Goal: Contribute content: Contribute content

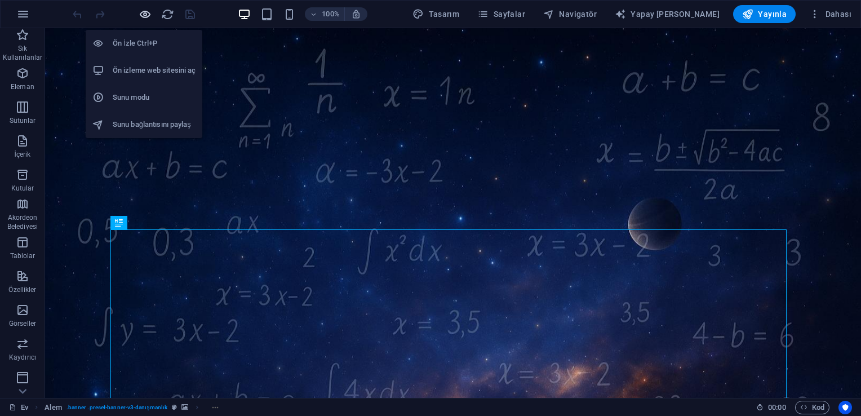
click at [141, 13] on icon "button" at bounding box center [145, 14] width 13 height 13
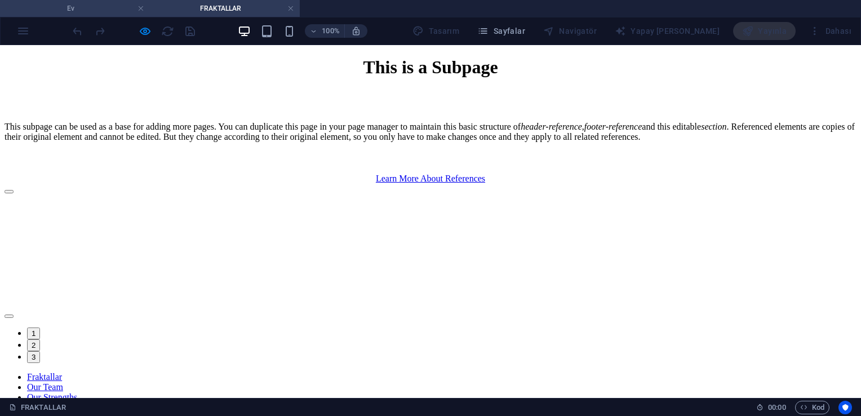
click at [72, 15] on li "Ev" at bounding box center [75, 8] width 150 height 17
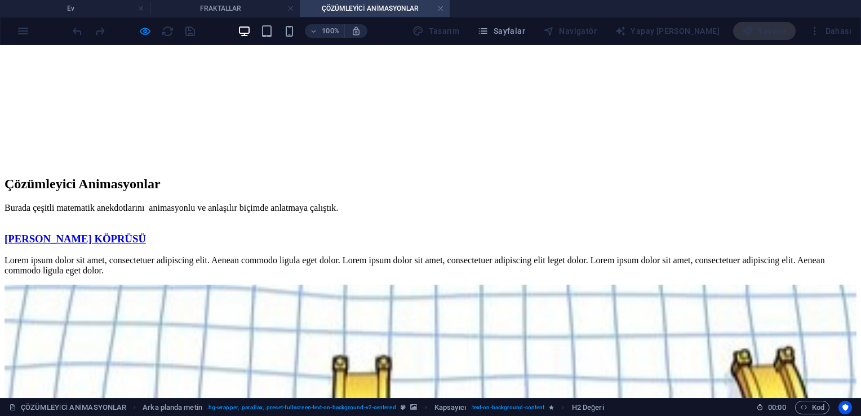
scroll to position [158, 0]
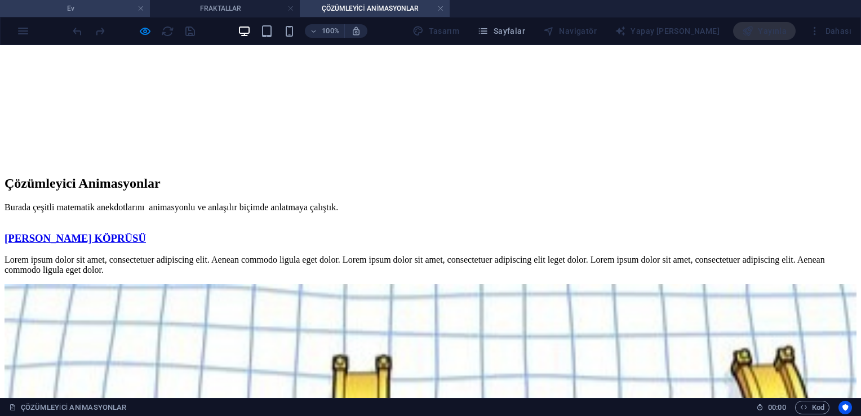
click at [61, 10] on h4 "Ev" at bounding box center [75, 8] width 150 height 12
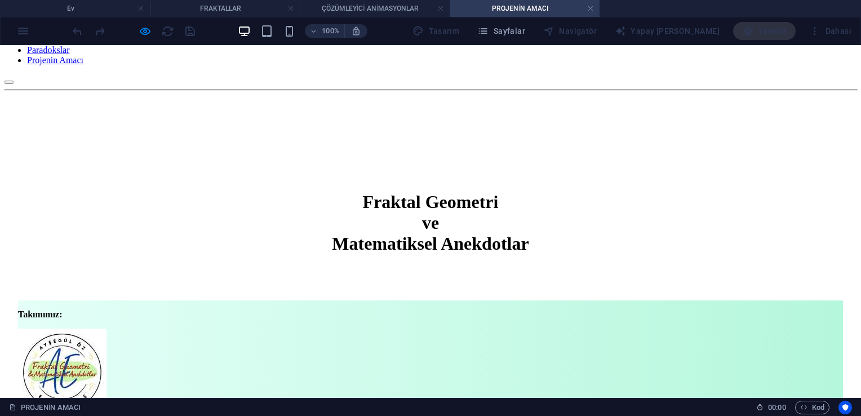
scroll to position [135, 0]
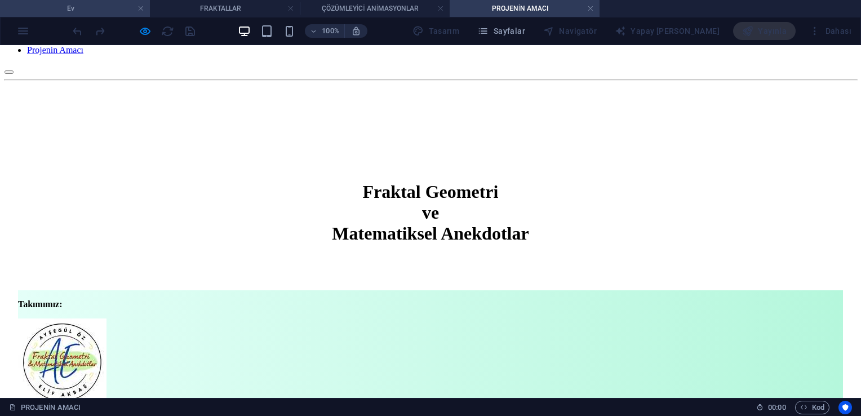
click at [66, 15] on li "Ev" at bounding box center [75, 8] width 150 height 17
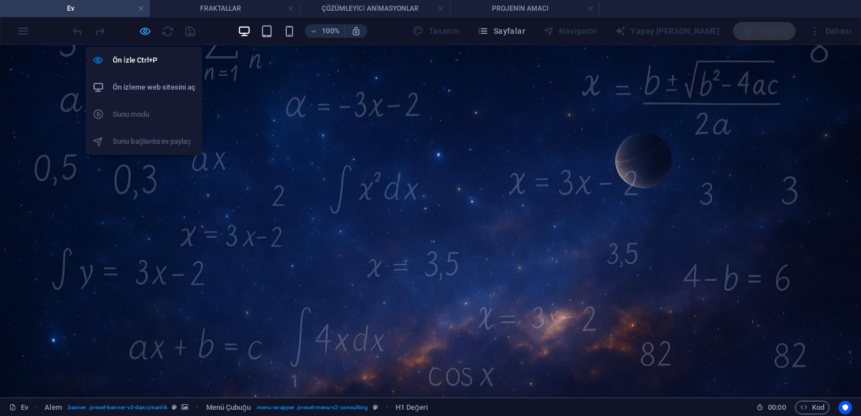
click at [139, 30] on icon "button" at bounding box center [145, 31] width 13 height 13
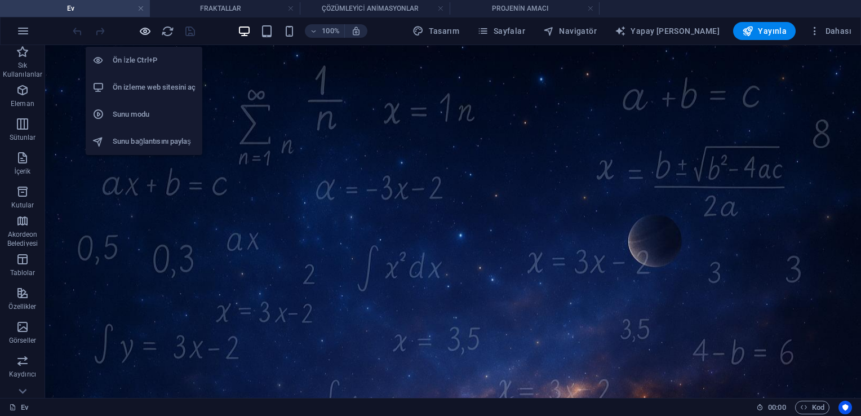
click at [144, 33] on icon "button" at bounding box center [145, 31] width 13 height 13
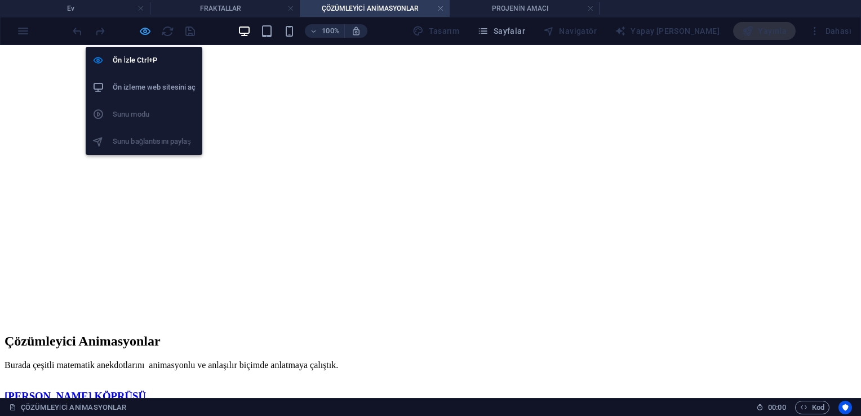
click at [148, 34] on icon "button" at bounding box center [145, 31] width 13 height 13
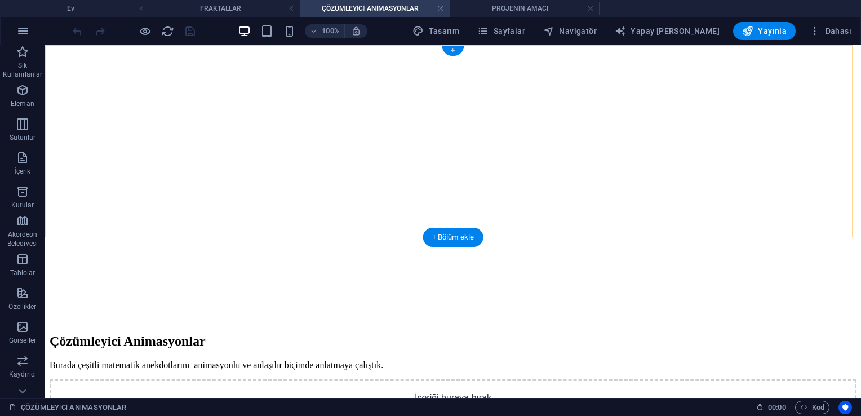
click at [426, 50] on div "+" at bounding box center [453, 51] width 22 height 10
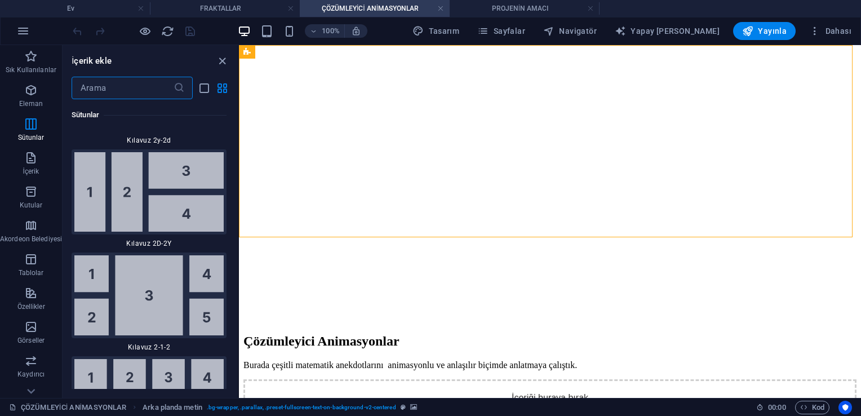
scroll to position [3567, 0]
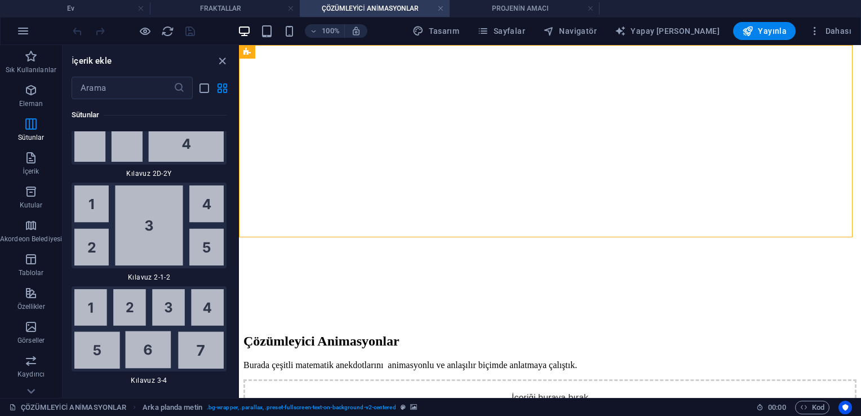
click at [235, 157] on div "Sık Kullanılanlar 1 [PERSON_NAME] 1 Yıldız Kapsayıcı Eleman 1 [PERSON_NAME] 1 S…" at bounding box center [150, 244] width 175 height 290
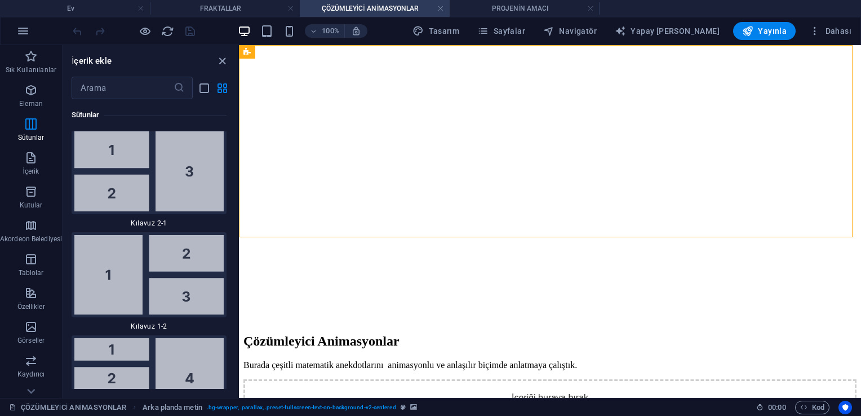
scroll to position [2447, 0]
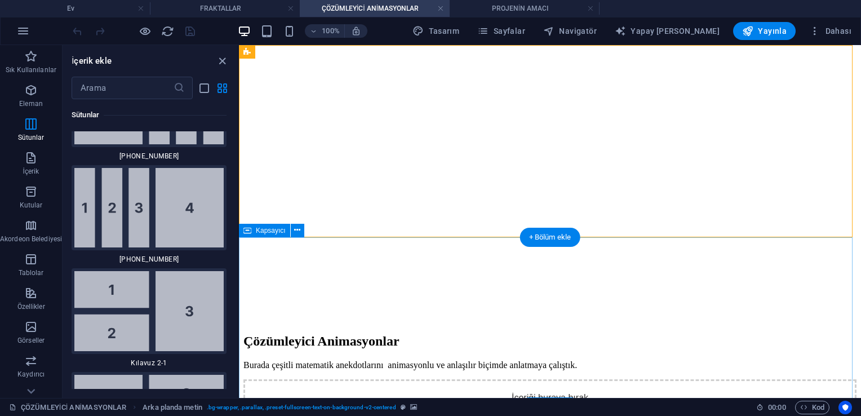
click at [426, 379] on div "İçeriği buraya bırak veya Element ekle Panoyu yapıştır" at bounding box center [549, 419] width 613 height 80
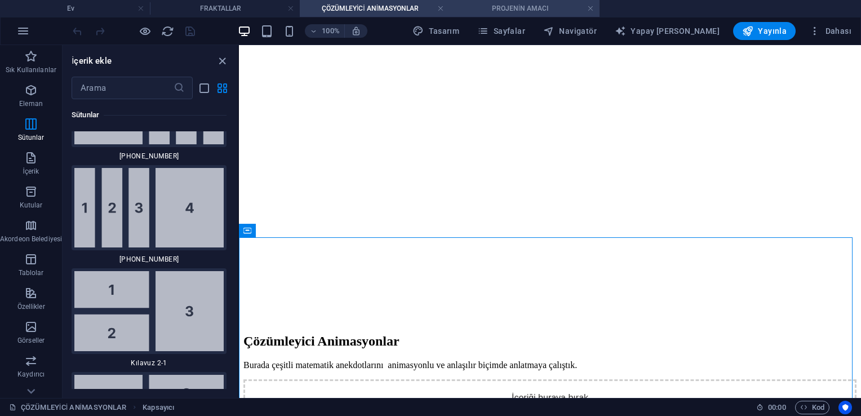
click at [426, 11] on h4 "PROJENİN AMACI" at bounding box center [525, 8] width 150 height 12
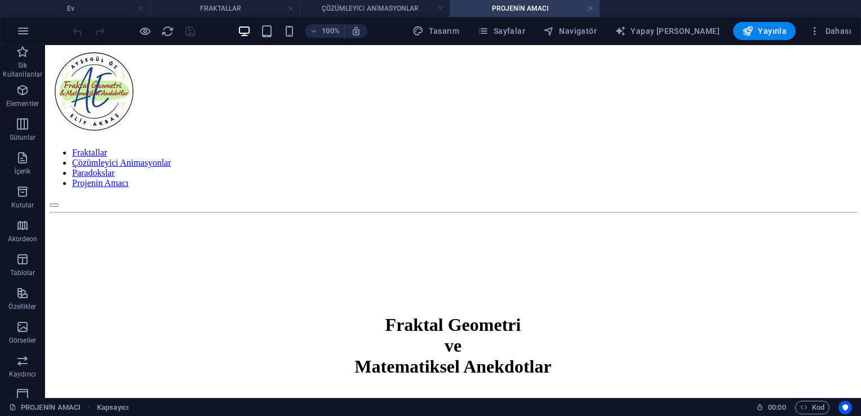
scroll to position [0, 0]
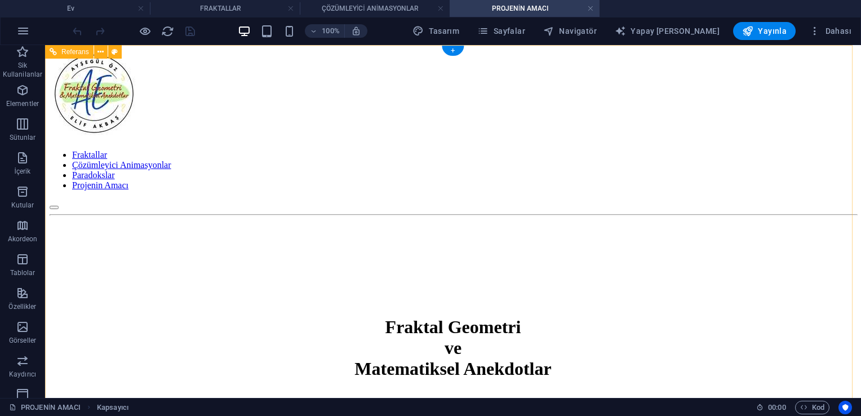
click at [426, 220] on div at bounding box center [453, 262] width 807 height 85
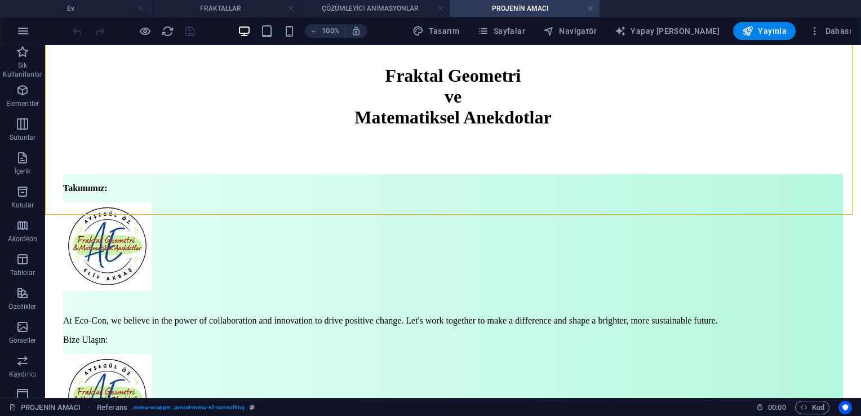
scroll to position [270, 0]
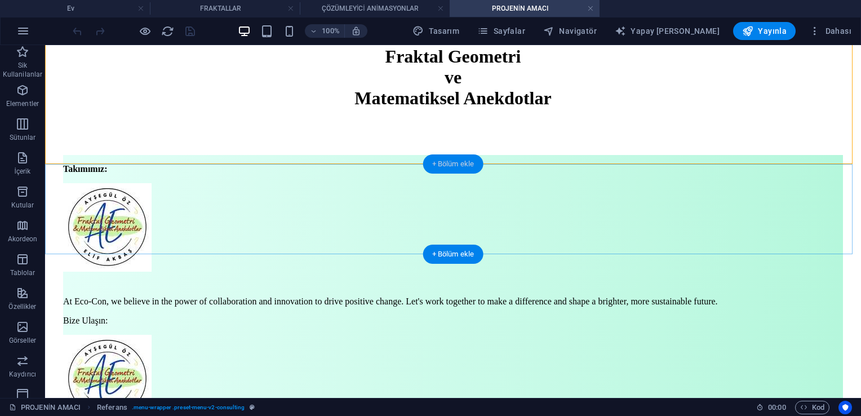
click at [426, 165] on div "+ Bölüm ekle" at bounding box center [453, 163] width 60 height 19
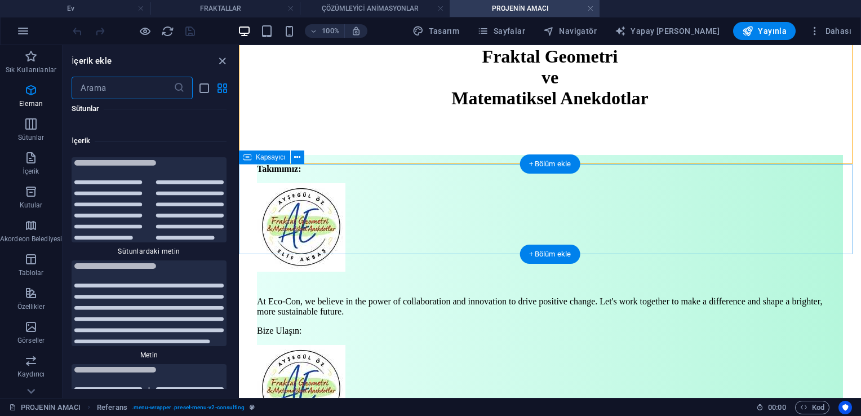
scroll to position [3848, 0]
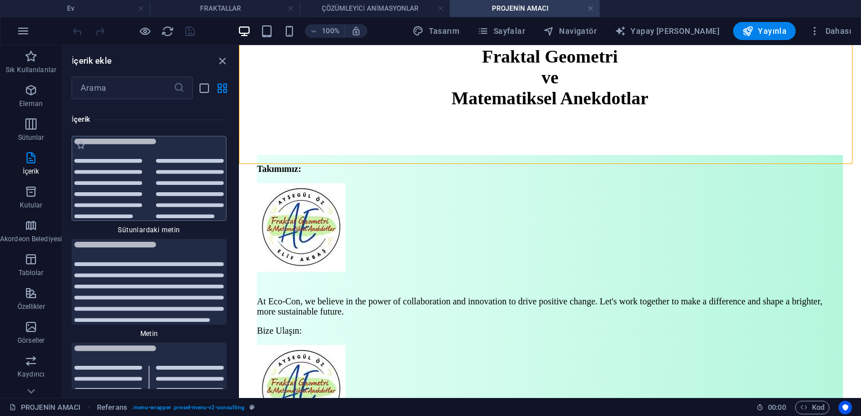
click at [108, 188] on img at bounding box center [148, 178] width 149 height 79
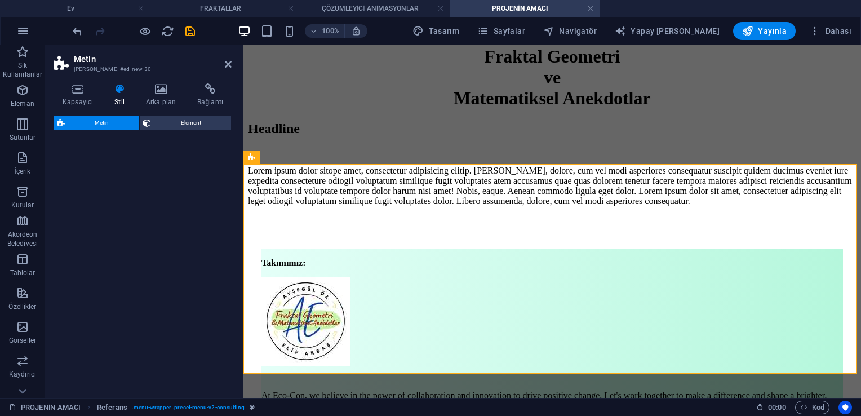
select select "rem"
select select "preset-text-v2-columns"
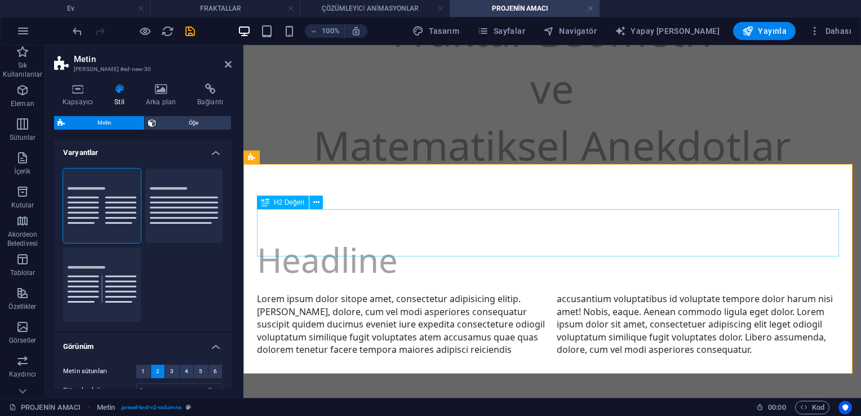
click at [320, 236] on div "Headline" at bounding box center [552, 259] width 590 height 47
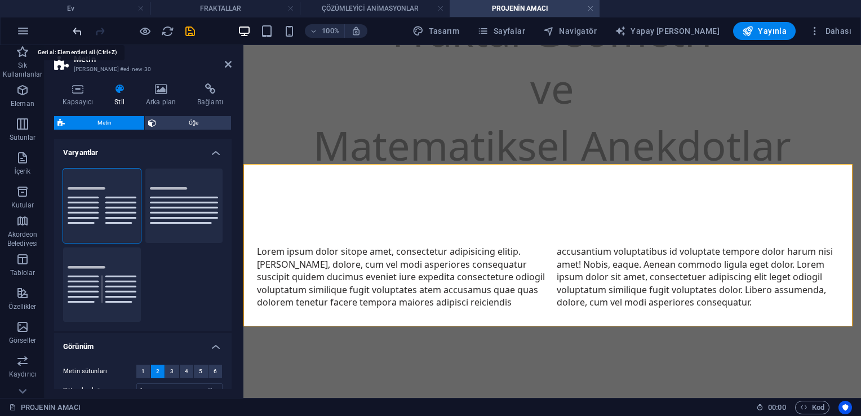
click at [76, 30] on icon "geri almak" at bounding box center [77, 31] width 13 height 13
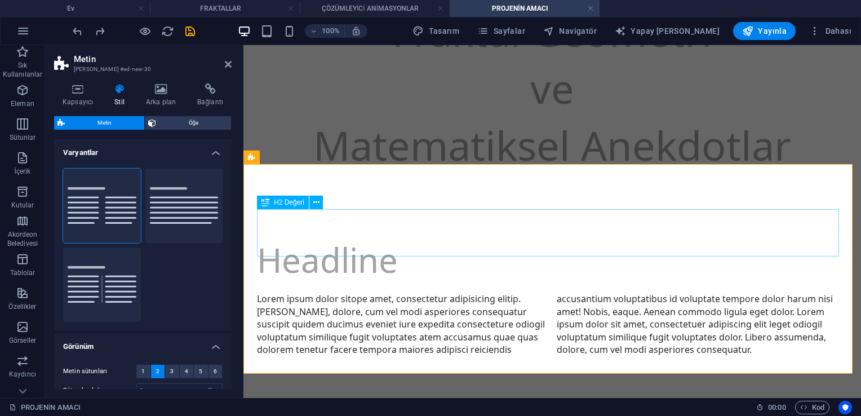
click at [296, 236] on div "Headline" at bounding box center [552, 259] width 590 height 47
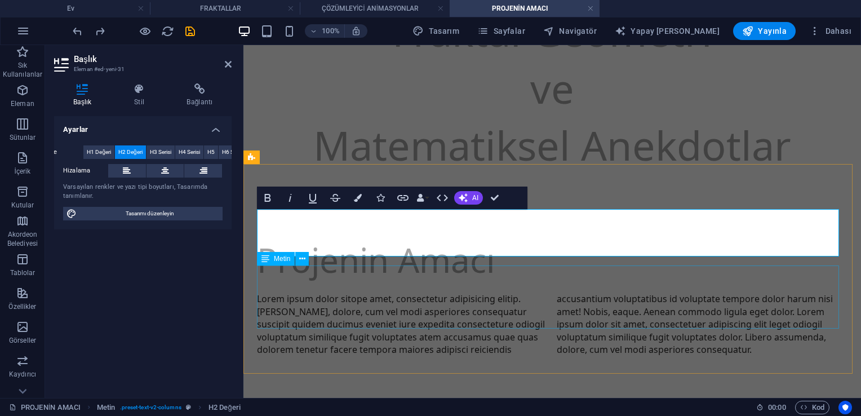
click at [281, 323] on div "Lorem ipsum dolor sitope amet, consectetur adipisicing elitip. [PERSON_NAME], d…" at bounding box center [552, 323] width 590 height 63
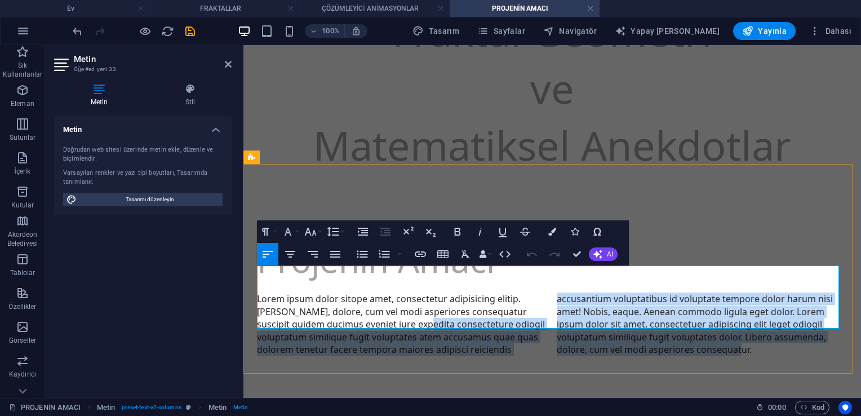
drag, startPoint x: 746, startPoint y: 321, endPoint x: 443, endPoint y: 295, distance: 304.2
click at [426, 295] on p "Lorem ipsum dolor sitope amet, consectetur adipisicing elitip. [PERSON_NAME], d…" at bounding box center [552, 323] width 590 height 63
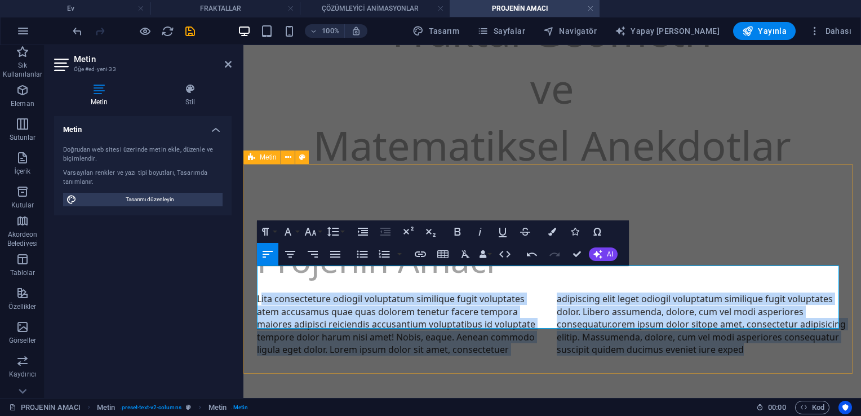
drag, startPoint x: 260, startPoint y: 271, endPoint x: 795, endPoint y: 335, distance: 539.0
click at [426, 335] on div "Projenin Amacı L ita consecteture odiogil voluptatum similique fugit voluptates…" at bounding box center [551, 296] width 617 height 210
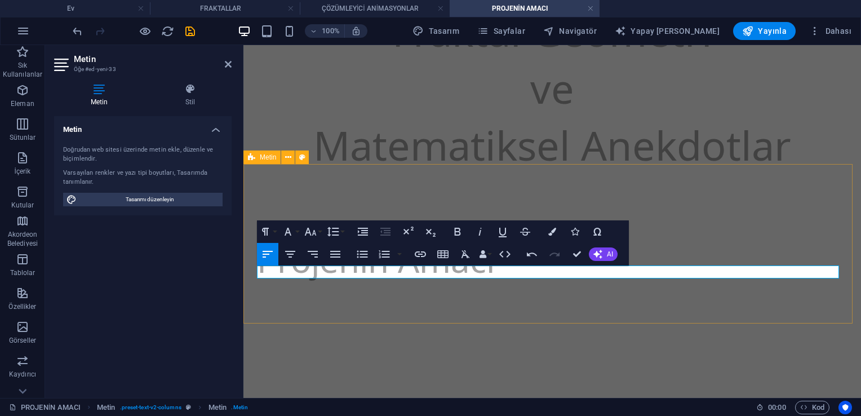
click at [426, 192] on div "Projenin Amacı ​" at bounding box center [551, 270] width 617 height 159
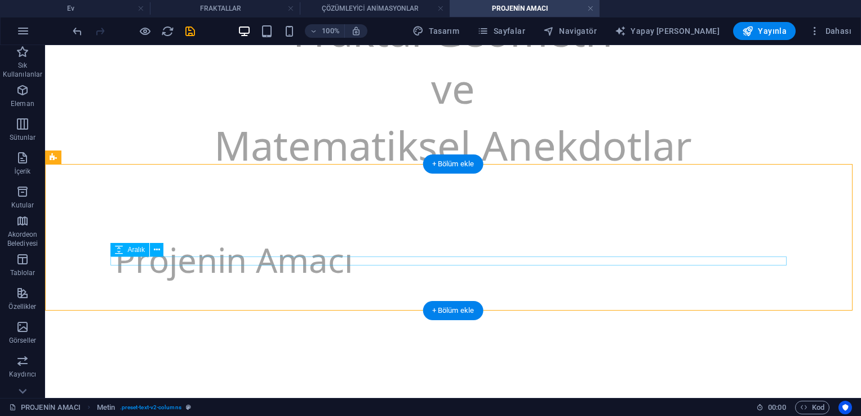
click at [304, 283] on div at bounding box center [453, 287] width 676 height 9
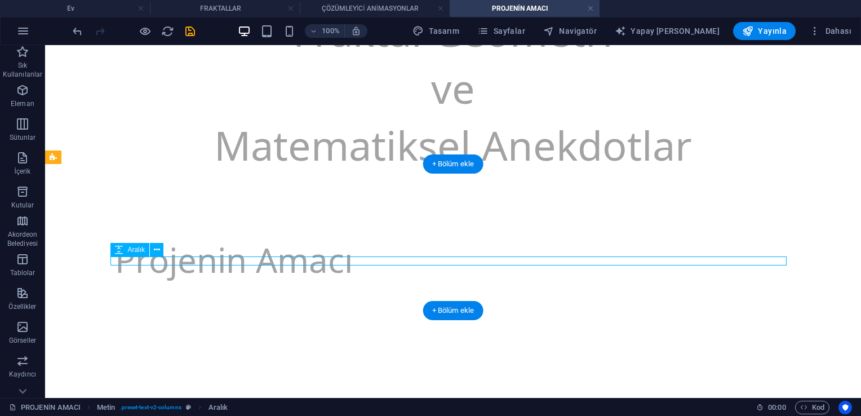
click at [304, 283] on div at bounding box center [453, 287] width 676 height 9
select select "rem"
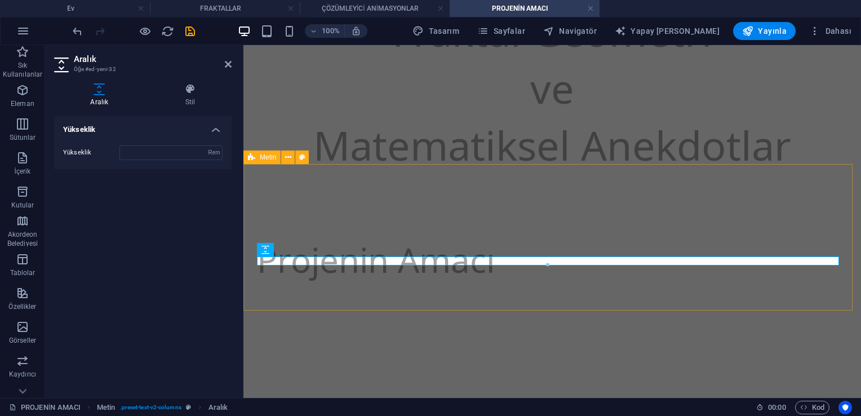
click at [296, 279] on div "Projenin Amacı" at bounding box center [551, 264] width 617 height 146
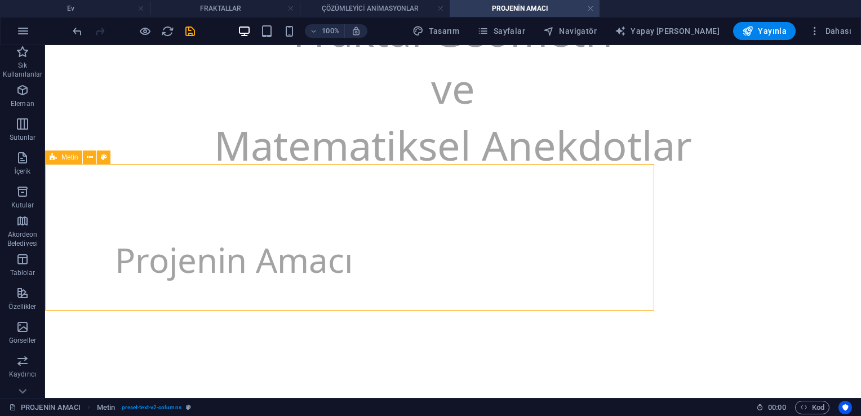
click at [296, 279] on div "Projenin Amacı" at bounding box center [453, 264] width 816 height 146
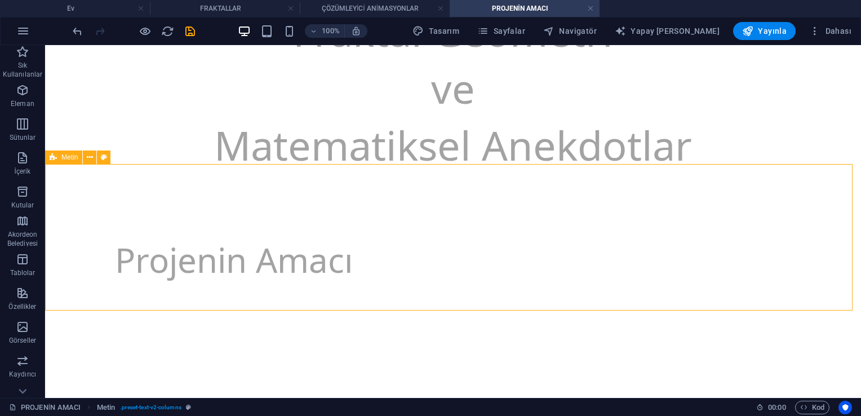
click at [296, 279] on div "Projenin Amacı" at bounding box center [453, 264] width 816 height 146
select select "rem"
select select "preset-text-v2-columns"
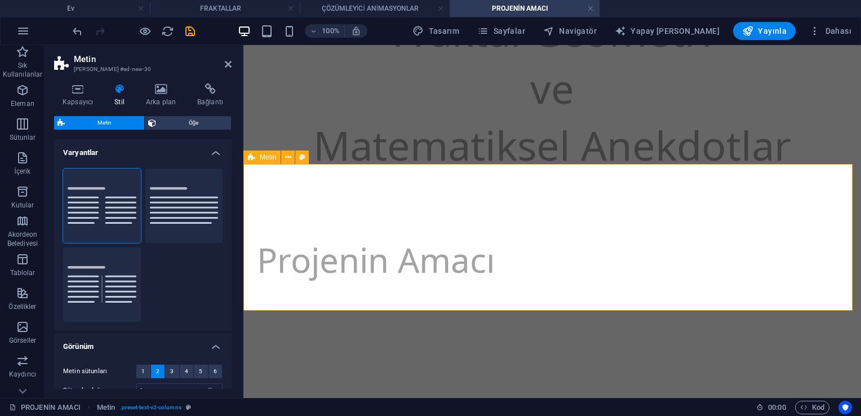
click at [296, 279] on div "Projenin Amacı" at bounding box center [551, 264] width 617 height 146
click at [289, 281] on div "Projenin Amacı" at bounding box center [551, 264] width 617 height 146
click at [109, 126] on span "Metin" at bounding box center [104, 123] width 73 height 14
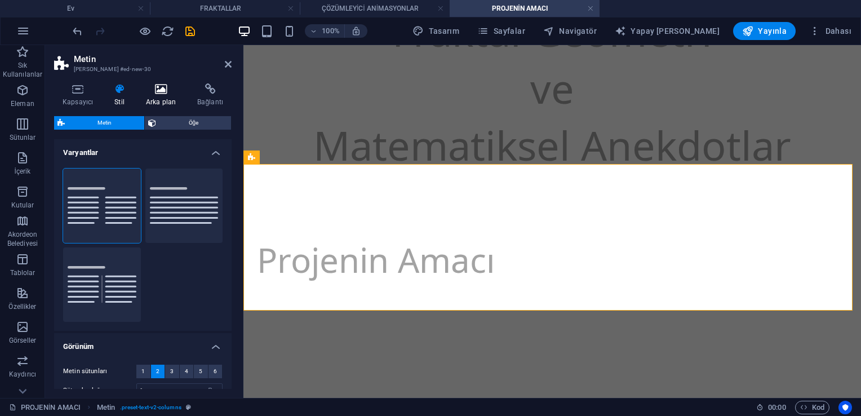
click at [155, 89] on icon at bounding box center [160, 88] width 47 height 11
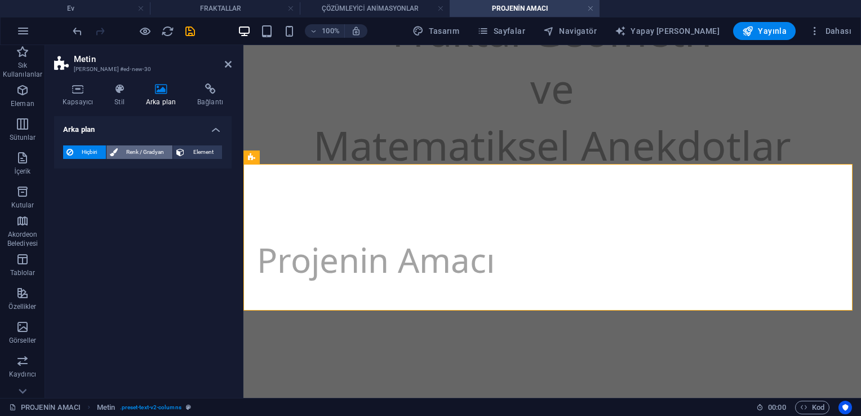
click at [141, 146] on span "Renk / Gradyan" at bounding box center [145, 152] width 48 height 14
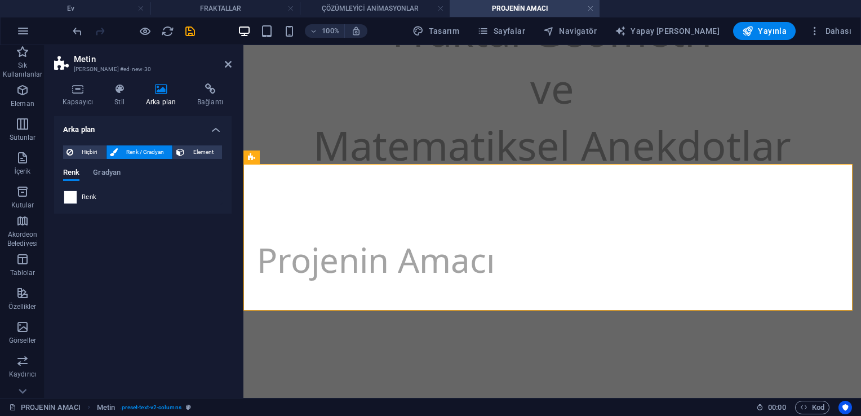
click at [73, 195] on span at bounding box center [70, 197] width 12 height 12
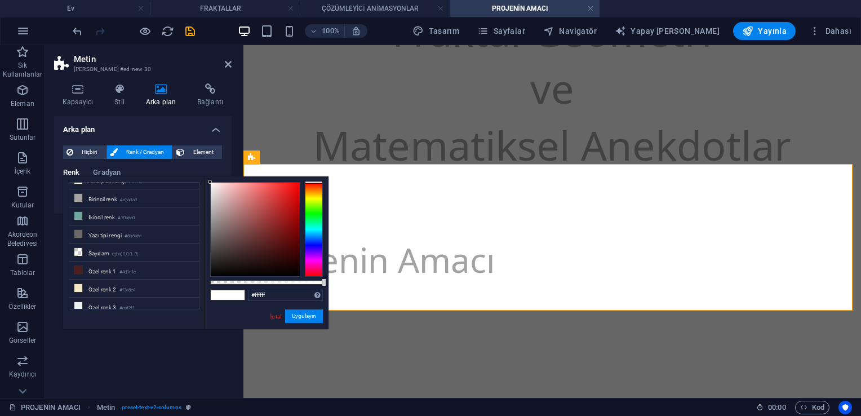
scroll to position [10, 0]
click at [99, 217] on font "İkincil renk" at bounding box center [101, 218] width 26 height 6
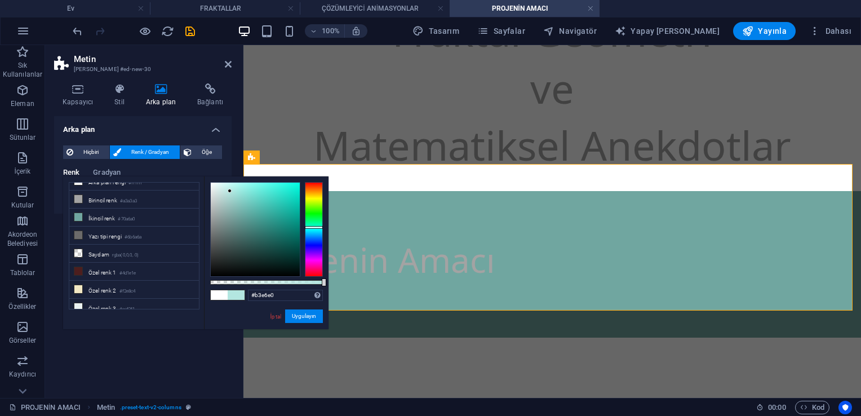
click at [230, 191] on div at bounding box center [255, 230] width 89 height 94
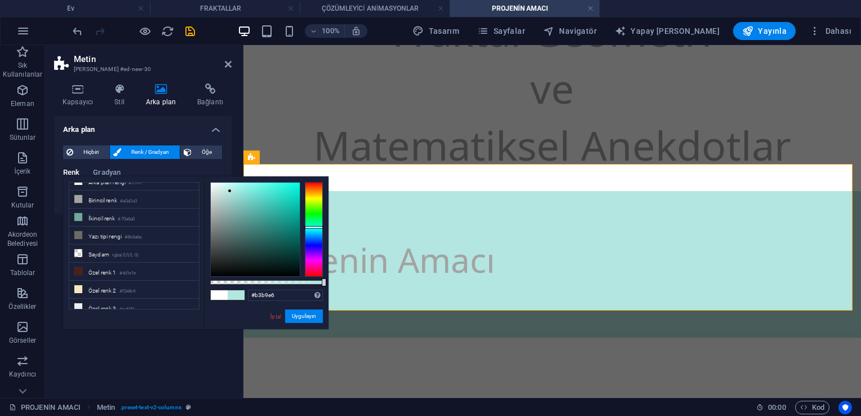
click at [315, 242] on div at bounding box center [314, 229] width 18 height 95
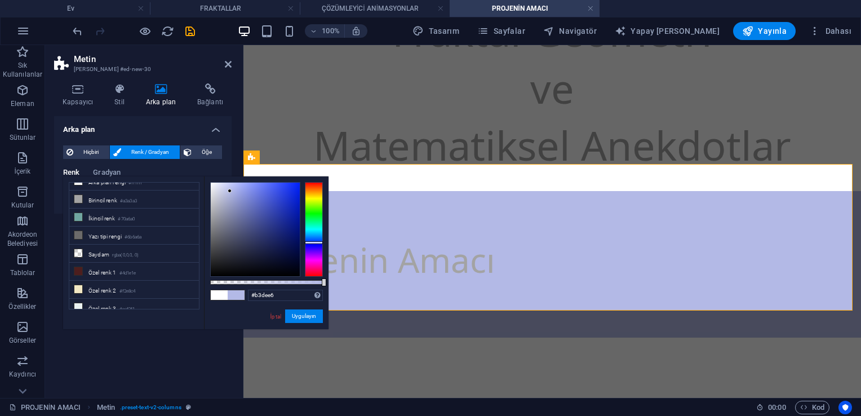
click at [309, 231] on div at bounding box center [314, 229] width 18 height 95
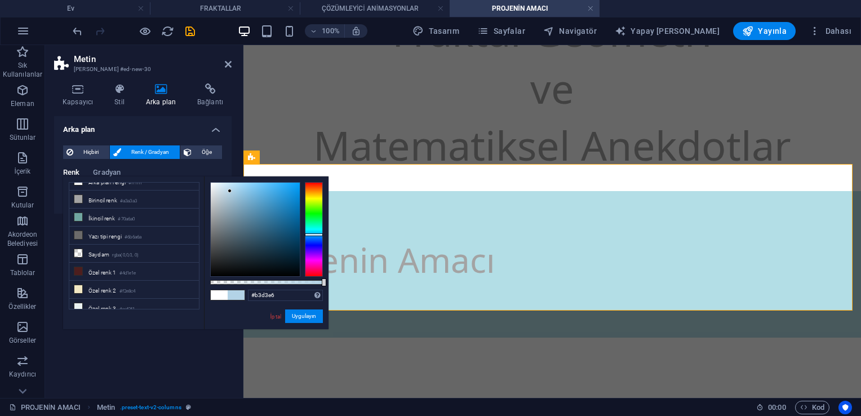
click at [308, 234] on div at bounding box center [314, 229] width 18 height 95
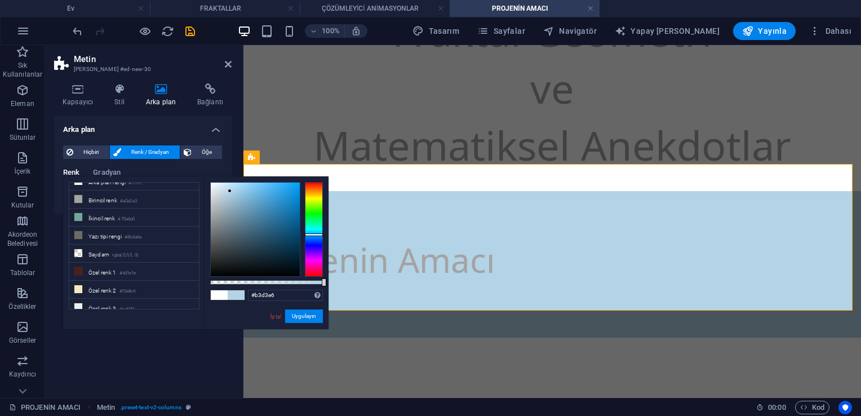
type input "#d0ebfb"
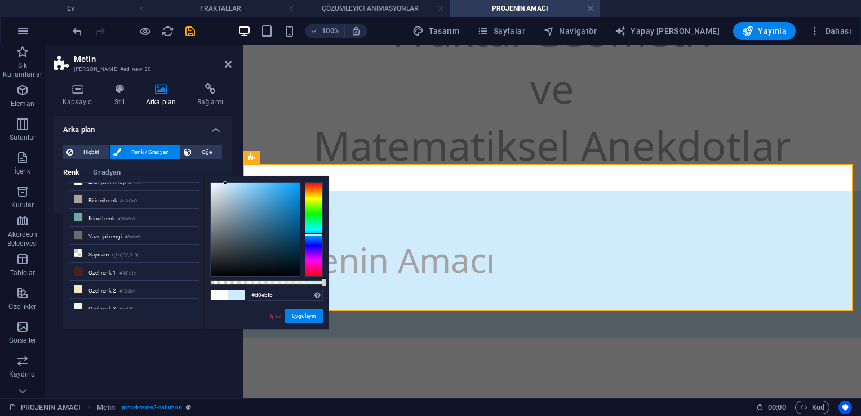
click at [225, 183] on div at bounding box center [255, 230] width 89 height 94
click at [304, 319] on button "Uygulayın" at bounding box center [304, 316] width 38 height 14
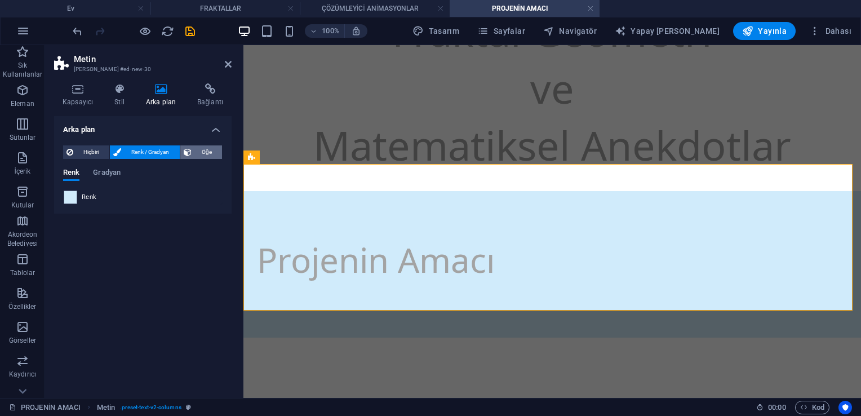
click at [188, 148] on icon at bounding box center [188, 152] width 8 height 14
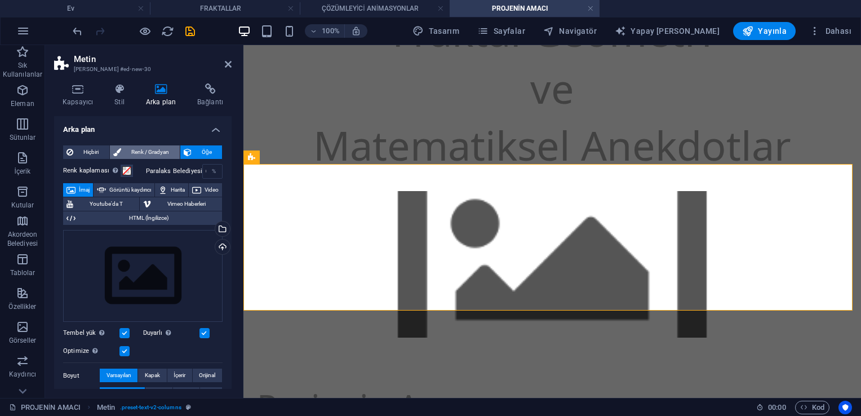
click at [131, 155] on span "Renk / Gradyan" at bounding box center [151, 152] width 52 height 14
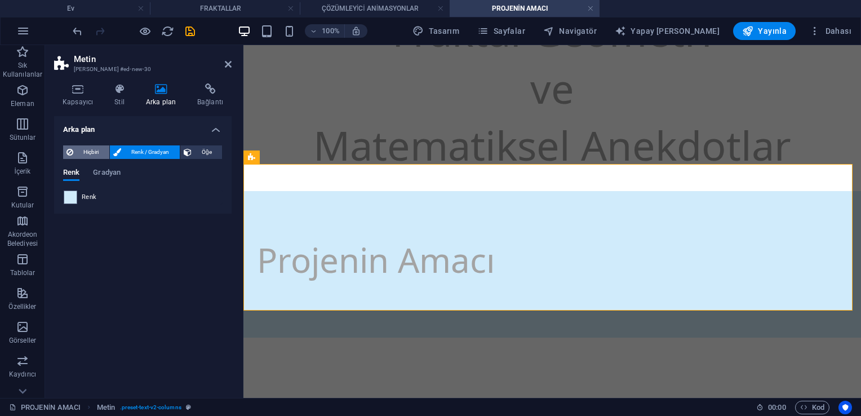
click at [99, 151] on span "Hiçbiri" at bounding box center [91, 152] width 29 height 14
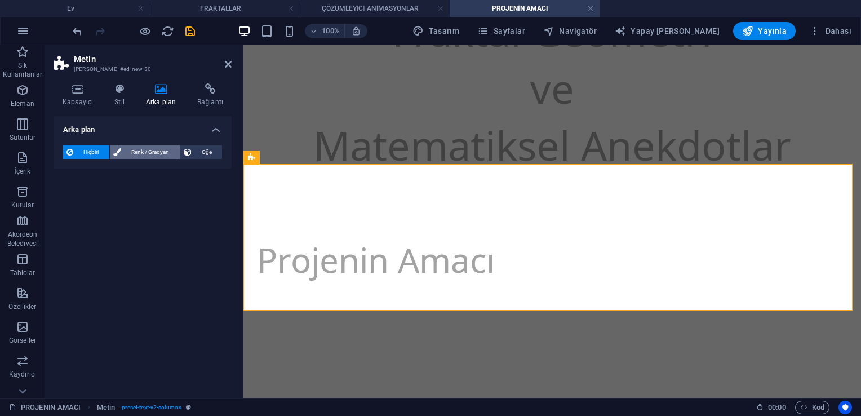
click at [135, 158] on div "Hiçbiri Renk / Gradyan Öğe" at bounding box center [142, 152] width 159 height 14
click at [135, 158] on span "Renk / Gradyan" at bounding box center [151, 152] width 52 height 14
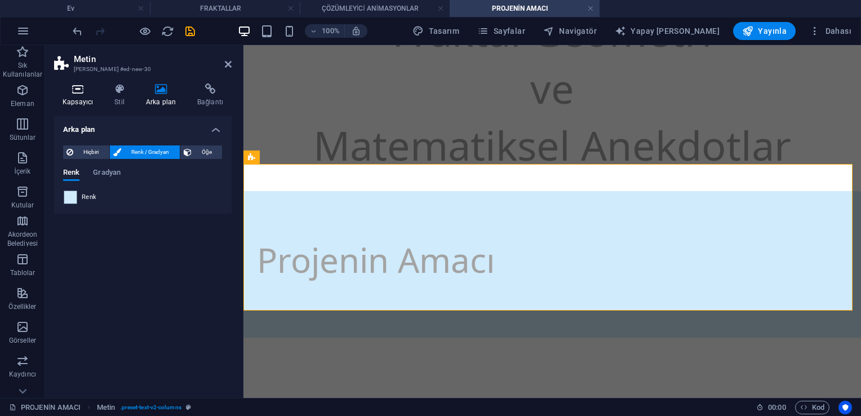
click at [72, 94] on icon at bounding box center [77, 88] width 47 height 11
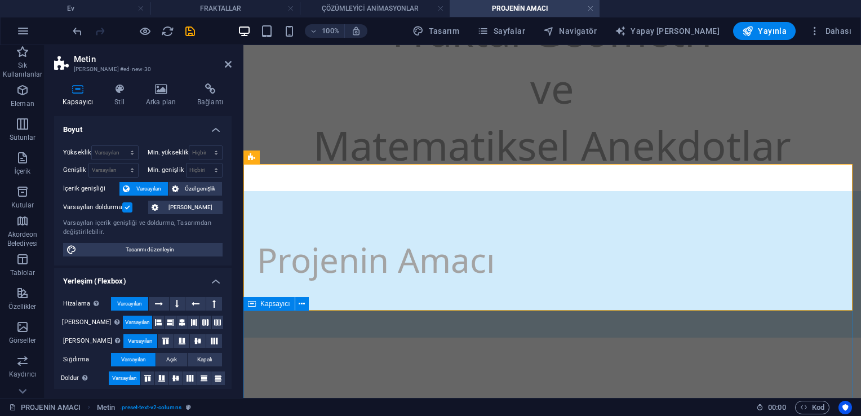
click at [277, 301] on span "Kapsayıcı" at bounding box center [275, 303] width 30 height 7
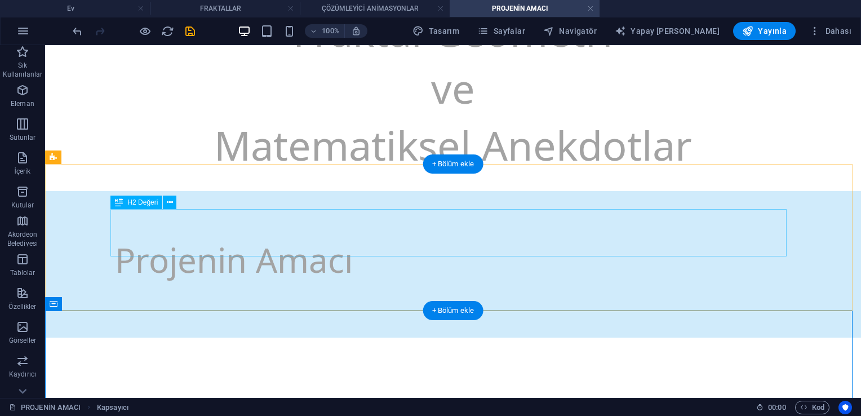
click at [289, 248] on div "Projenin Amacı" at bounding box center [453, 259] width 676 height 47
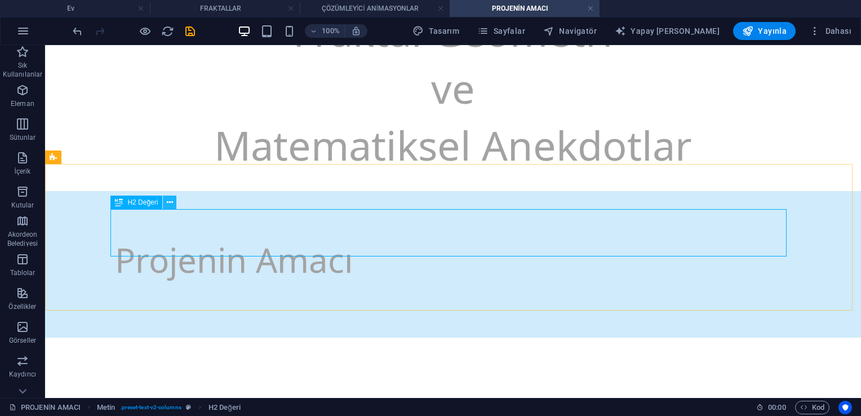
click at [170, 203] on icon at bounding box center [170, 203] width 6 height 12
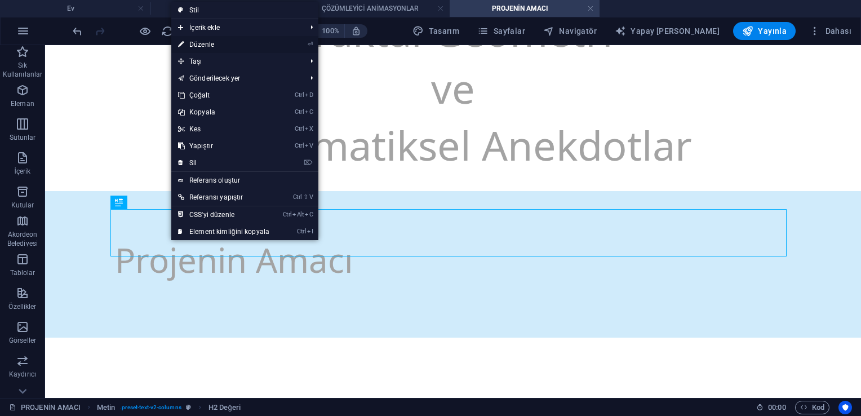
click at [207, 41] on font "Düzenle" at bounding box center [201, 45] width 25 height 8
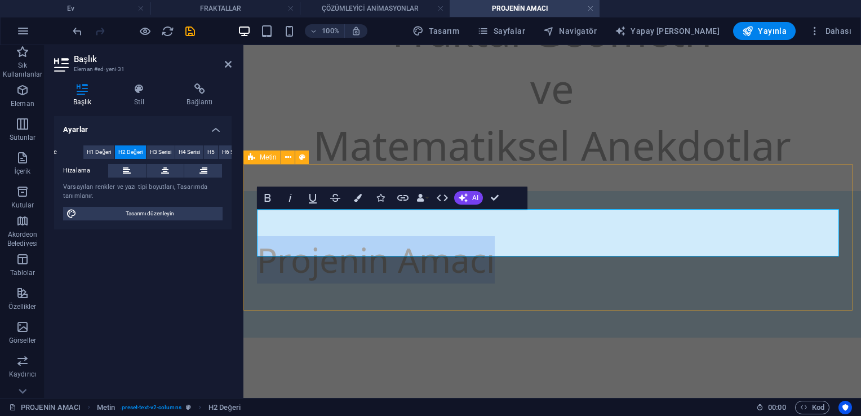
click at [386, 296] on div "Projenin Amacı" at bounding box center [551, 264] width 617 height 146
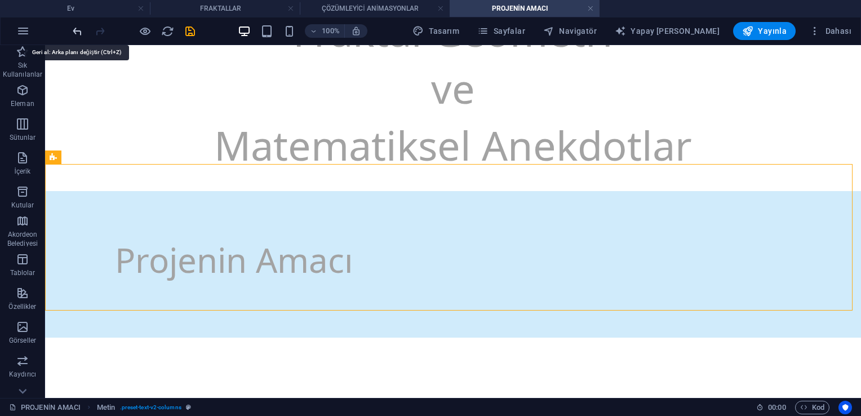
click at [74, 28] on icon "geri almak" at bounding box center [77, 31] width 13 height 13
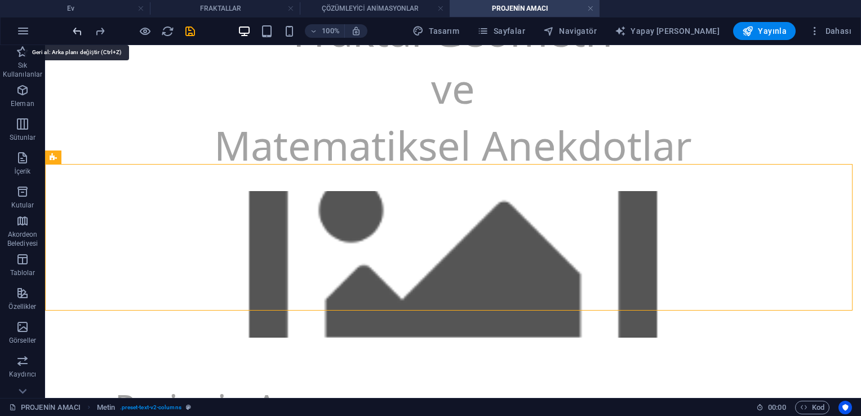
click at [74, 28] on icon "geri almak" at bounding box center [77, 31] width 13 height 13
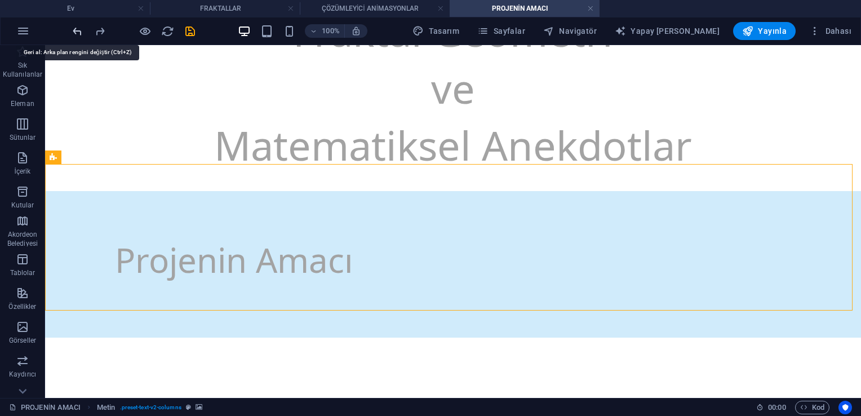
click at [74, 28] on icon "geri almak" at bounding box center [77, 31] width 13 height 13
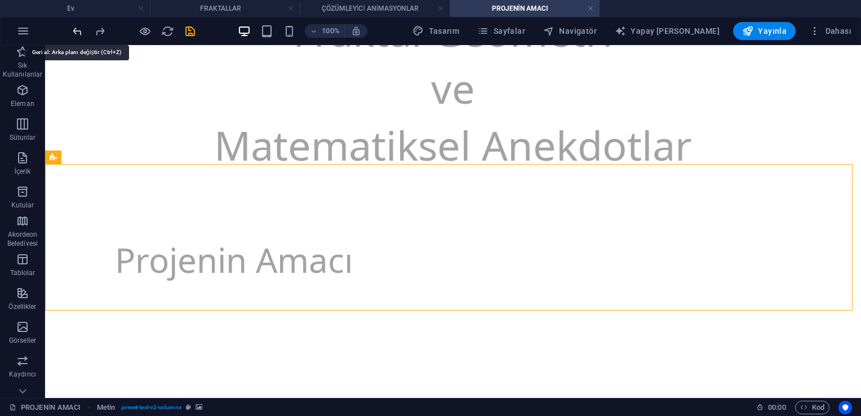
click at [74, 28] on icon "geri almak" at bounding box center [77, 31] width 13 height 13
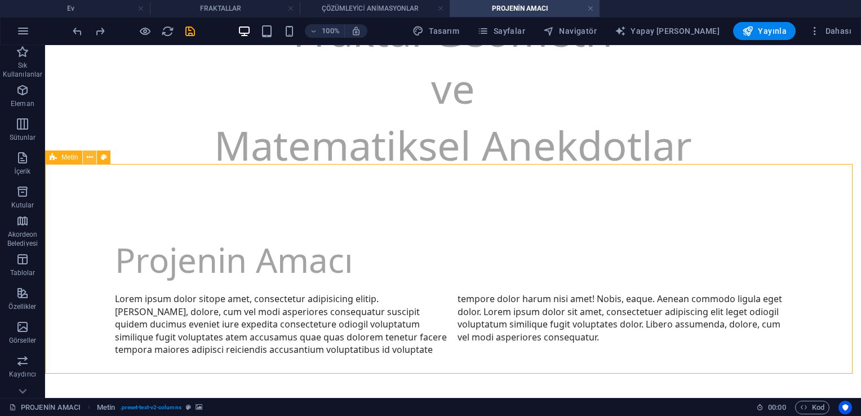
click at [93, 159] on button at bounding box center [90, 157] width 14 height 14
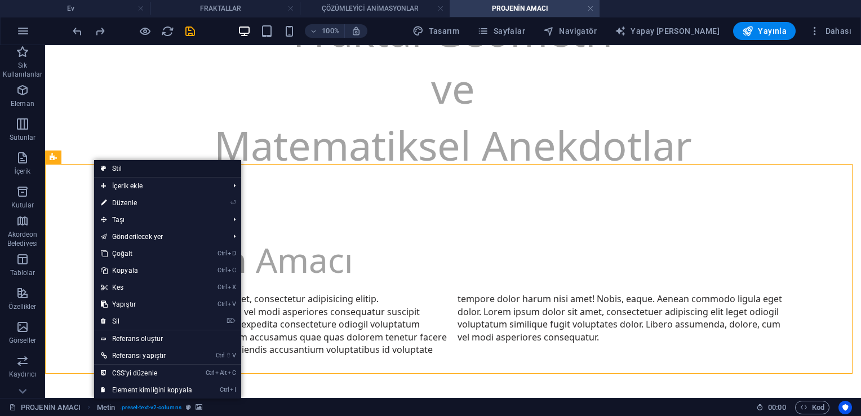
click at [110, 165] on link "Stil" at bounding box center [167, 168] width 147 height 17
select select "rem"
select select "preset-text-v2-columns"
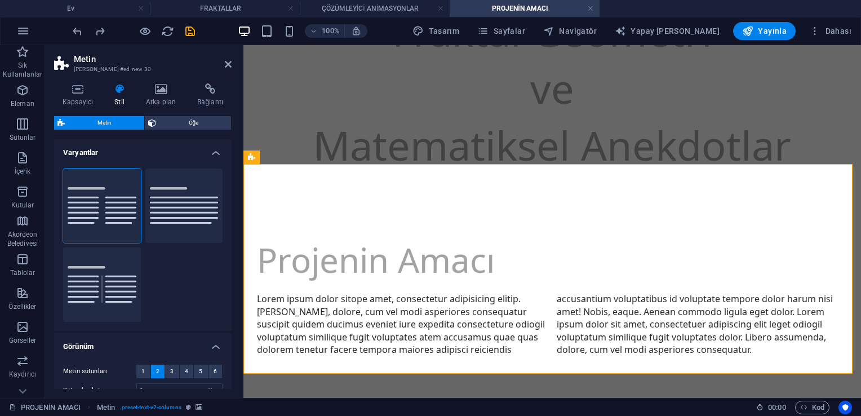
click at [124, 91] on icon at bounding box center [119, 88] width 27 height 11
click at [213, 150] on h4 "Varyantlar" at bounding box center [142, 149] width 177 height 20
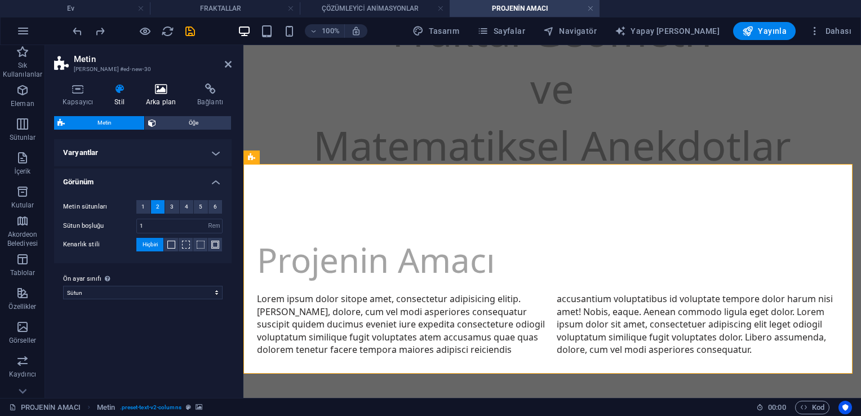
click at [162, 102] on font "Arka plan" at bounding box center [161, 102] width 30 height 8
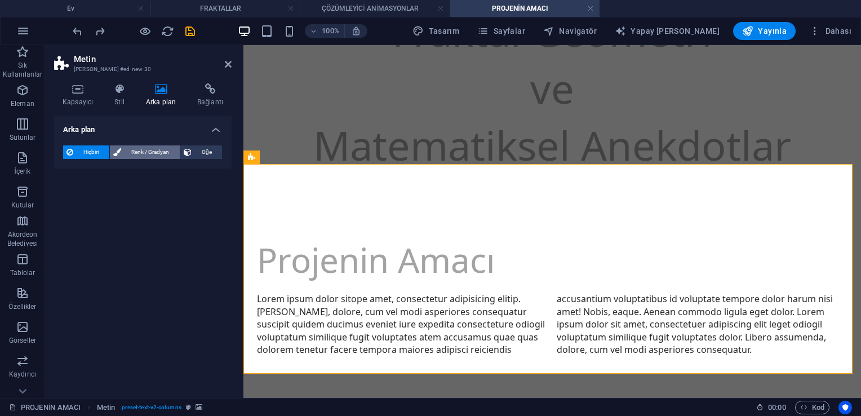
click at [137, 153] on span "Renk / Gradyan" at bounding box center [151, 152] width 52 height 14
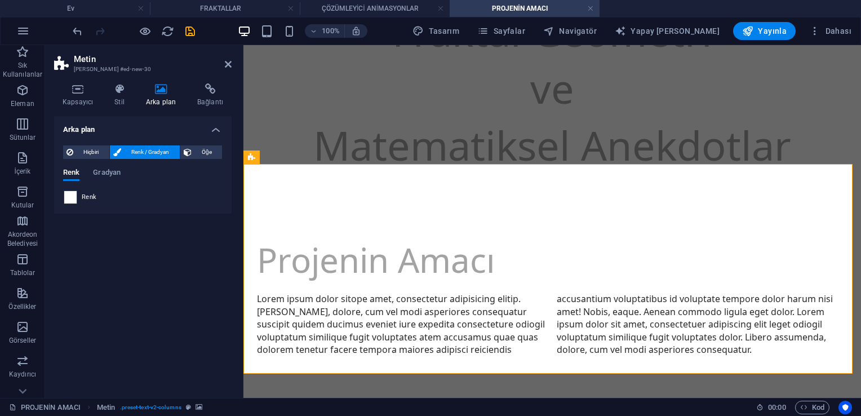
click at [66, 197] on span at bounding box center [70, 197] width 12 height 12
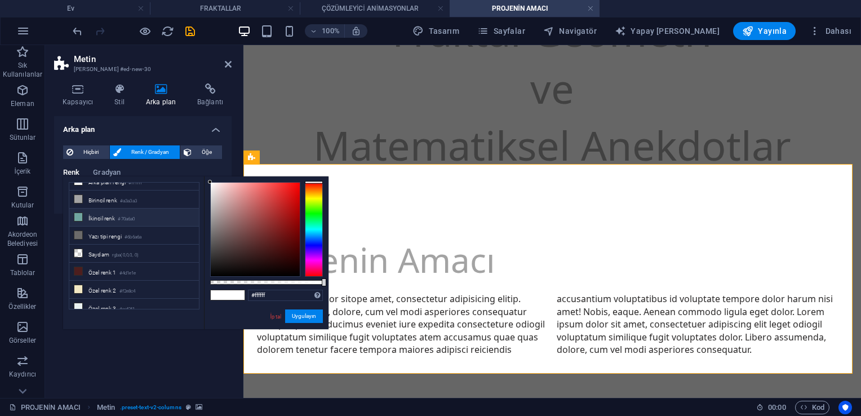
click at [86, 216] on li "İkincil renk #70a6a0" at bounding box center [134, 217] width 130 height 18
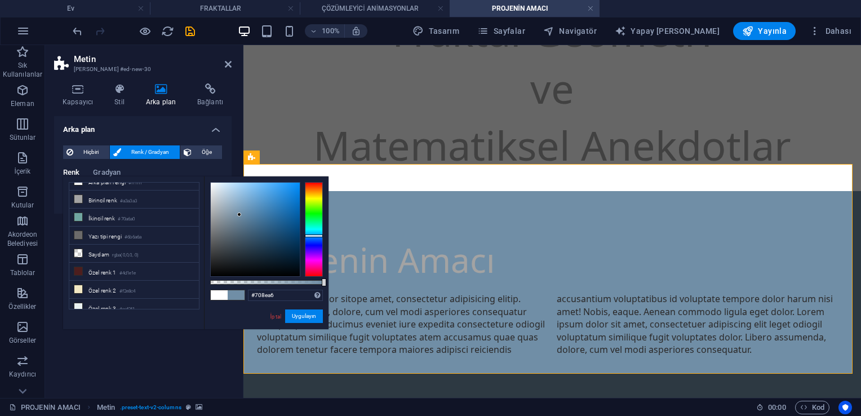
click at [314, 235] on div at bounding box center [314, 229] width 18 height 95
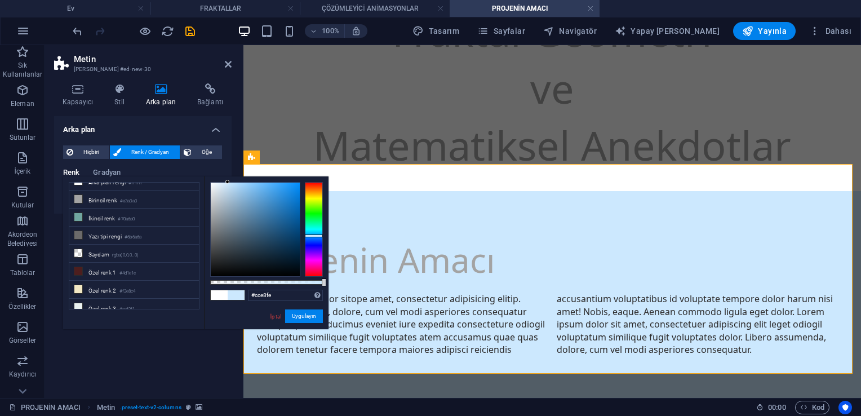
click at [228, 183] on div at bounding box center [255, 230] width 89 height 94
click at [226, 184] on div at bounding box center [255, 230] width 89 height 94
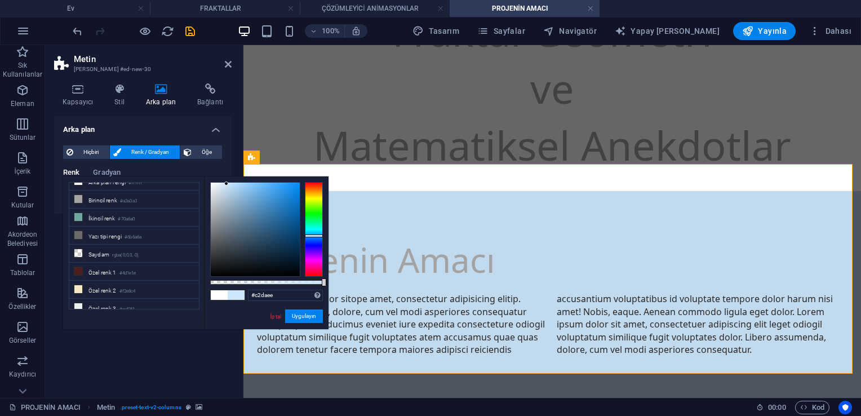
click at [226, 188] on div at bounding box center [255, 230] width 89 height 94
type input "#c8e2f7"
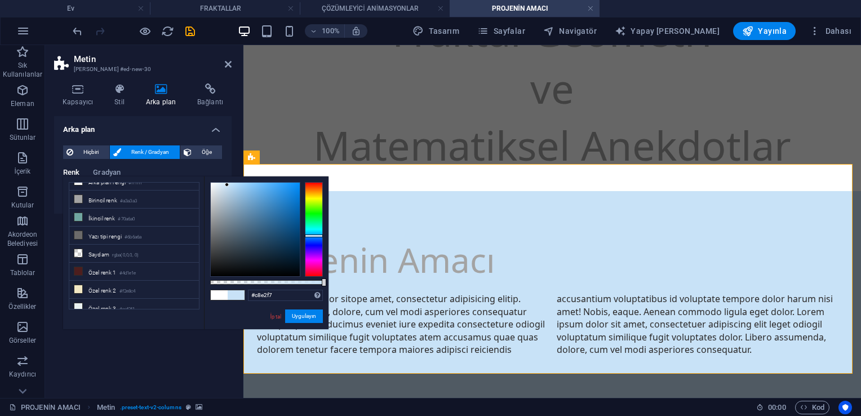
click at [227, 185] on div at bounding box center [255, 230] width 89 height 94
click at [306, 317] on button "Uygulayın" at bounding box center [304, 316] width 38 height 14
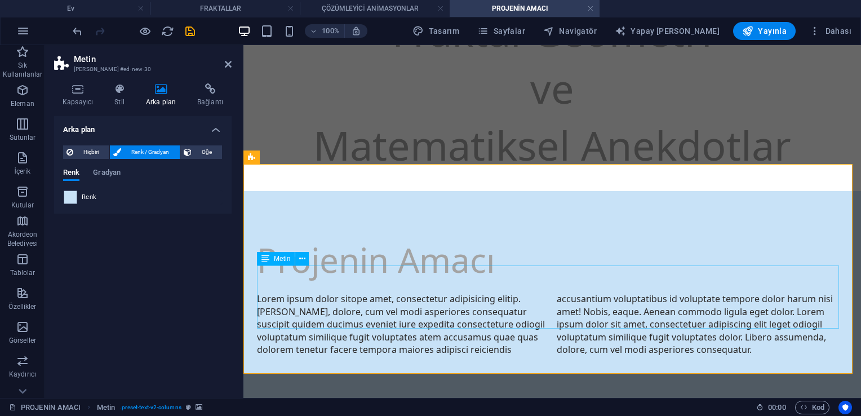
click at [288, 292] on div "Lorem ipsum dolor sitope amet, consectetur adipisicing elitip. [PERSON_NAME], d…" at bounding box center [552, 323] width 590 height 63
click at [426, 323] on div "Lorem ipsum dolor sitope amet, consectetur adipisicing elitip. [PERSON_NAME], d…" at bounding box center [552, 323] width 590 height 63
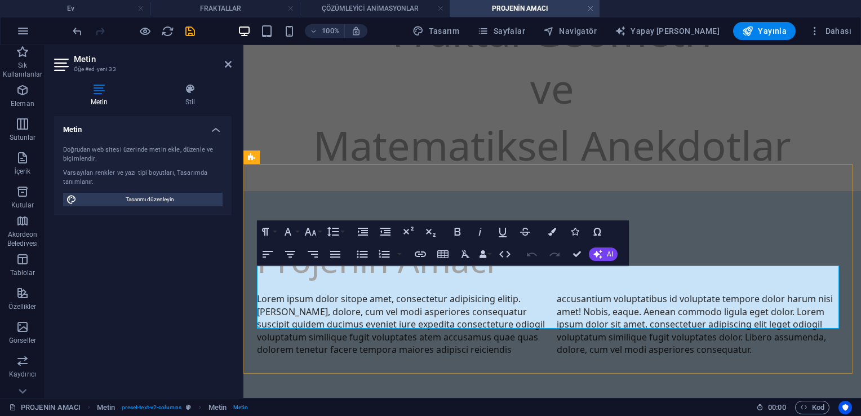
click at [426, 323] on div "Fraktallar Çözümleyici Animasyonlar Paradokslar Projenin Amacı Fraktal Geometri…" at bounding box center [551, 346] width 617 height 1143
click at [426, 323] on p "Lorem ipsum dolor sitope amet, consectetur adipisicing elitip. [PERSON_NAME], d…" at bounding box center [552, 323] width 590 height 63
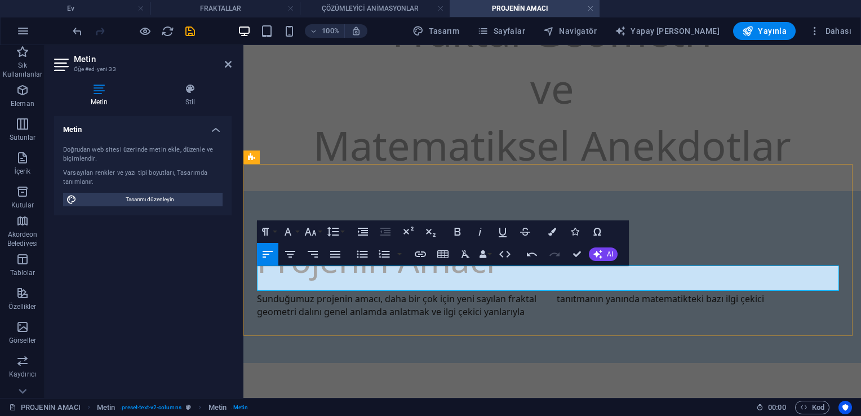
click at [426, 292] on p "Sunduğumuz projenin amacı, daha bir çok için yeni sayılan fraktal geometri dalı…" at bounding box center [552, 304] width 590 height 25
click at [57, 64] on icon at bounding box center [62, 65] width 17 height 18
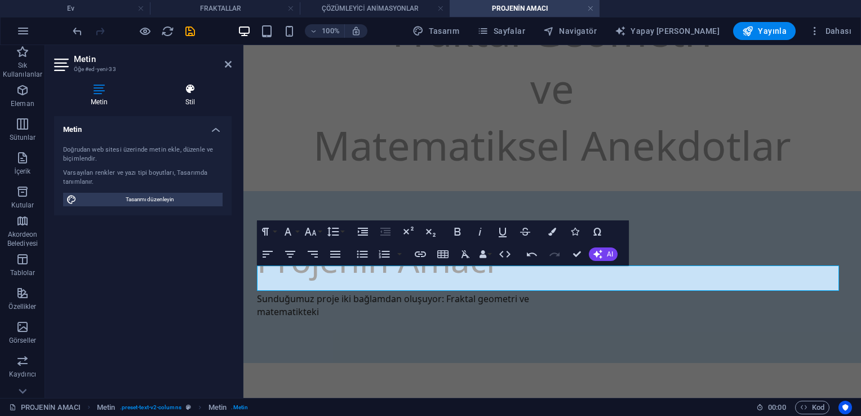
click at [189, 101] on font "Stil" at bounding box center [190, 102] width 10 height 8
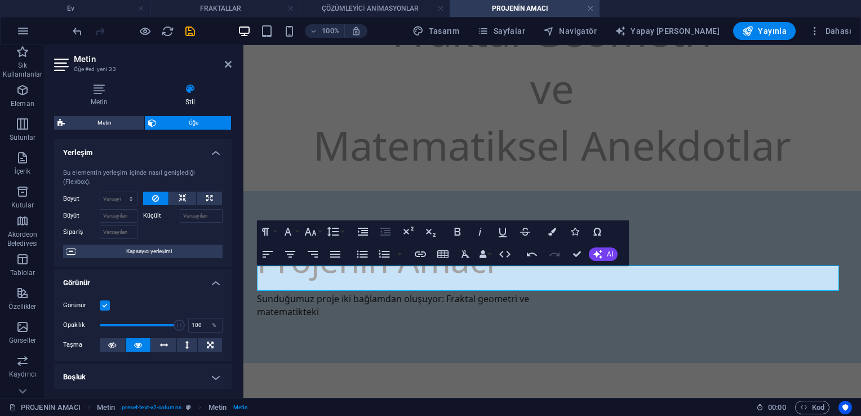
click at [212, 150] on h4 "Yerleşim" at bounding box center [142, 149] width 177 height 20
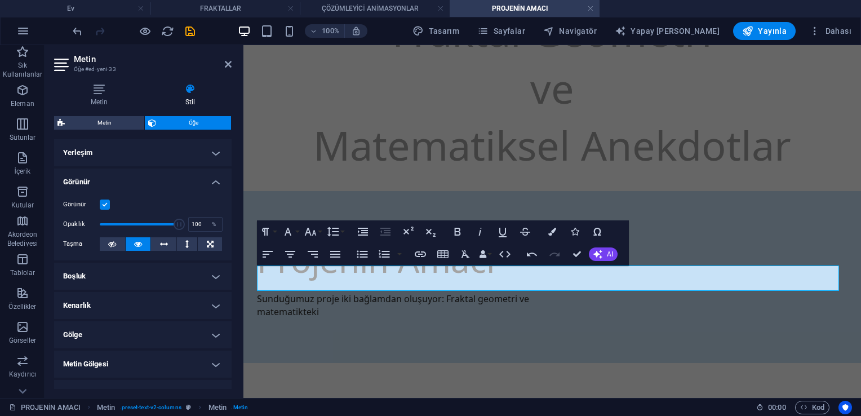
click at [212, 181] on h4 "Görünür" at bounding box center [142, 178] width 177 height 20
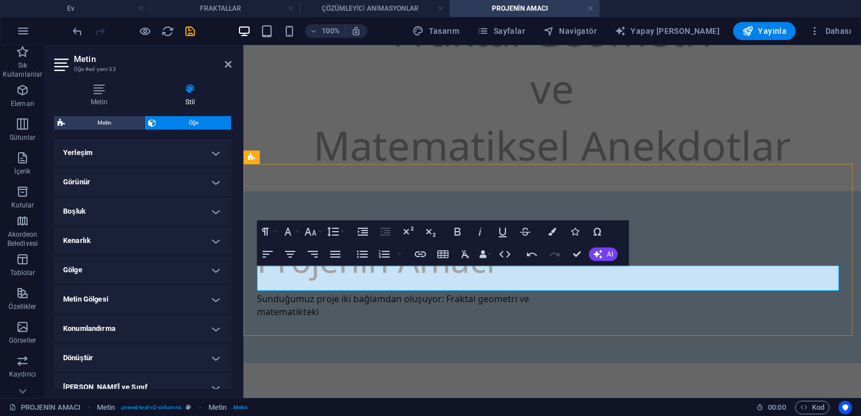
click at [323, 292] on p "Sunduğumuz proje iki bağlamdan oluşuyor: Fraktal geometri ve matematikteki" at bounding box center [402, 304] width 291 height 25
click at [337, 292] on p "Sunduğumuz proje iki bağlamdan oluşuyor: Fraktal geometri ve matematikteki" at bounding box center [402, 304] width 291 height 25
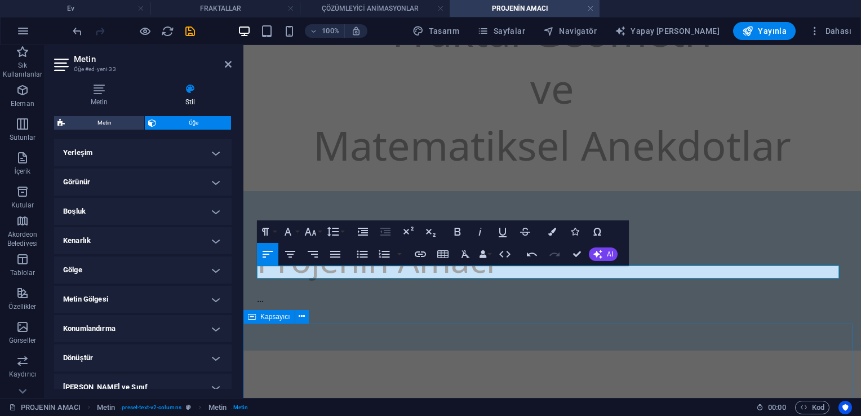
click at [426, 350] on div at bounding box center [551, 395] width 617 height 90
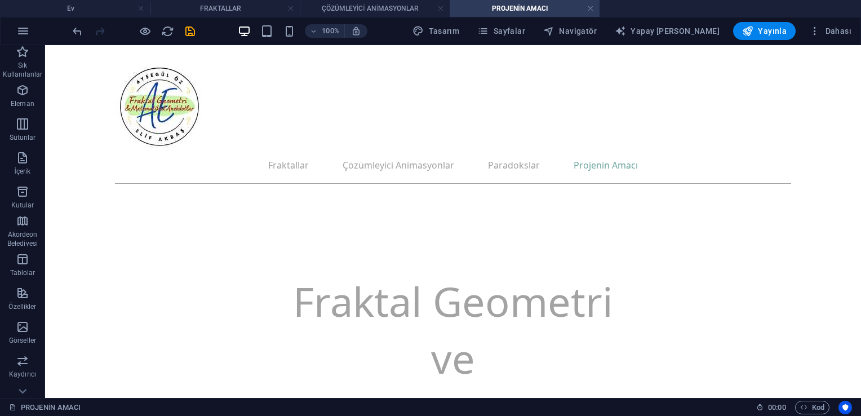
scroll to position [0, 0]
click at [426, 152] on nav "Fraktallar Çözümleyici Animasyonlar Paradokslar Projenin Amacı" at bounding box center [453, 165] width 676 height 27
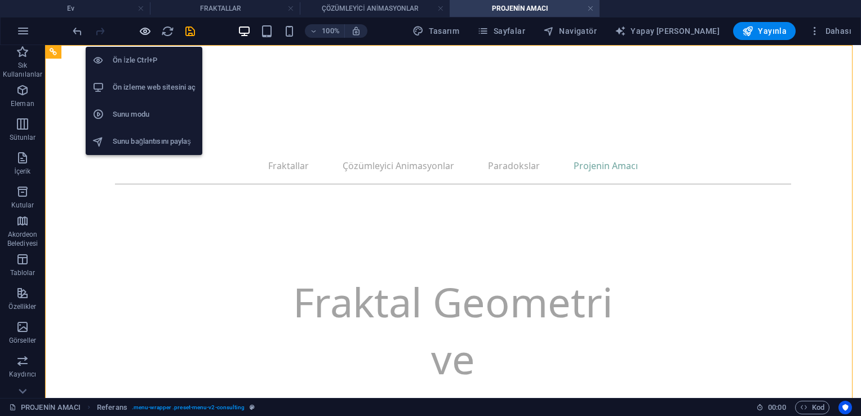
click at [141, 29] on icon "button" at bounding box center [145, 31] width 13 height 13
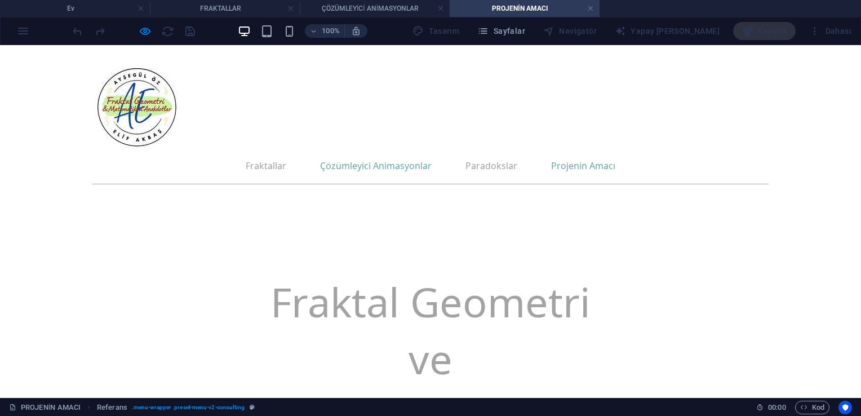
click at [424, 152] on link "Çözümleyici Animasyonlar" at bounding box center [376, 165] width 112 height 27
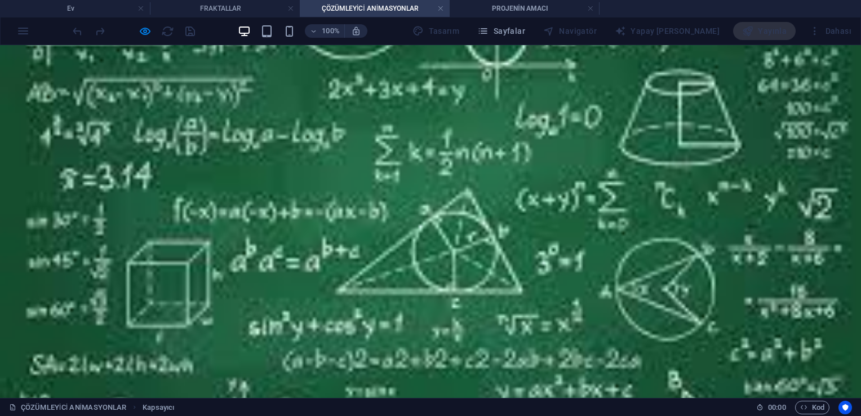
click at [426, 135] on div at bounding box center [430, 221] width 861 height 353
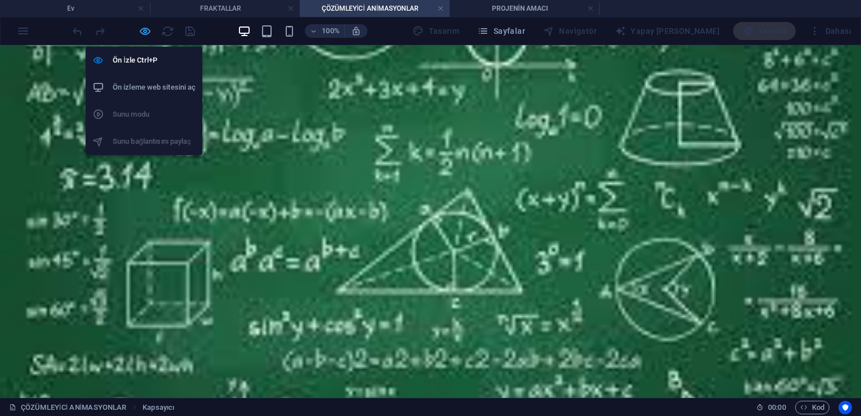
click at [145, 30] on icon "button" at bounding box center [145, 31] width 13 height 13
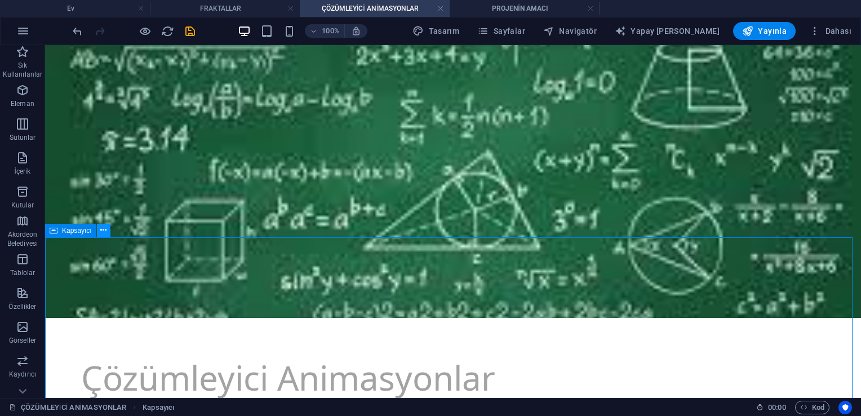
click at [100, 234] on icon at bounding box center [103, 230] width 6 height 12
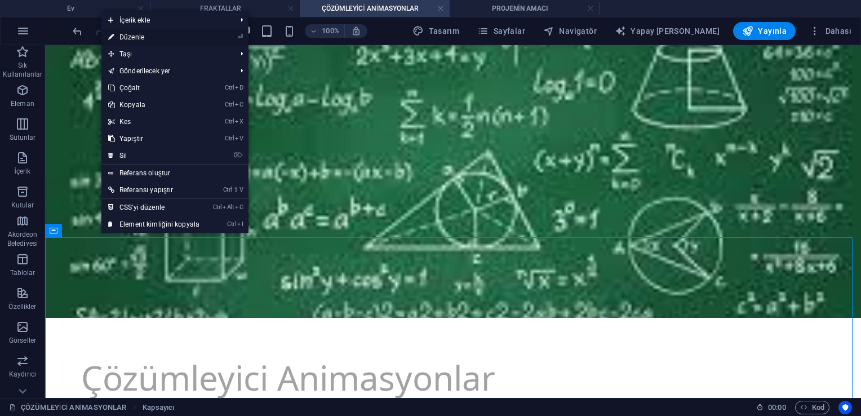
click at [140, 39] on font "Düzenle" at bounding box center [131, 37] width 25 height 8
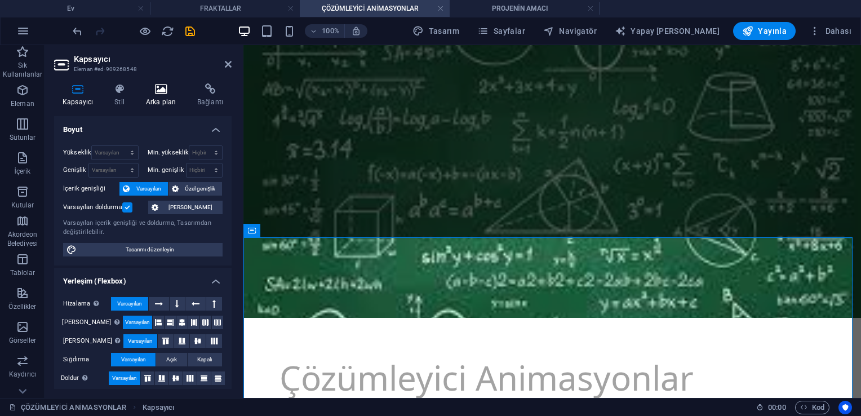
click at [145, 96] on h4 "Arka plan" at bounding box center [162, 95] width 51 height 24
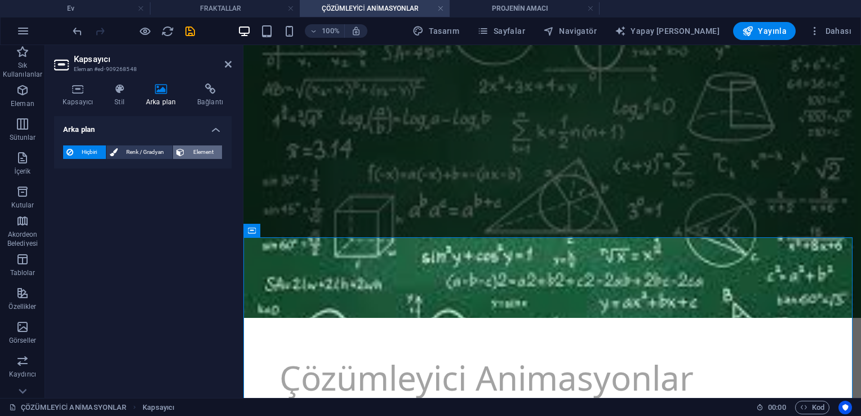
click at [191, 154] on span "Element" at bounding box center [203, 152] width 31 height 14
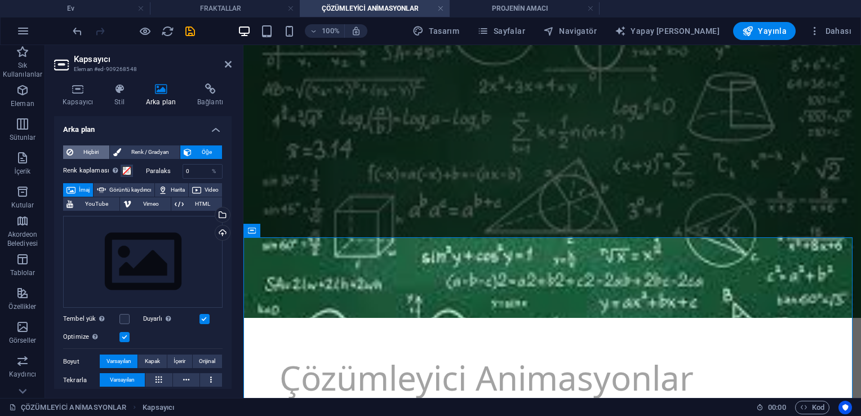
click at [92, 150] on span "Hiçbiri" at bounding box center [91, 152] width 29 height 14
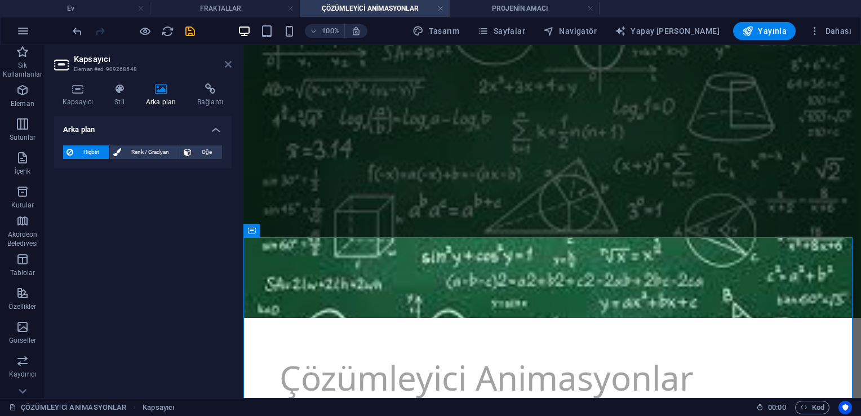
click at [230, 62] on icon at bounding box center [228, 64] width 7 height 9
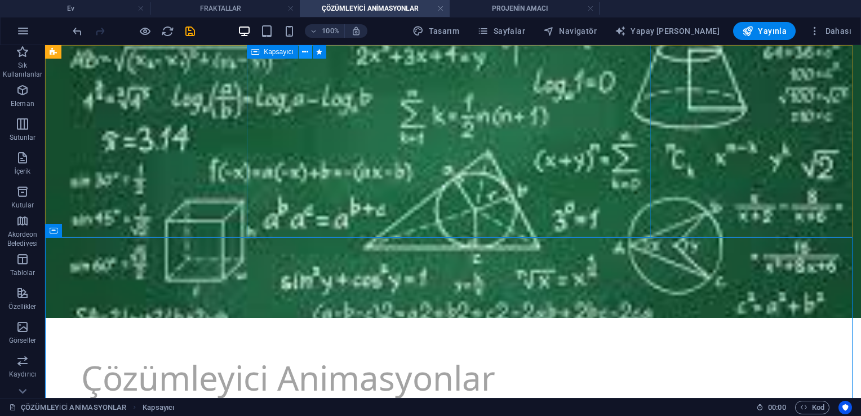
click at [304, 53] on icon at bounding box center [305, 52] width 6 height 12
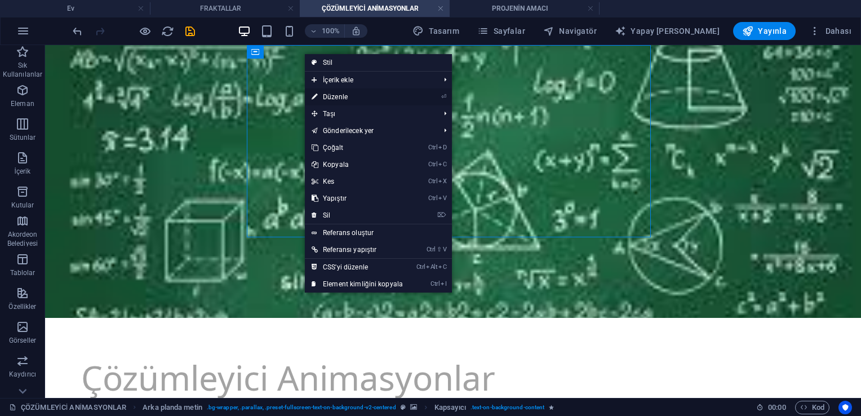
drag, startPoint x: 325, startPoint y: 97, endPoint x: 25, endPoint y: 30, distance: 307.5
click at [325, 97] on font "Düzenle" at bounding box center [335, 97] width 25 height 8
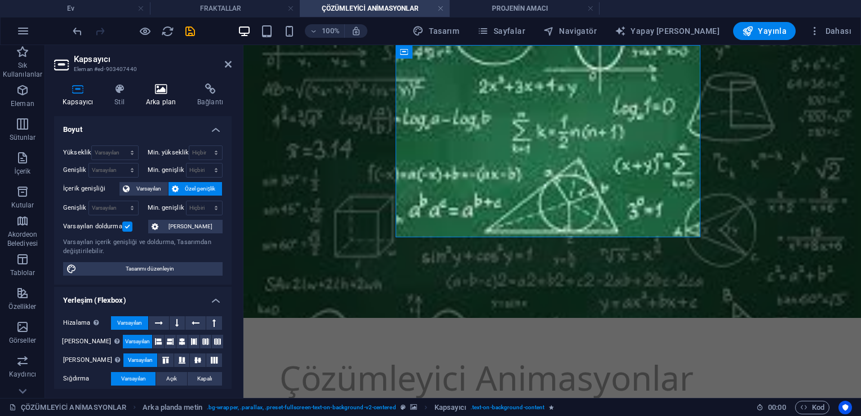
click at [159, 86] on icon at bounding box center [160, 88] width 47 height 11
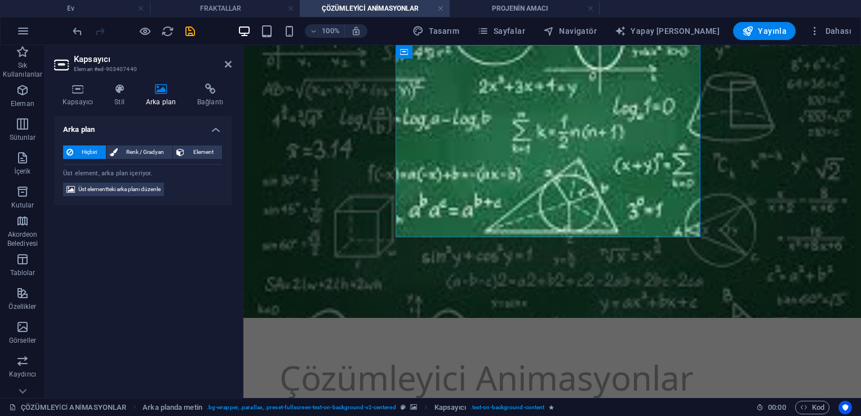
click at [346, 141] on figure at bounding box center [551, 181] width 617 height 273
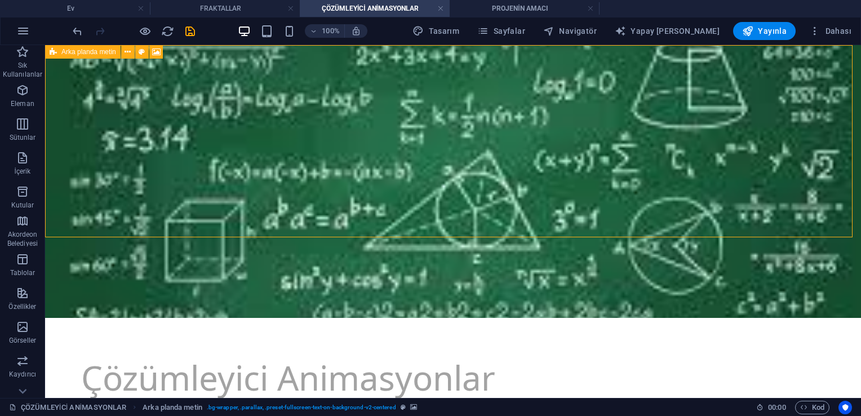
click at [51, 55] on icon at bounding box center [53, 52] width 7 height 14
click at [126, 54] on icon at bounding box center [128, 52] width 6 height 12
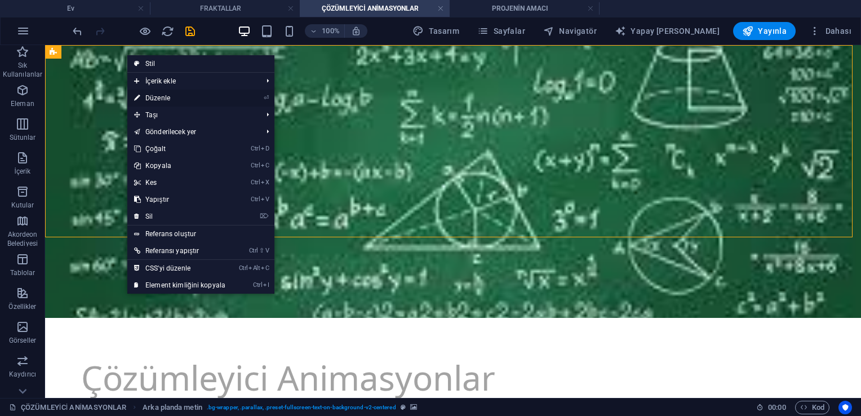
click at [151, 96] on font "Düzenle" at bounding box center [157, 98] width 25 height 8
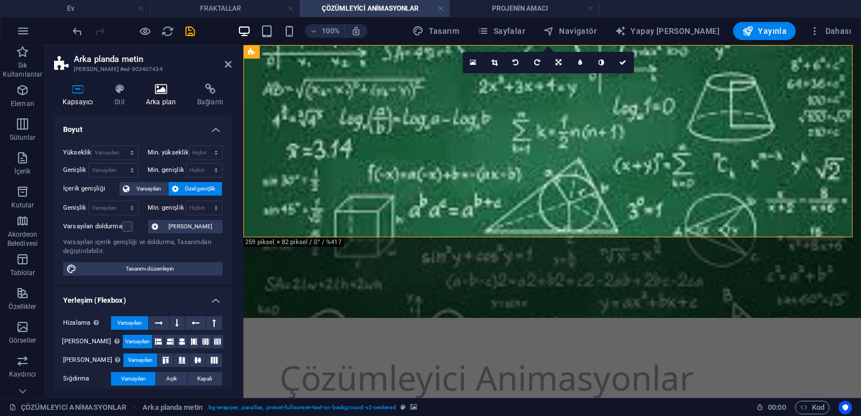
click at [165, 94] on icon at bounding box center [160, 88] width 47 height 11
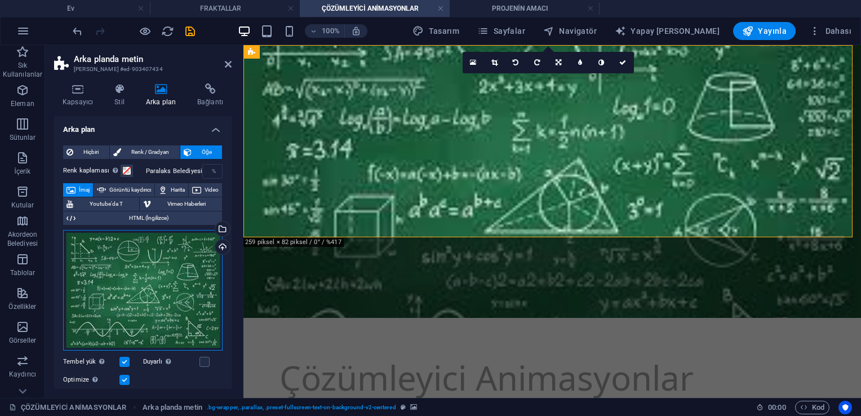
click at [190, 261] on div "Dosyaları buraya sürükleyin, dosyaları seçmek için tıklayın veya Dosyalardan ya…" at bounding box center [142, 290] width 159 height 121
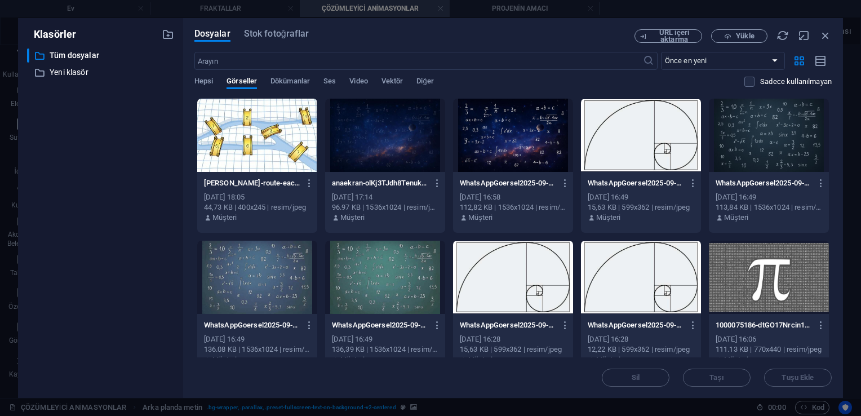
click at [426, 132] on div at bounding box center [641, 135] width 120 height 73
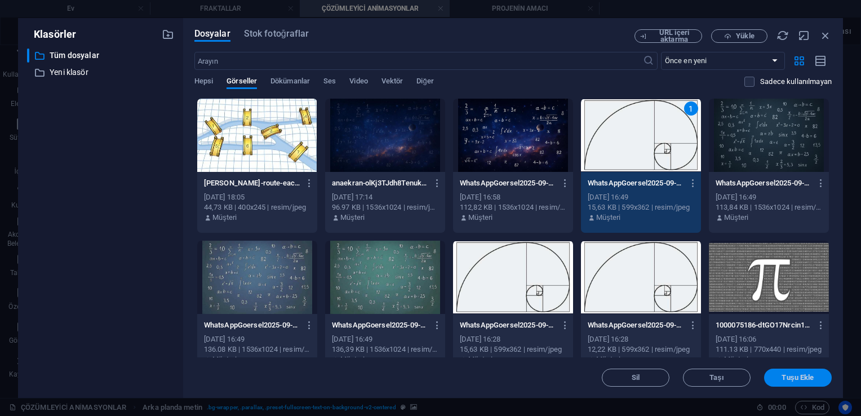
click at [426, 381] on span "Tuşu Ekle" at bounding box center [797, 377] width 32 height 7
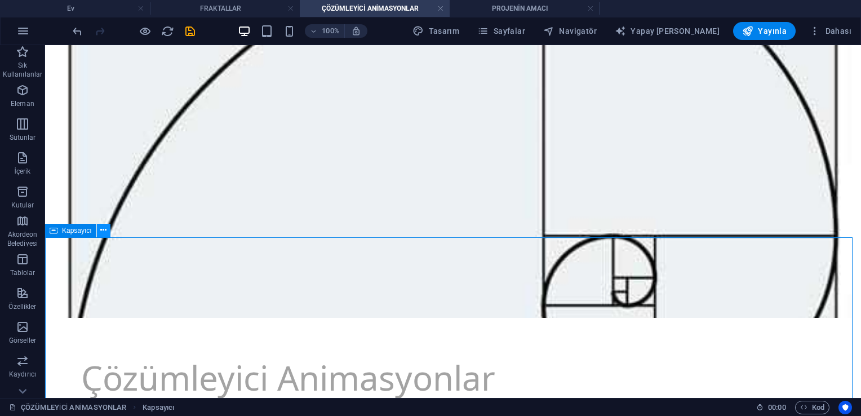
click at [101, 226] on icon at bounding box center [103, 230] width 6 height 12
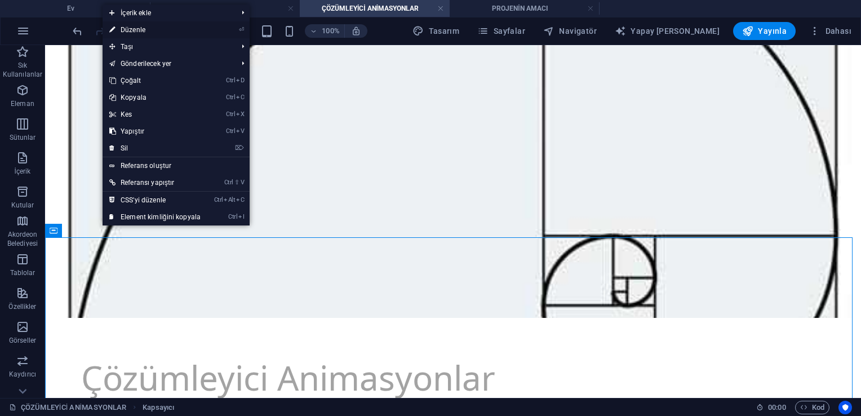
click at [140, 24] on link "⏎ Düzenle" at bounding box center [155, 29] width 105 height 17
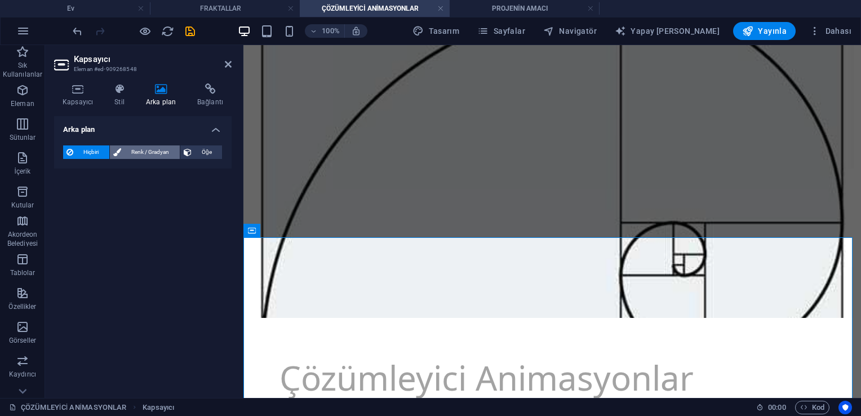
click at [139, 149] on span "Renk / Gradyan" at bounding box center [151, 152] width 52 height 14
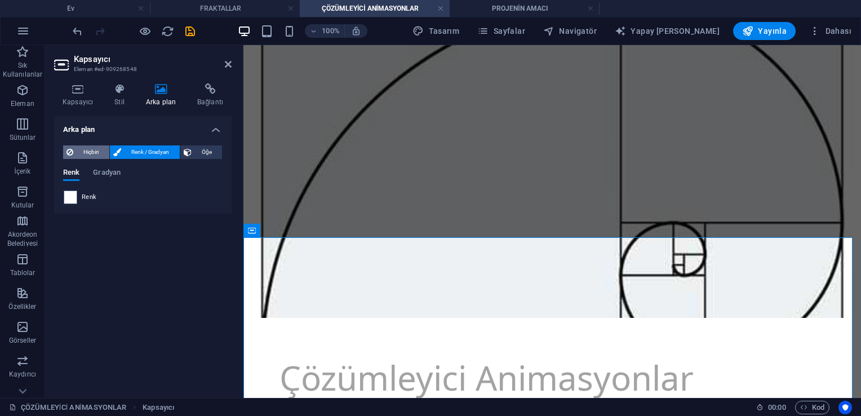
click at [91, 150] on span "Hiçbiri" at bounding box center [91, 152] width 29 height 14
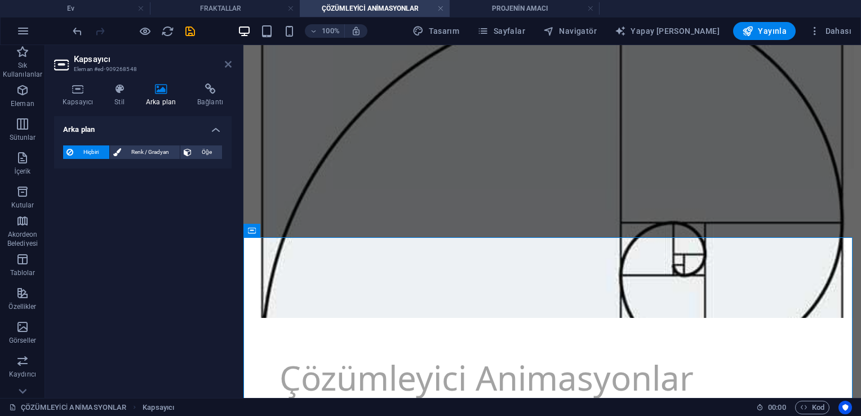
click at [227, 62] on icon at bounding box center [228, 64] width 7 height 9
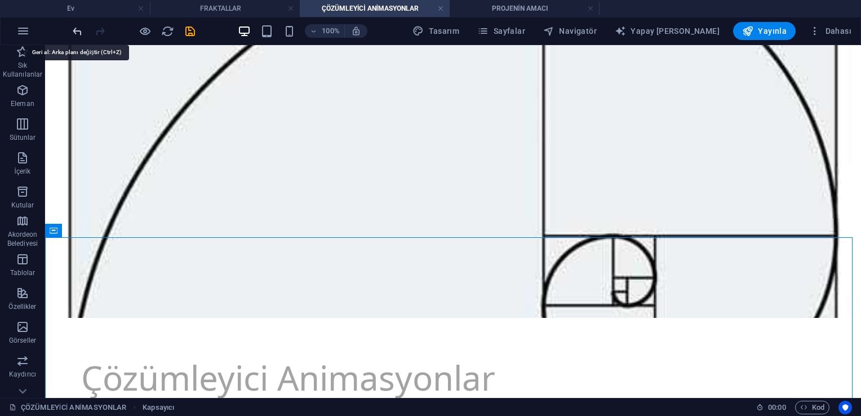
click at [72, 30] on icon "geri almak" at bounding box center [77, 31] width 13 height 13
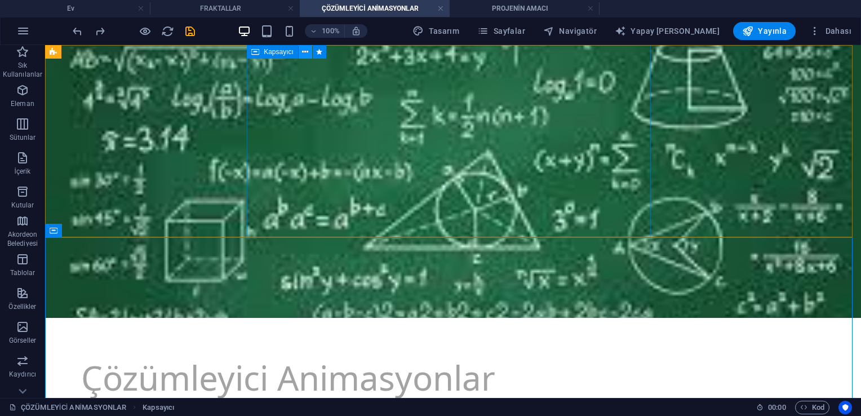
click at [306, 52] on icon at bounding box center [305, 52] width 6 height 12
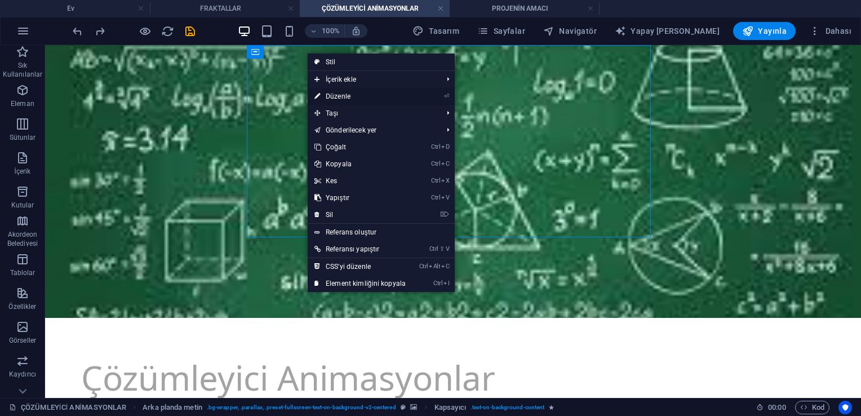
click at [322, 94] on link "⏎ Düzenle" at bounding box center [360, 96] width 105 height 17
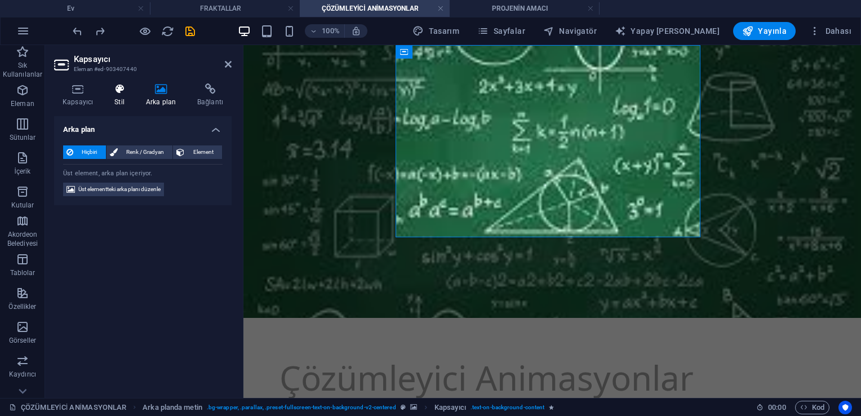
click at [126, 96] on h4 "Stil" at bounding box center [122, 95] width 32 height 24
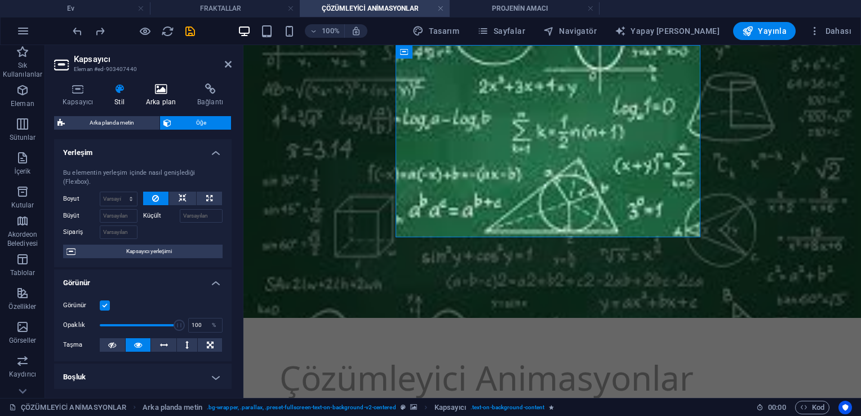
click at [163, 97] on h4 "Arka plan" at bounding box center [162, 95] width 51 height 24
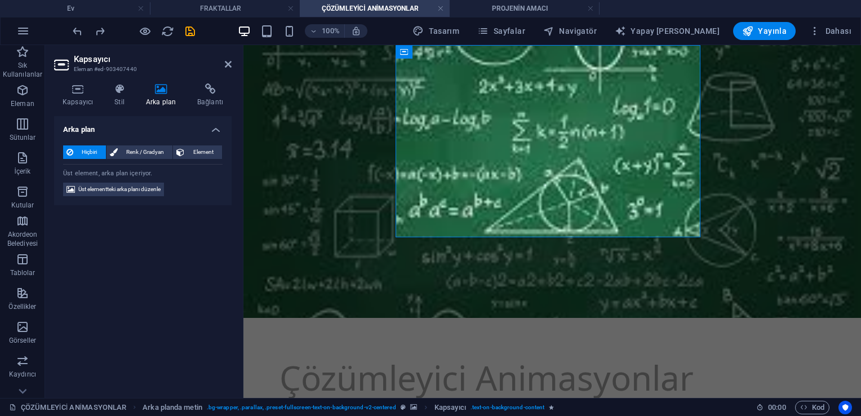
click at [340, 104] on figure at bounding box center [551, 181] width 617 height 273
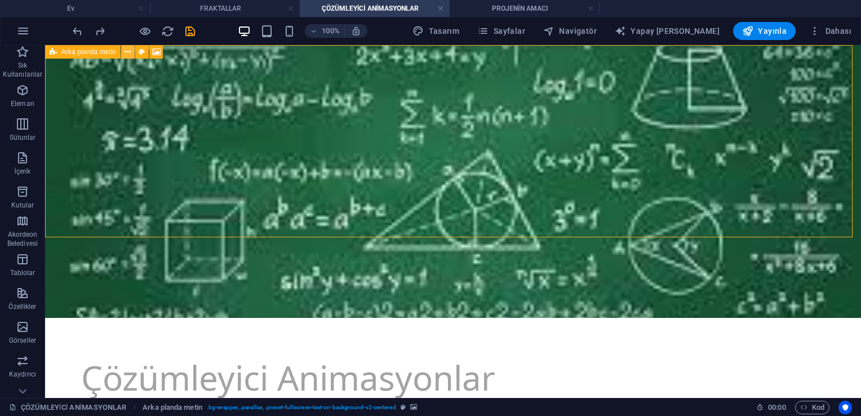
click at [126, 54] on icon at bounding box center [128, 52] width 6 height 12
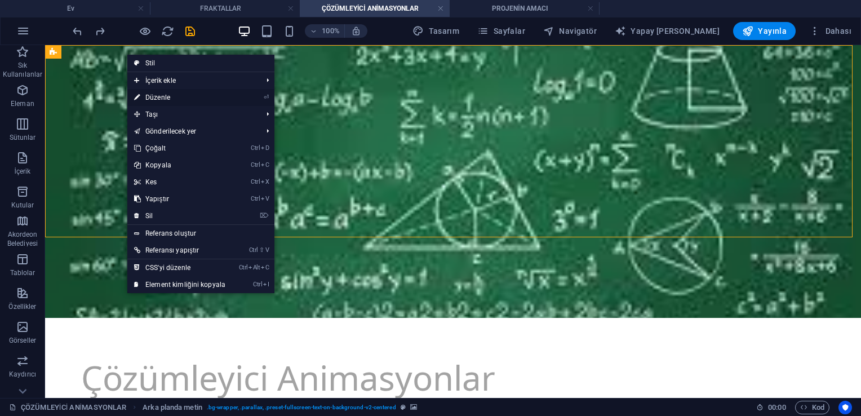
click at [163, 101] on link "⏎ Düzenle" at bounding box center [179, 97] width 105 height 17
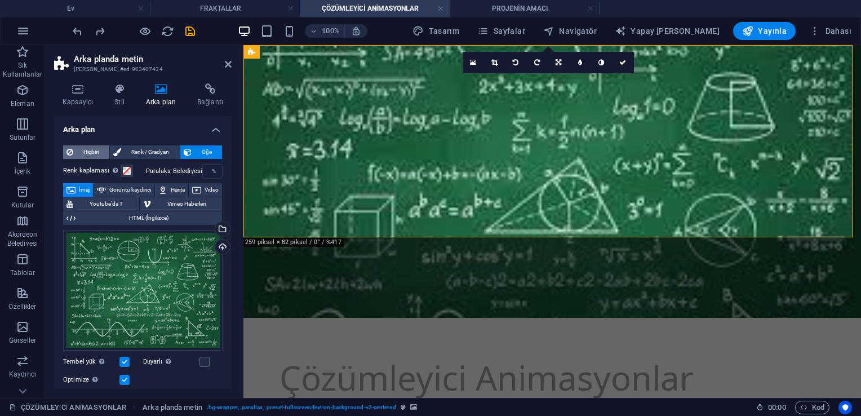
click at [72, 153] on icon at bounding box center [69, 152] width 7 height 14
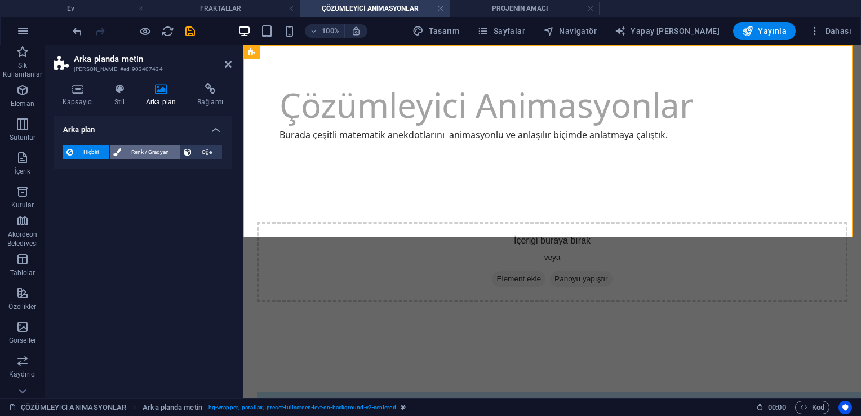
click at [132, 153] on span "Renk / Gradyan" at bounding box center [151, 152] width 52 height 14
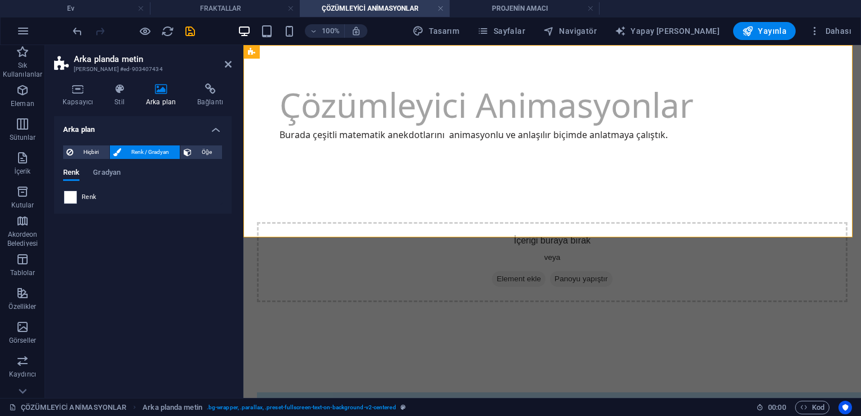
click at [68, 201] on span at bounding box center [70, 197] width 12 height 12
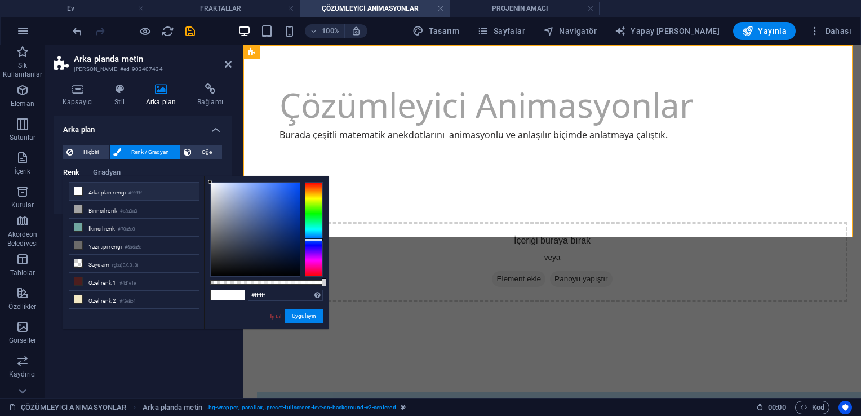
click at [309, 239] on div at bounding box center [314, 229] width 18 height 95
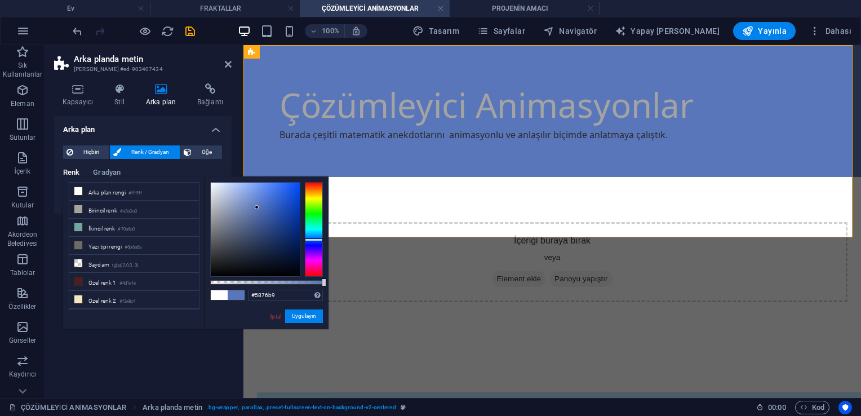
click at [257, 207] on div at bounding box center [255, 230] width 89 height 94
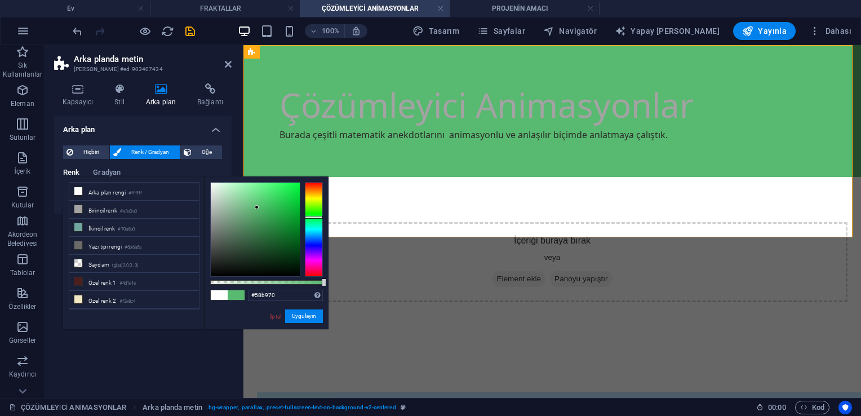
click at [319, 217] on div at bounding box center [314, 229] width 18 height 95
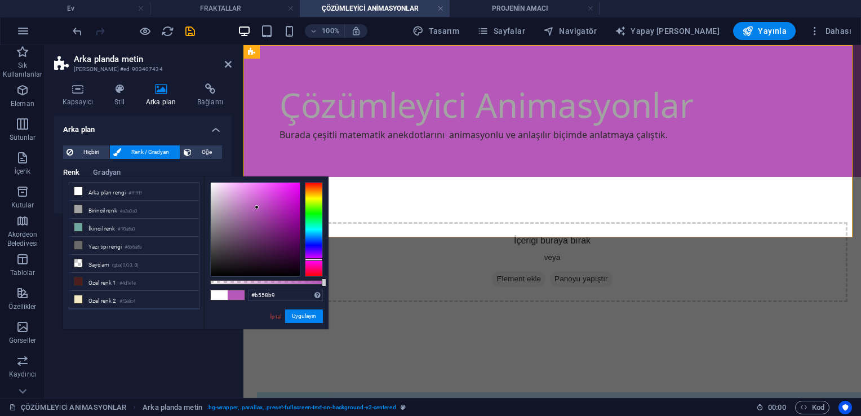
click at [312, 259] on div at bounding box center [314, 229] width 18 height 95
click at [296, 181] on div "#b558b9 Desteklenen biçimler #0852ed rgb(8, 82, 237) rgba(8, 82, 237, %90) hsv(…" at bounding box center [266, 334] width 125 height 316
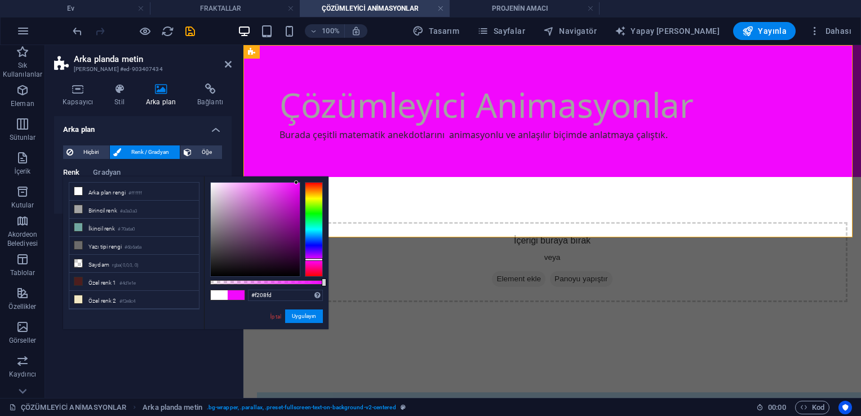
click at [296, 183] on div at bounding box center [255, 230] width 89 height 94
drag, startPoint x: 296, startPoint y: 183, endPoint x: 306, endPoint y: 181, distance: 10.3
click at [306, 181] on div "#f300ff Desteklenen biçimler #0852ed rgb(8, 82, 237) rgba(8, 82, 237, %90) hsv(…" at bounding box center [266, 334] width 125 height 316
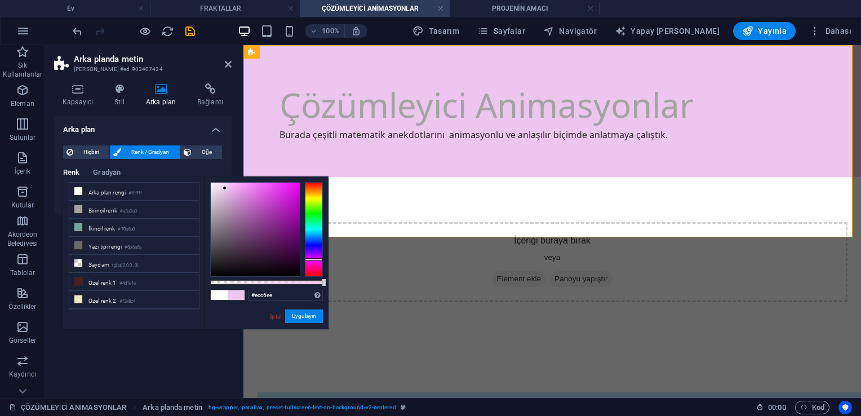
click at [225, 188] on div at bounding box center [255, 230] width 89 height 94
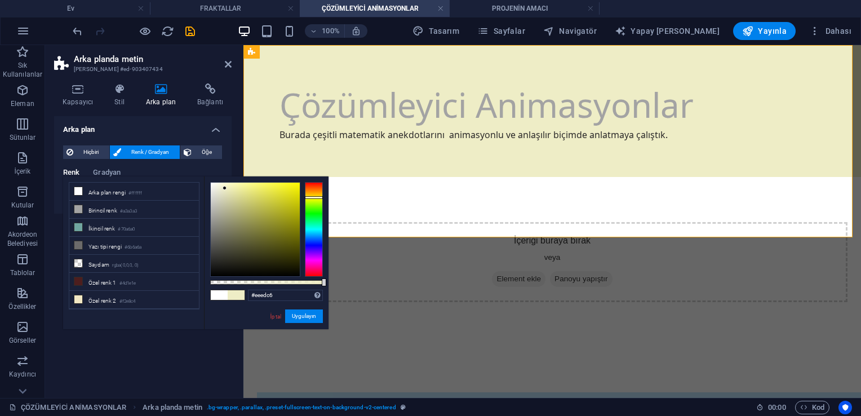
click at [317, 197] on div at bounding box center [314, 229] width 18 height 95
type input "#c6eee2"
click at [309, 224] on div at bounding box center [314, 229] width 18 height 95
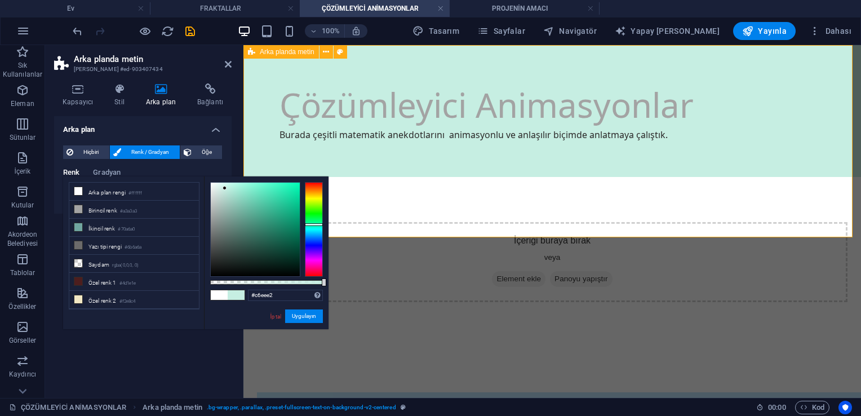
click at [291, 144] on div "Çözümleyici Animasyonlar Burada çeşitli matematik anekdotlarını animasyonlu ve …" at bounding box center [551, 111] width 617 height 132
click at [216, 123] on h4 "Arka plan" at bounding box center [142, 126] width 177 height 20
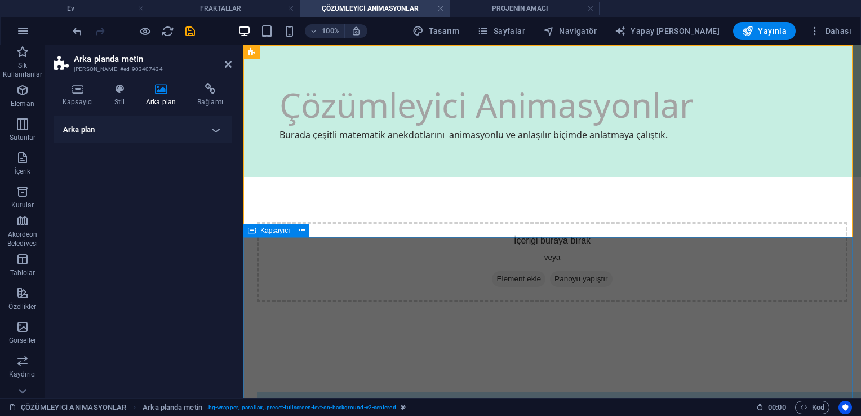
click at [322, 251] on div "İçeriği buraya bırak veya Element ekle Panoyu yapıştır" at bounding box center [551, 262] width 617 height 170
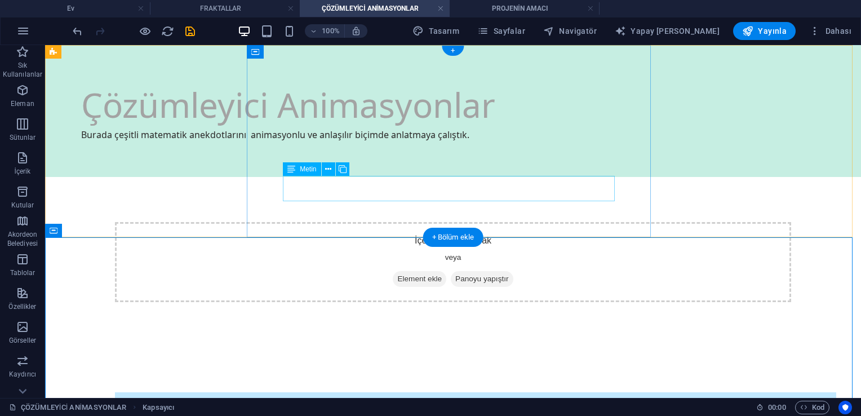
click at [341, 141] on div "Burada çeşitli matematik anekdotlarını animasyonlu ve anlaşılır biçimde anlatma…" at bounding box center [453, 134] width 744 height 12
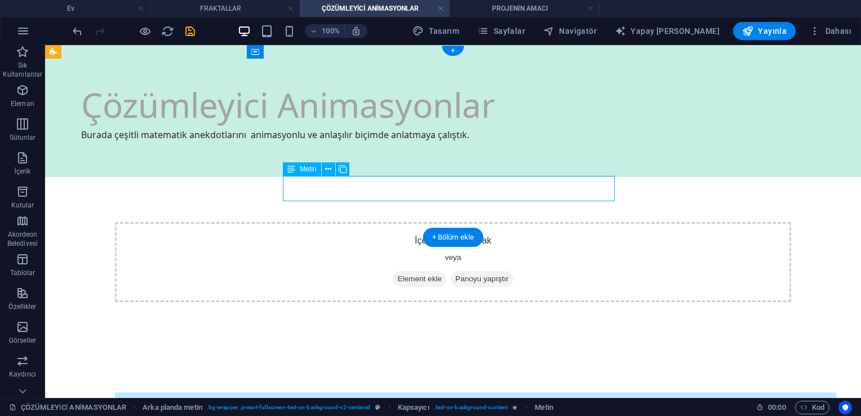
click at [366, 141] on div "Burada çeşitli matematik anekdotlarını animasyonlu ve anlaşılır biçimde anlatma…" at bounding box center [453, 134] width 744 height 12
click at [328, 170] on icon at bounding box center [328, 169] width 6 height 12
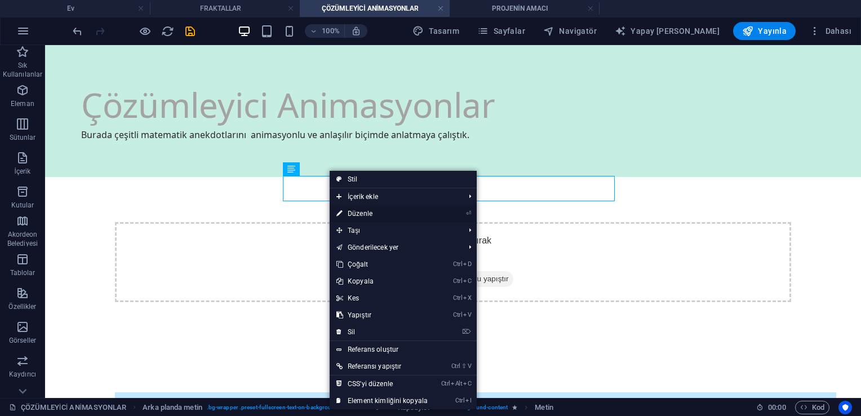
click at [357, 213] on font "Düzenle" at bounding box center [360, 214] width 25 height 8
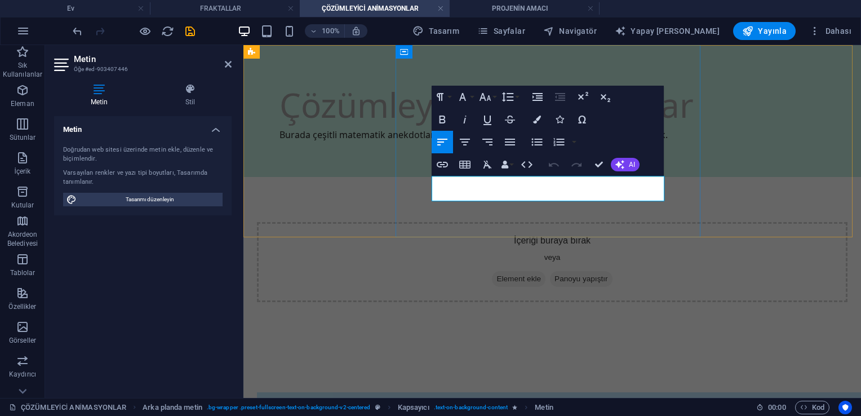
click at [426, 141] on p "Burada çeşitli matematik anekdotlarını animasyonlu ve anlaşılır biçimde anlatma…" at bounding box center [551, 134] width 545 height 12
click at [426, 258] on div "İçeriği buraya bırak veya Element ekle Panoyu yapıştır" at bounding box center [551, 262] width 617 height 170
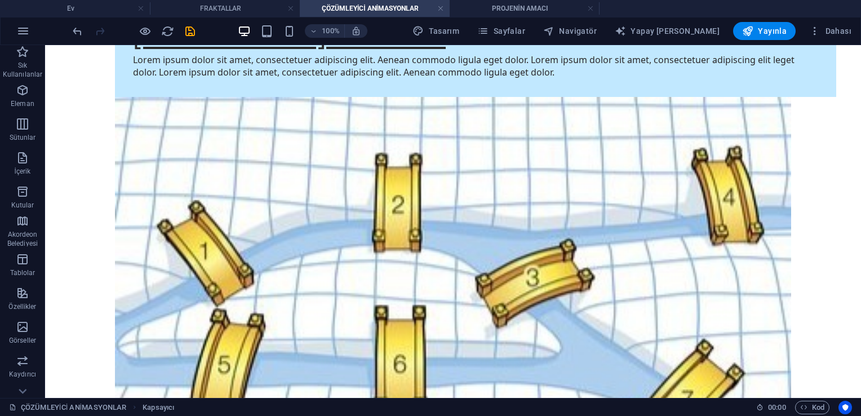
scroll to position [406, 0]
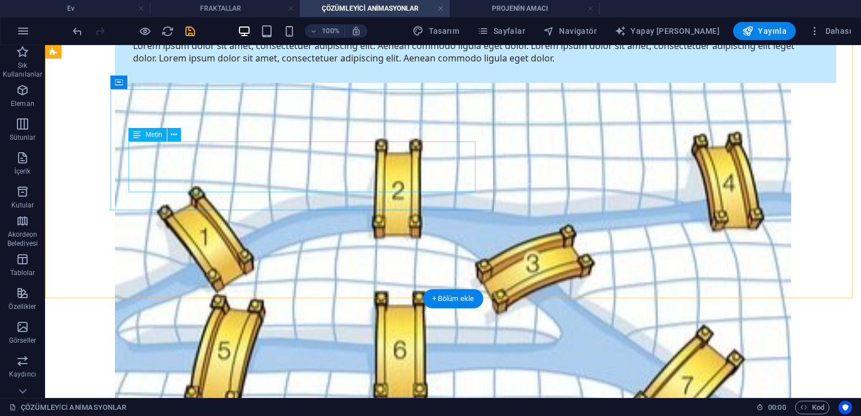
click at [164, 65] on div "Lorem ipsum dolor sit amet, consectetuer adipiscing elit. Aenean commodo ligula…" at bounding box center [475, 51] width 685 height 25
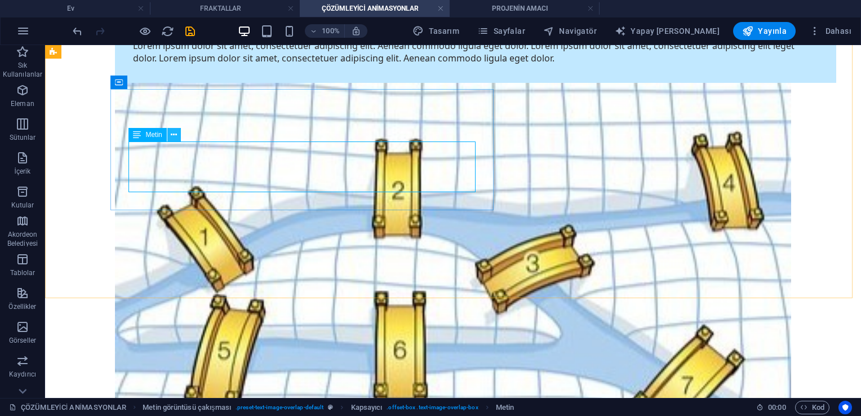
click at [175, 133] on icon at bounding box center [174, 135] width 6 height 12
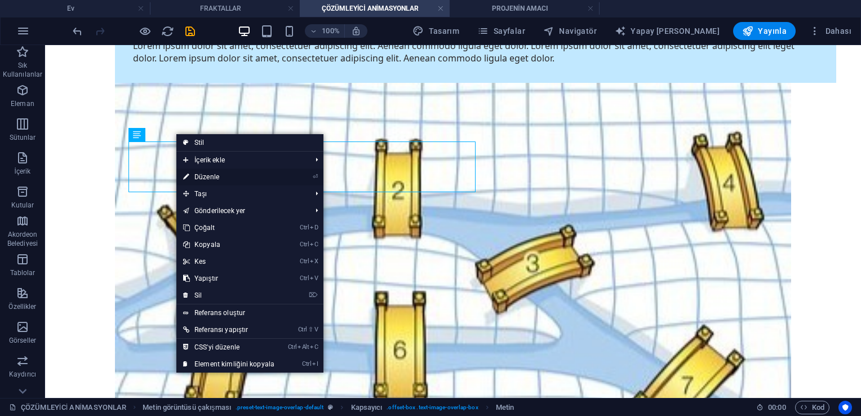
click at [191, 172] on link "⏎ Düzenle" at bounding box center [228, 176] width 105 height 17
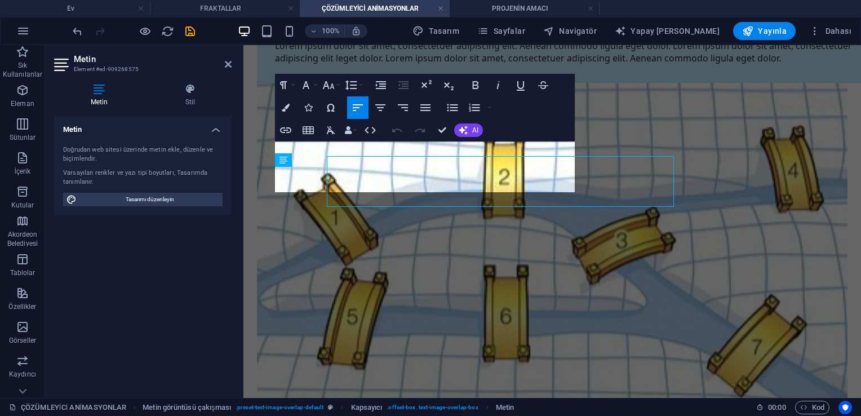
scroll to position [391, 0]
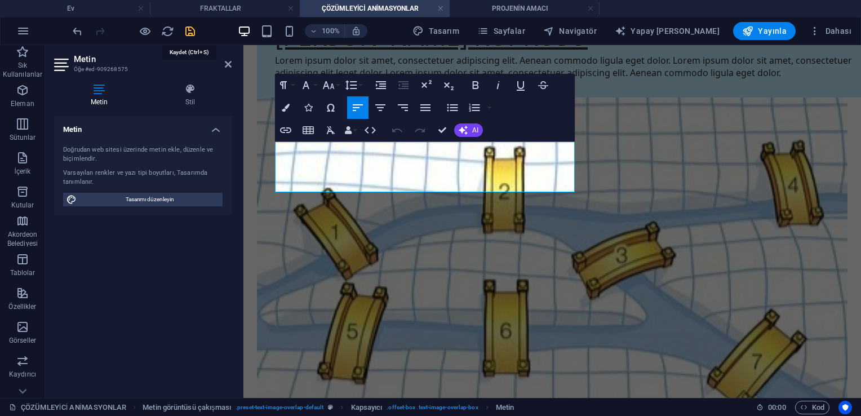
click at [192, 32] on icon "kurtarmak" at bounding box center [190, 31] width 13 height 13
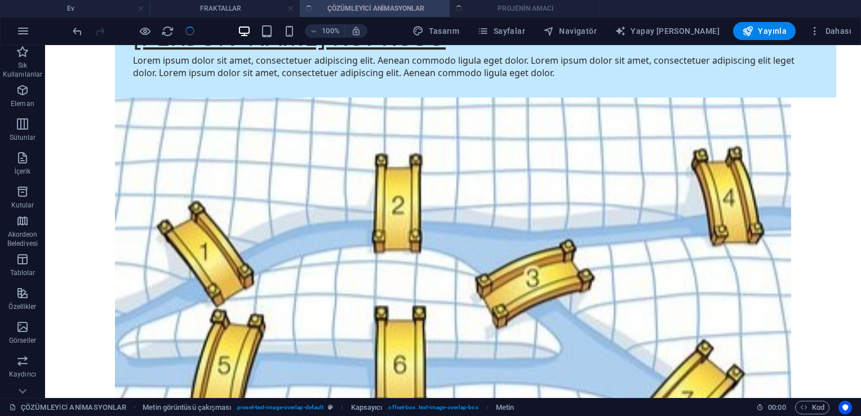
scroll to position [406, 0]
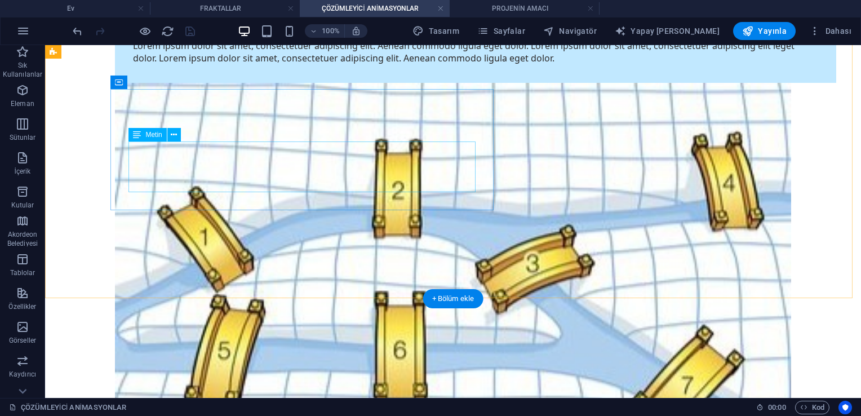
click at [334, 65] on div "Lorem ipsum dolor sit amet, consectetuer adipiscing elit. Aenean commodo ligula…" at bounding box center [475, 51] width 685 height 25
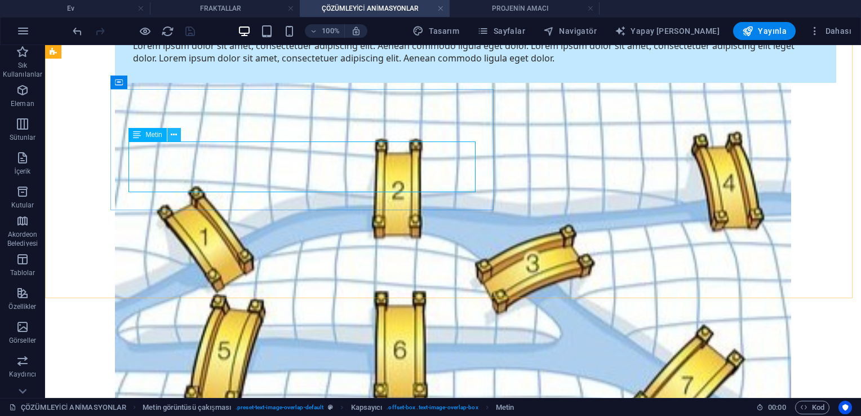
click at [175, 134] on icon at bounding box center [174, 135] width 6 height 12
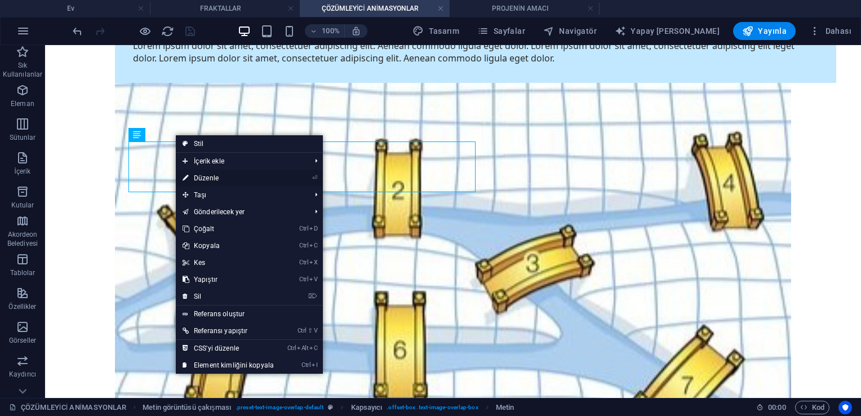
click at [197, 174] on font "Düzenle" at bounding box center [206, 178] width 25 height 8
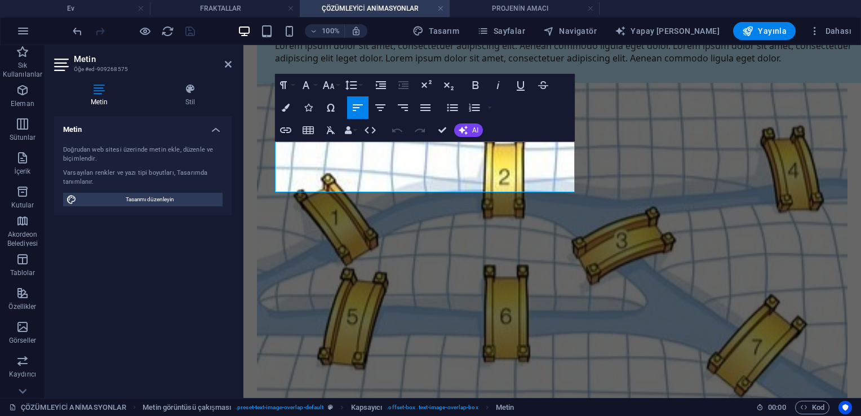
scroll to position [391, 0]
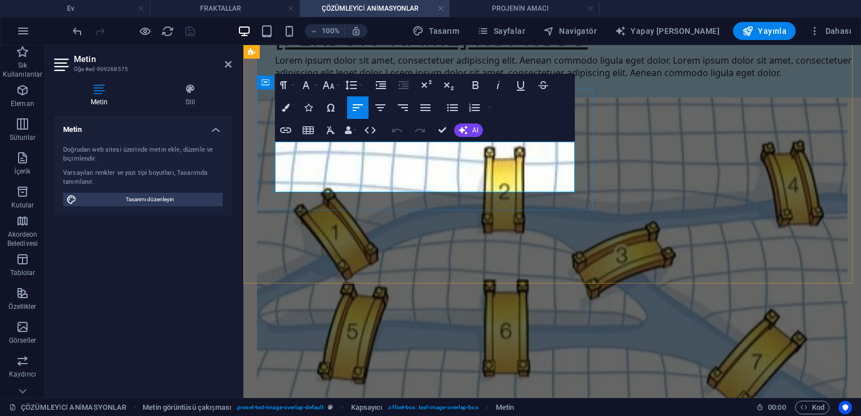
click at [426, 79] on p "Lorem ipsum dolor sit amet, consectetuer adipiscing elit. Aenean commodo ligula…" at bounding box center [574, 66] width 599 height 25
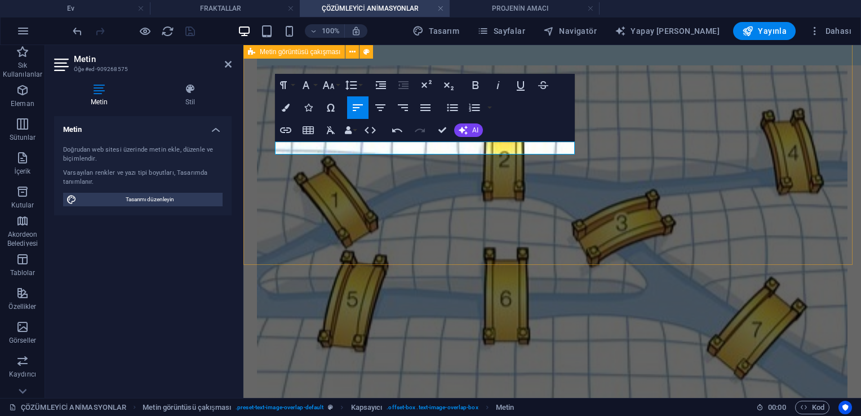
scroll to position [403, 0]
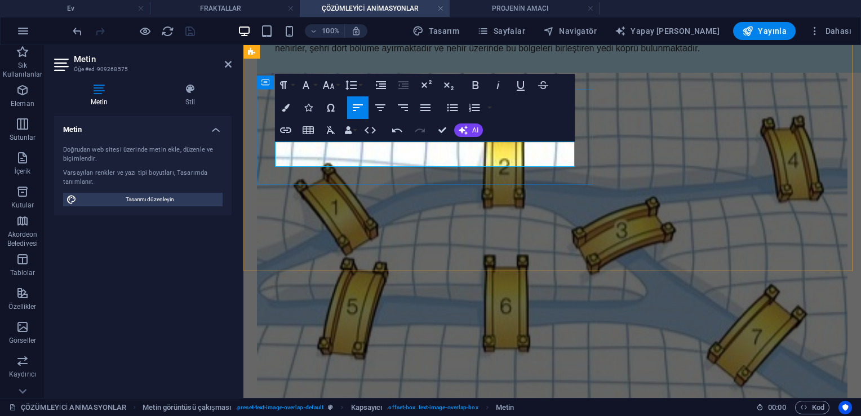
click at [303, 53] on span "nehirler, şehri dört bölüme ayırmaktadır ve nehir üzerinde bu bölgeleri birleşt…" at bounding box center [487, 48] width 425 height 10
click at [426, 55] on p "Pregel Nehri , şehri dört bölüme ayırmaktadır ve nehir üzerinde bu bölgeleri bi…" at bounding box center [574, 48] width 599 height 13
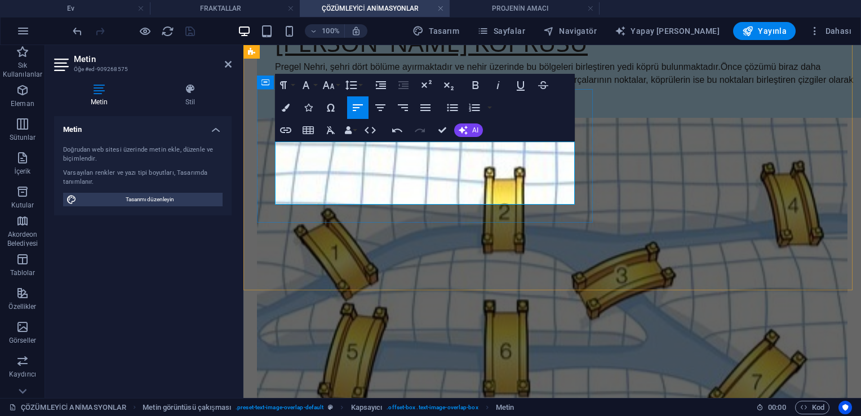
click at [426, 98] on span ") çizilir." at bounding box center [446, 93] width 28 height 10
click at [426, 100] on p "Pregel Nehri, şehri dört bölüme ayırmaktadır ve nehir üzerinde bu bölgeleri bir…" at bounding box center [574, 79] width 599 height 39
click at [426, 260] on div "[PERSON_NAME] KÖPRÜSÜ Pregel Nehri, şehri dört bölüme ayırmaktadır ve nehir üze…" at bounding box center [551, 243] width 617 height 562
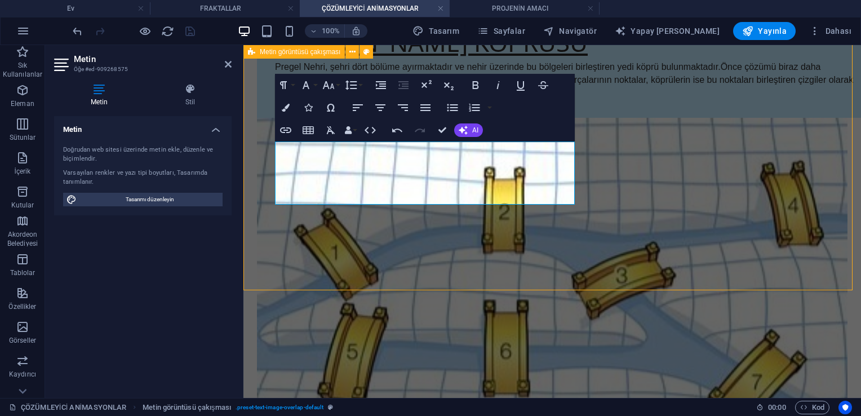
scroll to position [406, 0]
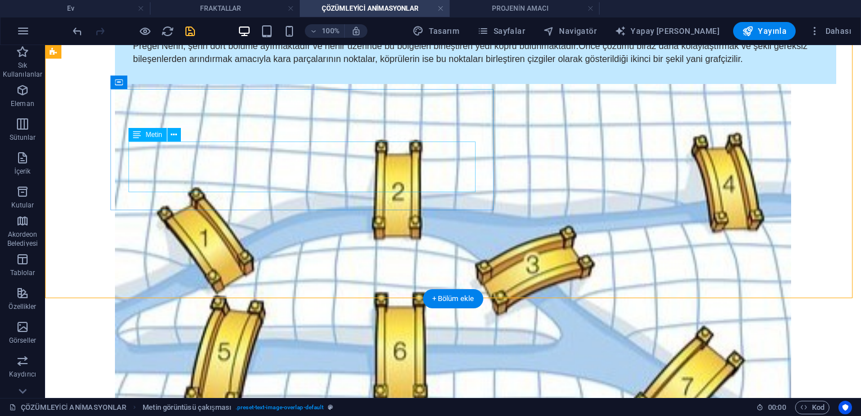
click at [417, 66] on div "Pregel Nehri, şehri dört bölüme ayırmaktadır ve nehir üzerinde bu bölgeleri bir…" at bounding box center [475, 52] width 685 height 26
click at [172, 139] on icon at bounding box center [174, 135] width 6 height 12
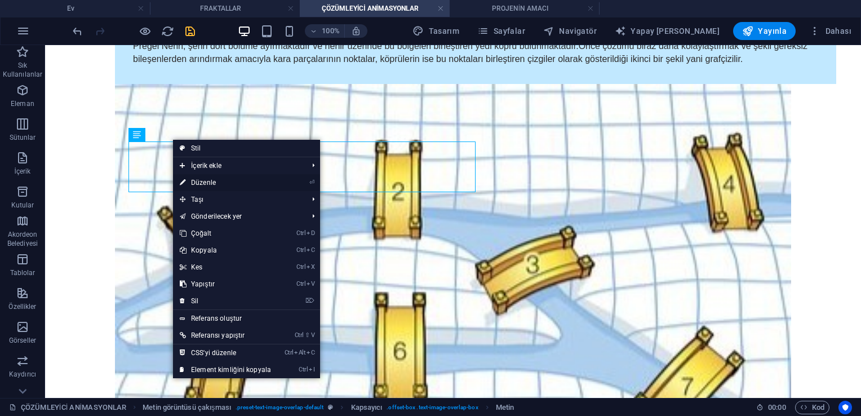
click at [193, 181] on font "Düzenle" at bounding box center [203, 183] width 25 height 8
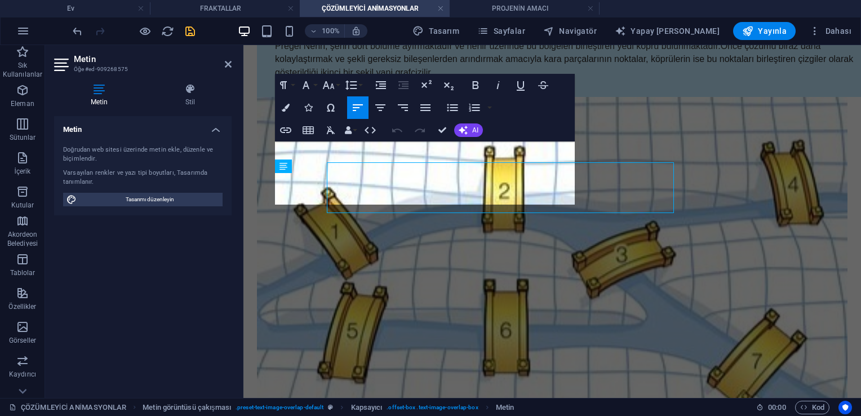
scroll to position [385, 0]
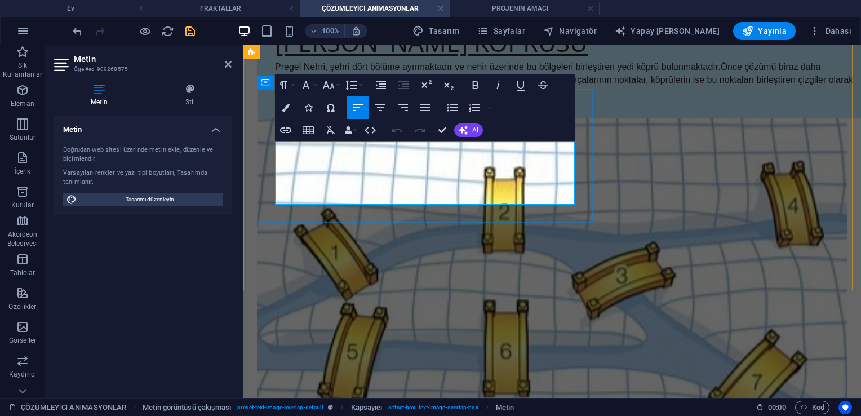
click at [426, 100] on p "Pregel Nehri, şehri dört bölüme ayırmaktadır ve nehir üzerinde bu bölgeleri bir…" at bounding box center [574, 79] width 599 height 39
drag, startPoint x: 519, startPoint y: 197, endPoint x: 235, endPoint y: 152, distance: 288.0
copy span "Pregel Nehri, şehri dört bölüme ayırmaktadır ve nehir üzerinde bu bölgeleri bir…"
click at [320, 243] on div "[PERSON_NAME] KÖPRÜSÜ Pregel Nehri, şehri dört bölüme ayırmaktadır ve nehir üze…" at bounding box center [551, 243] width 617 height 562
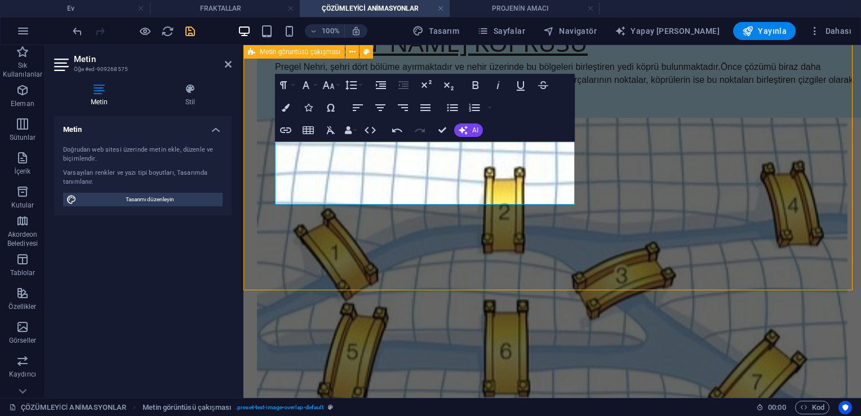
scroll to position [399, 0]
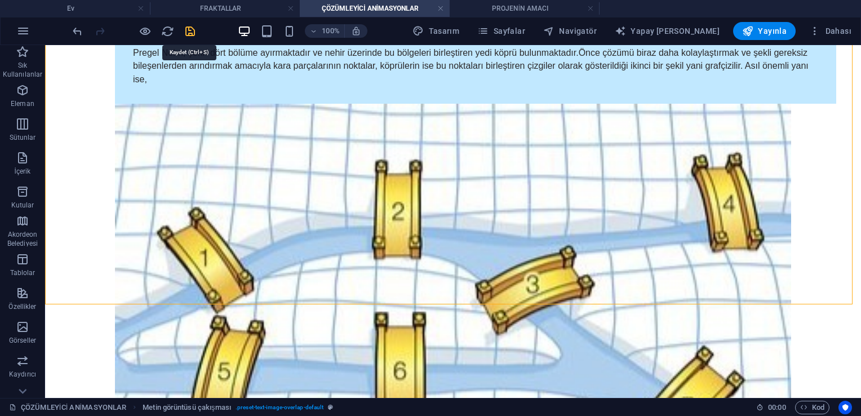
click at [188, 31] on icon "kurtarmak" at bounding box center [190, 31] width 13 height 13
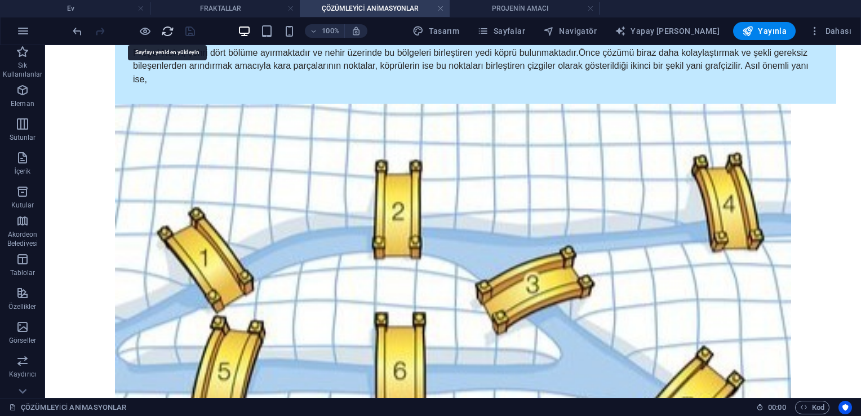
click at [167, 31] on icon "Yeni -den yükle" at bounding box center [167, 31] width 13 height 13
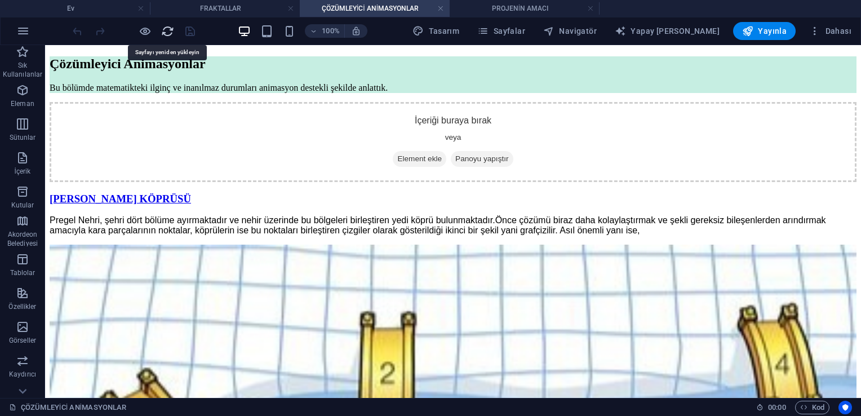
scroll to position [0, 0]
click at [109, 10] on h4 "Ev" at bounding box center [75, 8] width 150 height 12
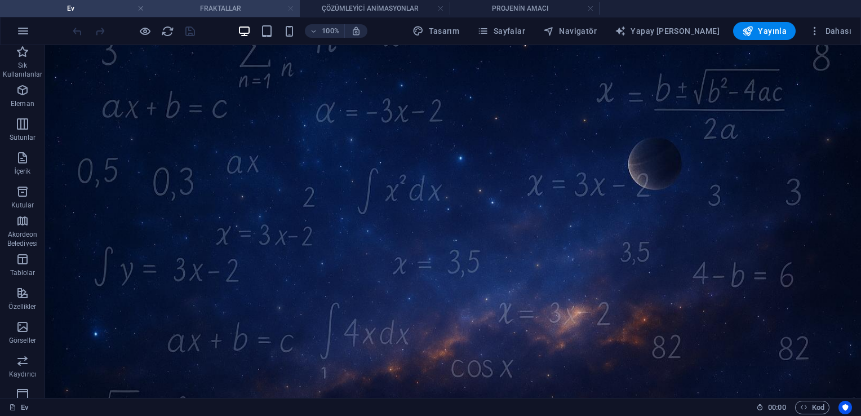
click at [291, 5] on link at bounding box center [290, 8] width 7 height 11
click at [239, 6] on h4 "ÇÖZÜMLEYİCİ ANİMASYONLAR" at bounding box center [225, 8] width 150 height 12
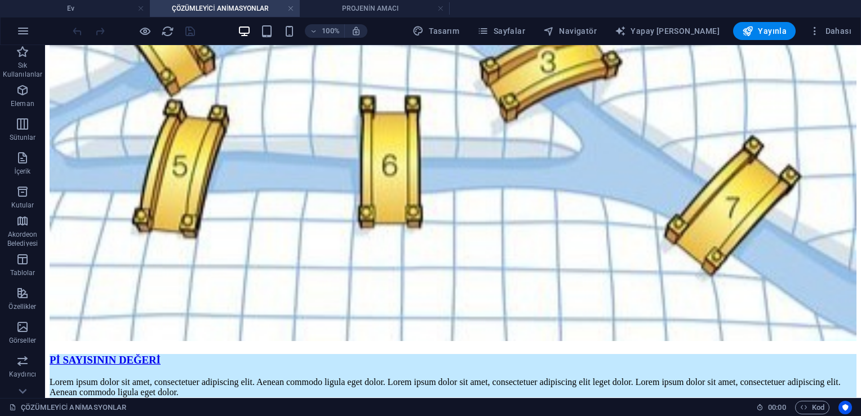
scroll to position [406, 0]
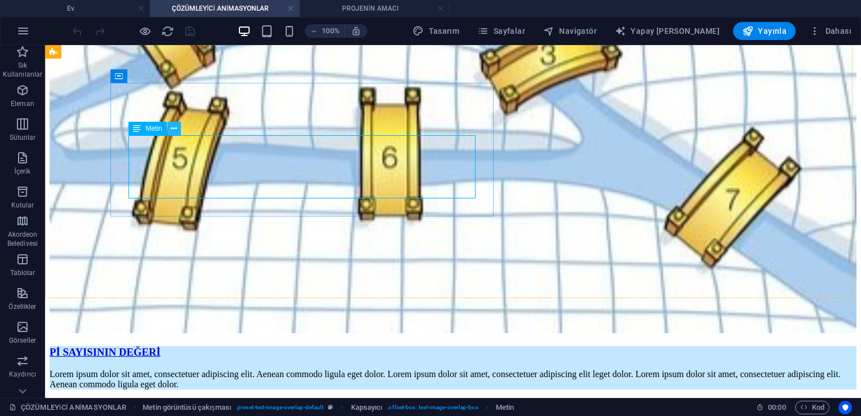
click at [175, 129] on icon at bounding box center [174, 129] width 6 height 12
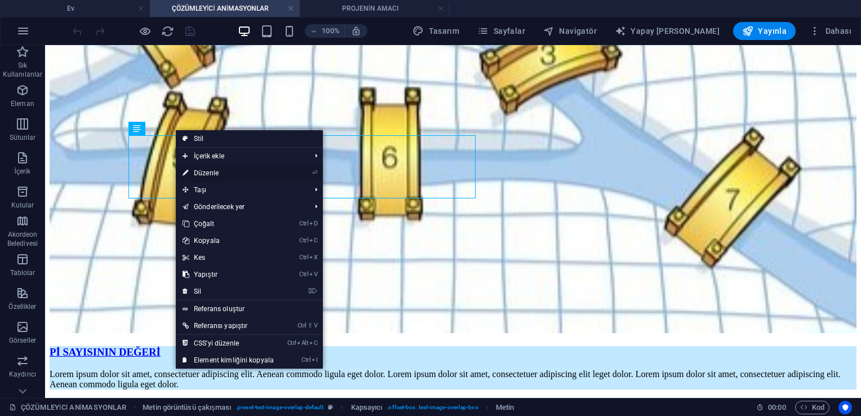
click at [206, 172] on font "Düzenle" at bounding box center [206, 173] width 25 height 8
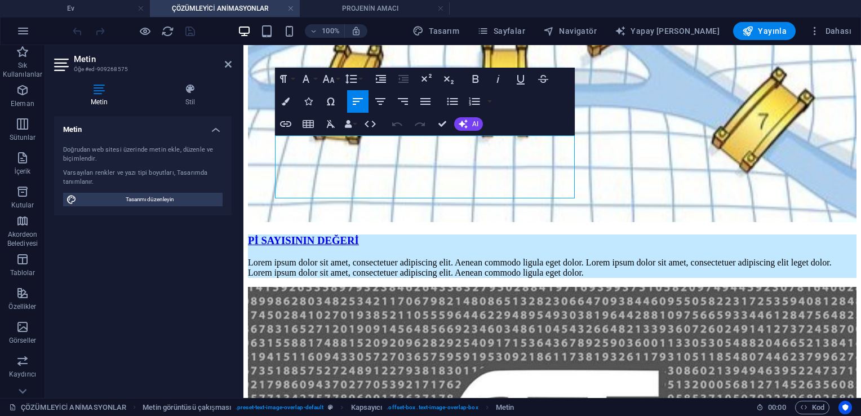
scroll to position [391, 0]
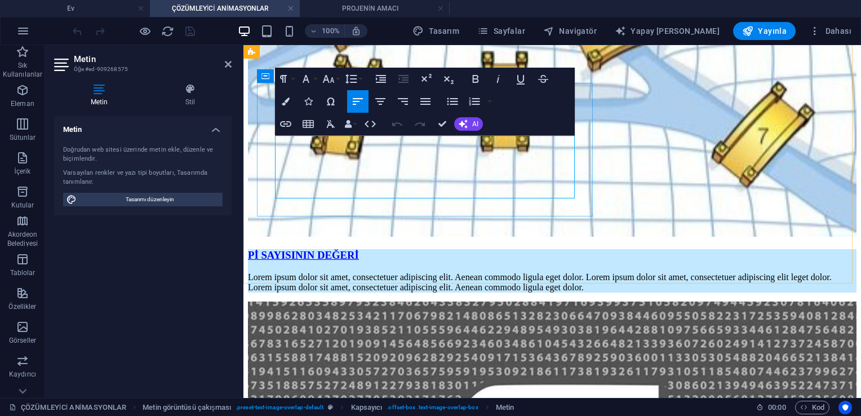
click at [226, 64] on icon at bounding box center [228, 64] width 7 height 9
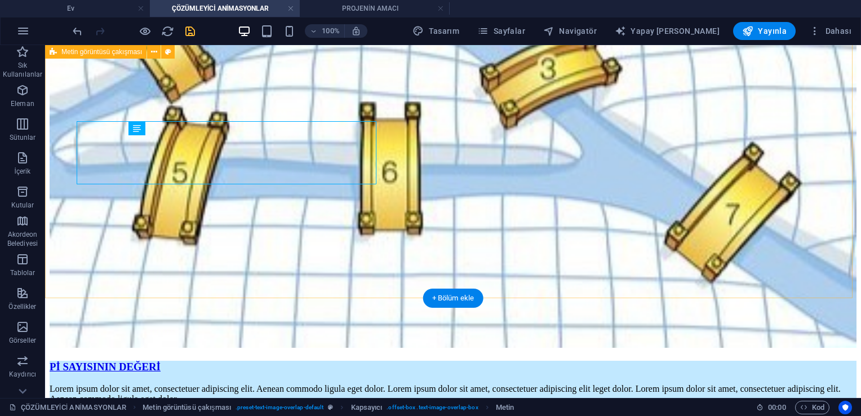
scroll to position [406, 0]
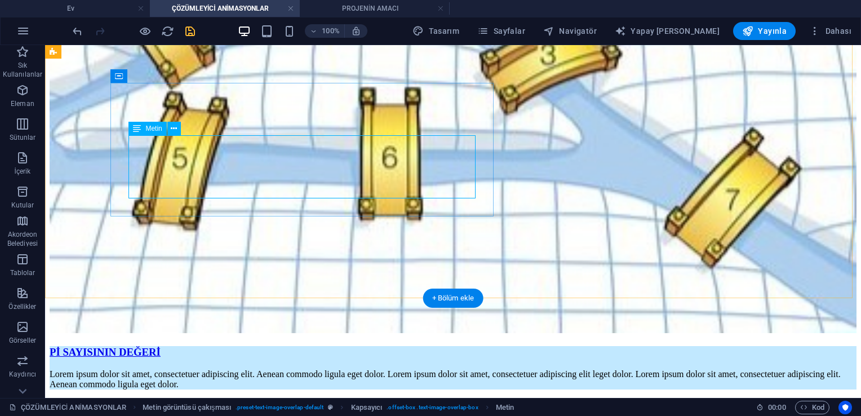
click at [173, 131] on icon at bounding box center [174, 129] width 6 height 12
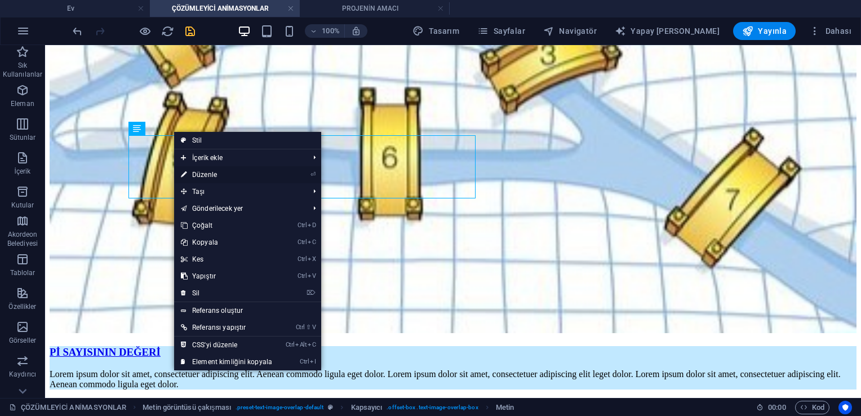
click at [193, 174] on font "Düzenle" at bounding box center [204, 175] width 25 height 8
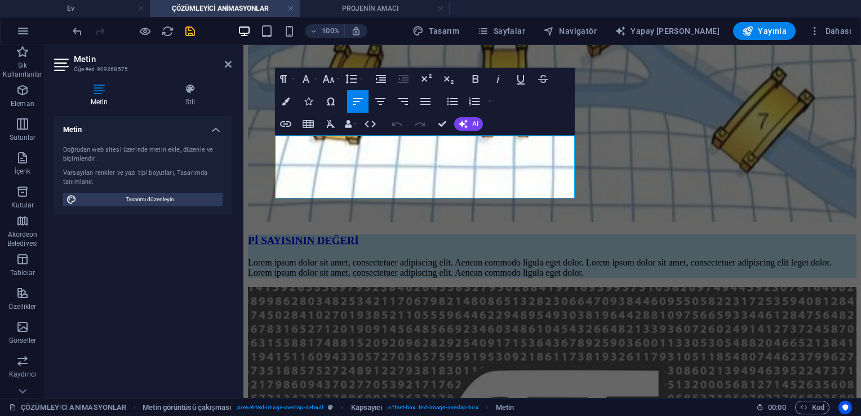
scroll to position [391, 0]
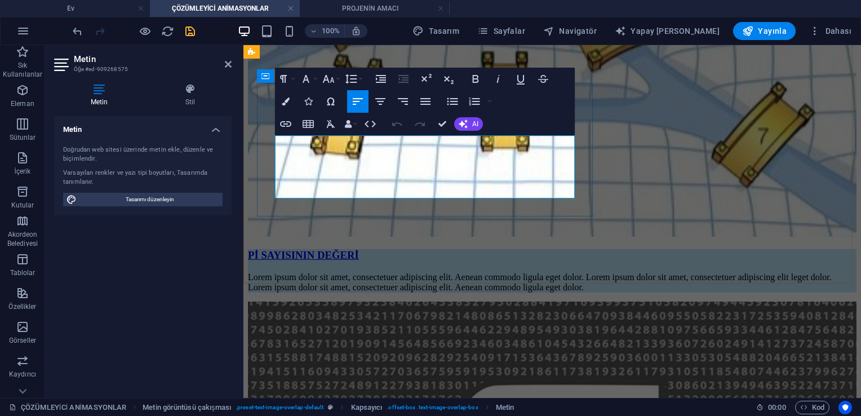
click at [426, 239] on div "[PERSON_NAME] KÖPRÜSÜ Pregel Nehri, şehri dört bölüme ayırmaktadır ve nehir üze…" at bounding box center [552, 15] width 608 height 448
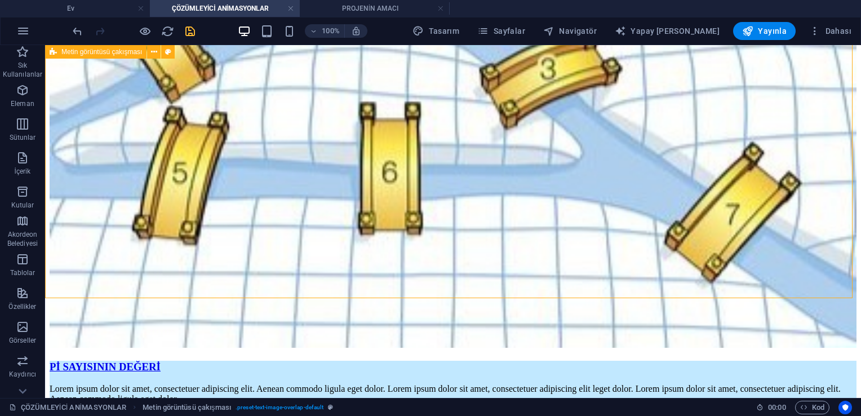
scroll to position [406, 0]
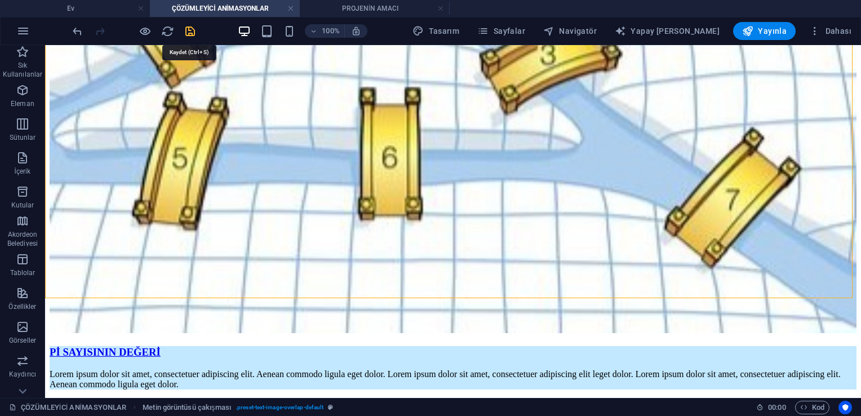
click at [189, 29] on icon "kurtarmak" at bounding box center [190, 31] width 13 height 13
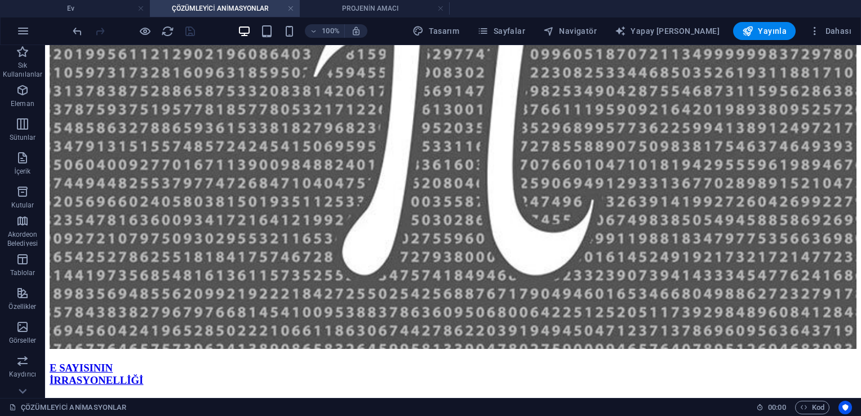
scroll to position [924, 0]
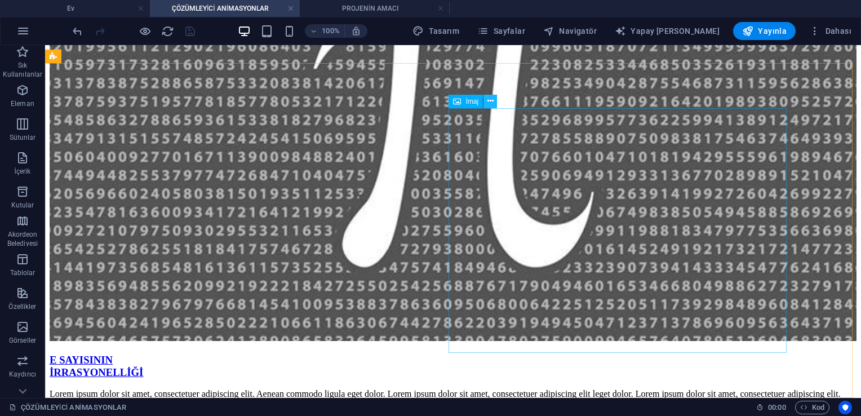
click at [426, 107] on button at bounding box center [490, 102] width 14 height 14
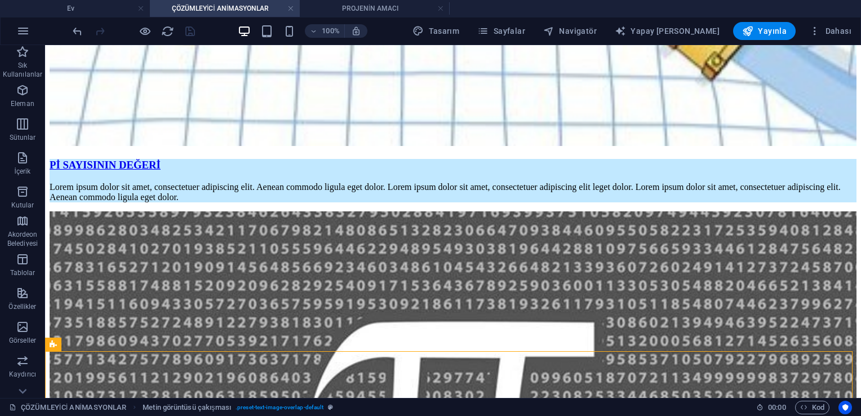
scroll to position [586, 0]
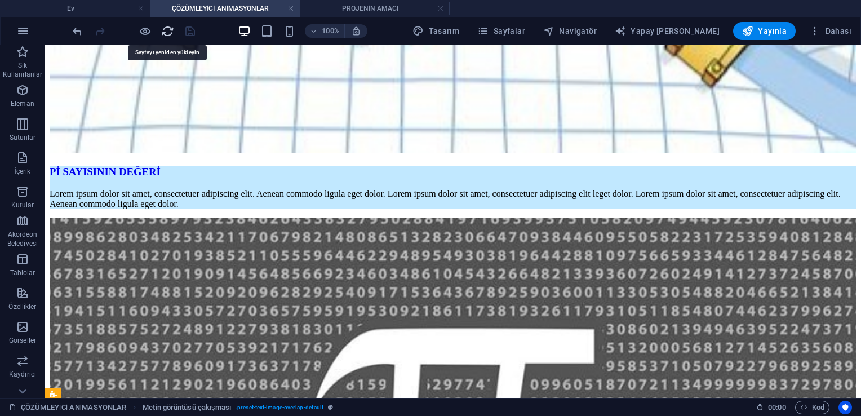
click at [165, 32] on icon "Yeni -den yükle" at bounding box center [167, 31] width 13 height 13
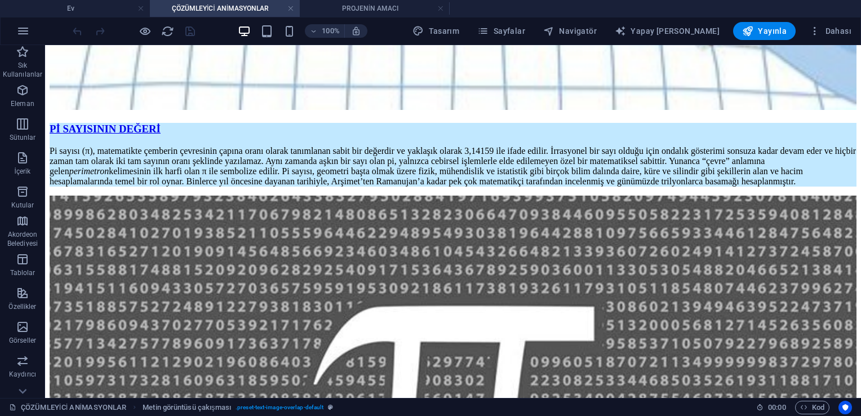
scroll to position [629, 0]
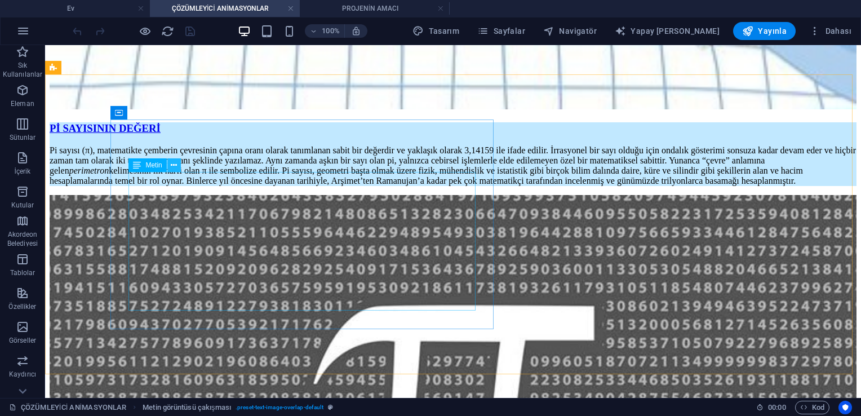
click at [171, 168] on icon at bounding box center [174, 165] width 6 height 12
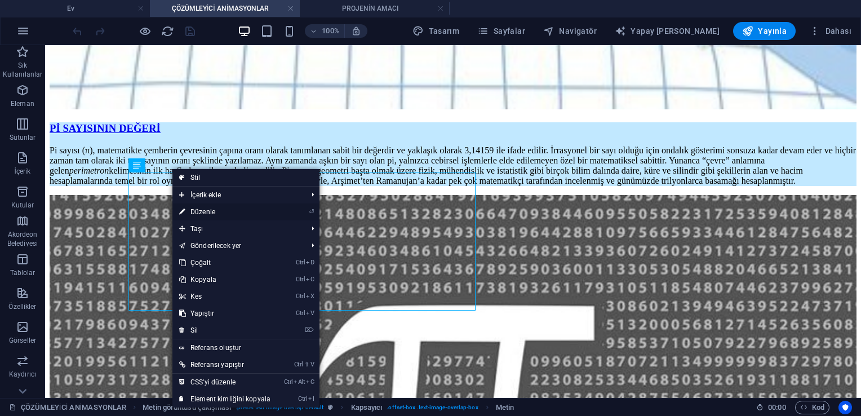
click at [207, 211] on font "Düzenle" at bounding box center [202, 212] width 25 height 8
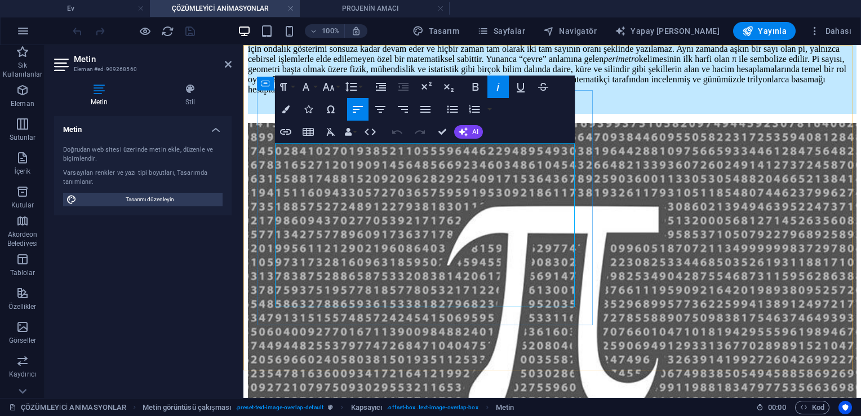
click at [421, 95] on p "Pi sayısı (π), matematikte çemberin çevresinin çapına oranı olarak tanımlanan s…" at bounding box center [552, 64] width 608 height 61
drag, startPoint x: 276, startPoint y: 275, endPoint x: 421, endPoint y: 330, distance: 155.0
click at [421, 114] on div "Pİ SAYISININ DEĞERİ Pi sayısı (π), matematikte çemberin çevresinin çapına oranı…" at bounding box center [552, 62] width 608 height 103
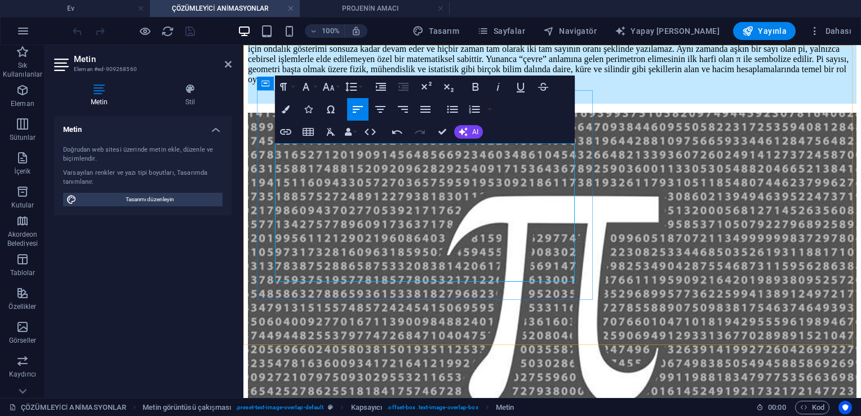
click at [425, 85] on p "Pi sayısı (π), matematikte çemberin çevresinin çapına oranı olarak tanımlanan s…" at bounding box center [552, 59] width 608 height 51
click at [426, 85] on p "Pi sayısı (π), matematikte çemberin çevresinin çapına oranı olarak tanımlanan s…" at bounding box center [552, 59] width 608 height 51
click at [254, 54] on div "Pİ SAYISININ DEĞERİ Pi sayısı (π), matematikte çemberin çevresinin çapına oranı…" at bounding box center [552, 232] width 608 height 463
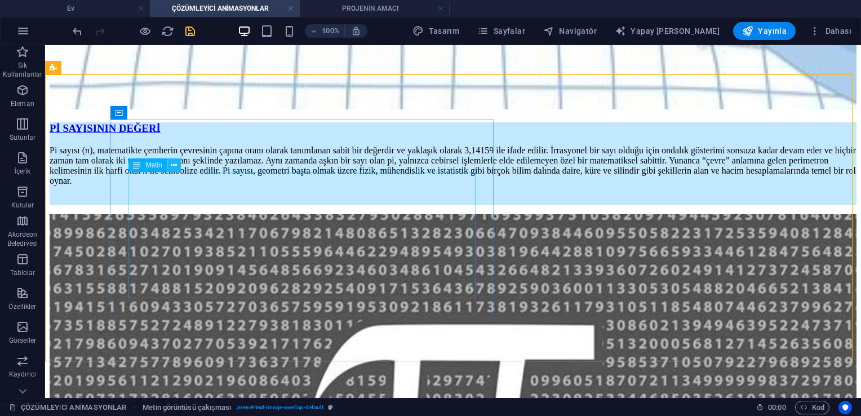
click at [172, 166] on icon at bounding box center [174, 165] width 6 height 12
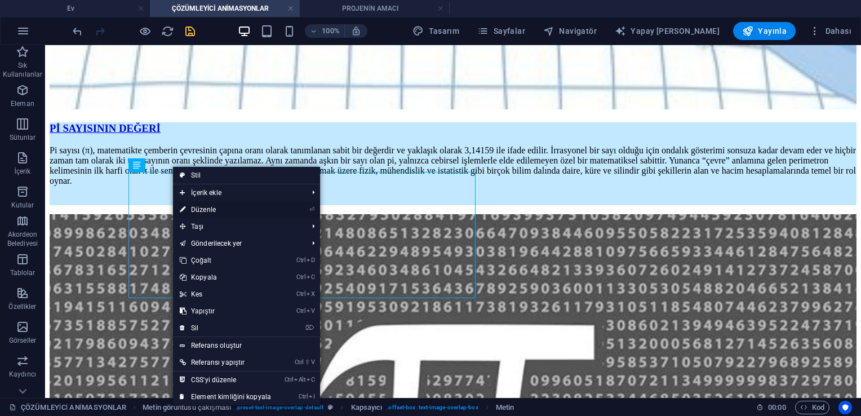
click at [194, 204] on link "⏎ Düzenle" at bounding box center [225, 209] width 105 height 17
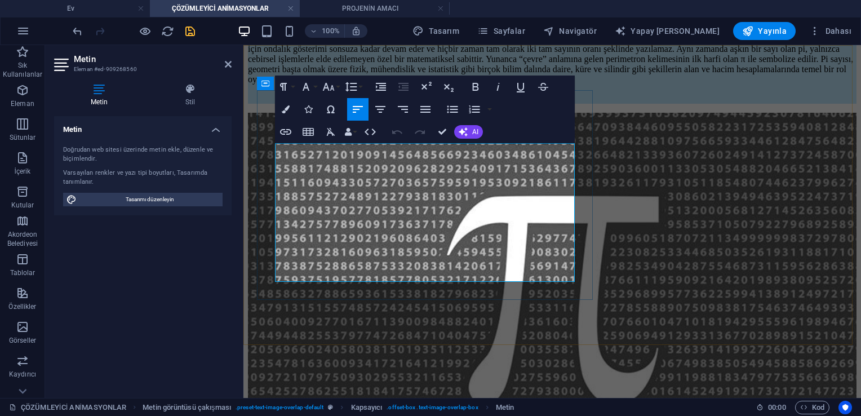
click at [320, 85] on p "Pi sayısı (π), matematikte çemberin çevresinin çapına oranı olarak tanımlanan s…" at bounding box center [552, 59] width 608 height 51
click at [426, 85] on p "Pi sayısı, matematikte çemberin çevresinin çapına oranı olarak tanımlanan sabit…" at bounding box center [552, 59] width 608 height 51
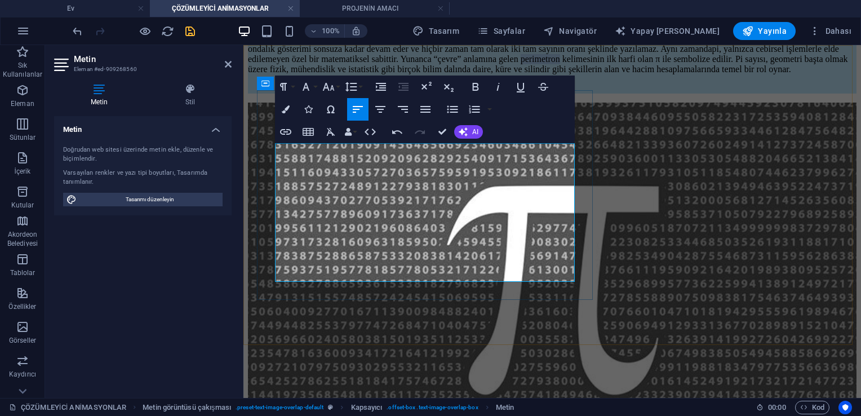
drag, startPoint x: 300, startPoint y: 225, endPoint x: 348, endPoint y: 224, distance: 47.9
click at [348, 74] on p "Pi sayısı, matematikte çemberin çevresinin çapına oranı olarak tanımlanan sabit…" at bounding box center [552, 54] width 608 height 41
click at [426, 74] on p "Pi sayısı, matematikte çemberin çevresinin çapına oranı olarak tanımlanan sabit…" at bounding box center [552, 54] width 608 height 41
drag, startPoint x: 276, startPoint y: 146, endPoint x: 460, endPoint y: 268, distance: 221.1
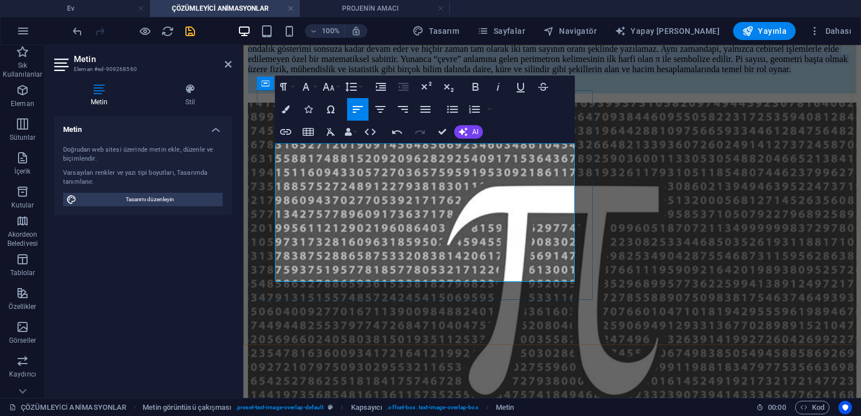
click at [426, 74] on p "Pi sayısı, matematikte çemberin çevresinin çapına oranı olarak tanımlanan sabit…" at bounding box center [552, 54] width 608 height 41
copy p "Pi sayısı, matematikte çemberin çevresinin çapına oranı olarak tanımlanan sabit…"
click at [426, 314] on div "Pİ SAYISININ DEĞERİ Pi sayısı, matematikte çemberin çevresinin çapına oranı ola…" at bounding box center [552, 227] width 608 height 452
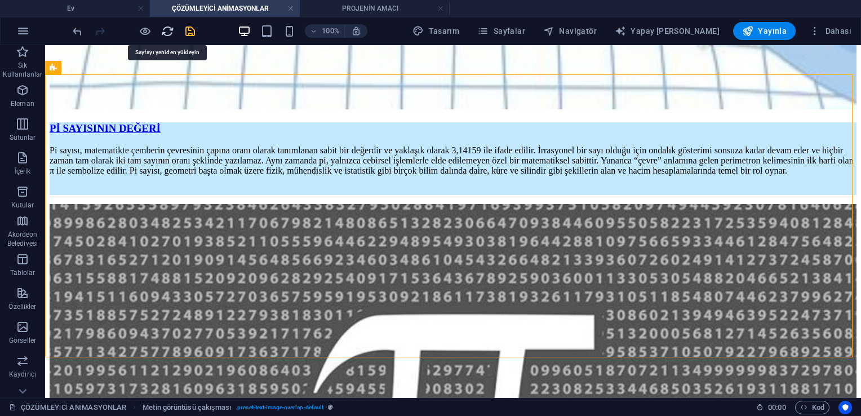
click at [167, 35] on icon "Yeni -den yükle" at bounding box center [167, 31] width 13 height 13
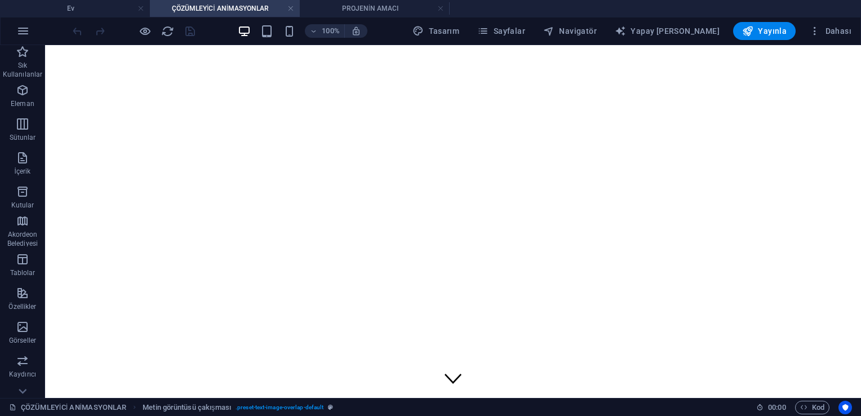
scroll to position [0, 0]
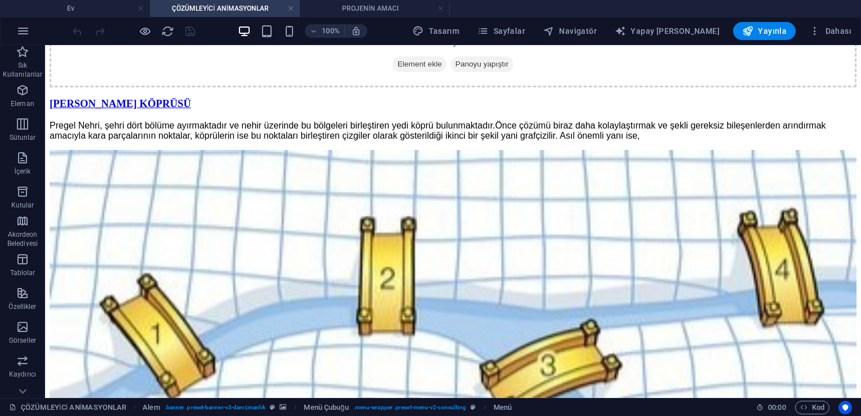
scroll to position [1099, 0]
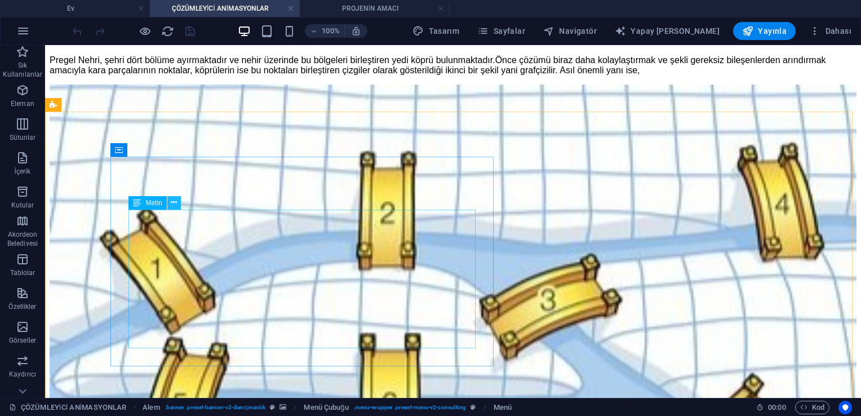
click at [172, 202] on icon at bounding box center [174, 203] width 6 height 12
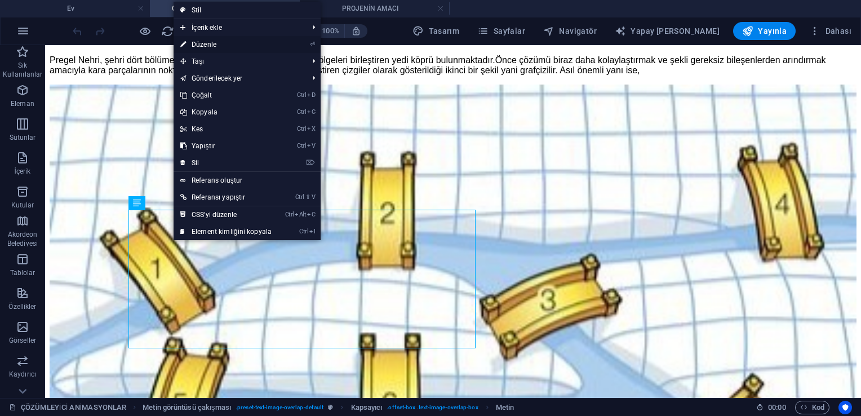
click at [202, 42] on font "Düzenle" at bounding box center [204, 45] width 25 height 8
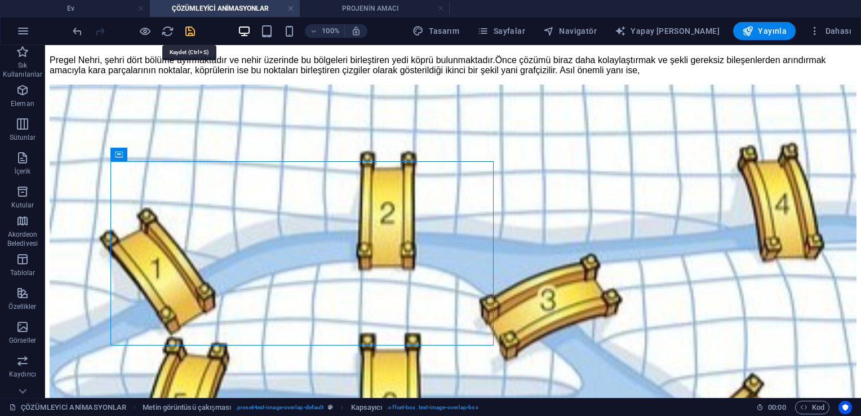
click at [190, 30] on icon "kurtarmak" at bounding box center [190, 31] width 13 height 13
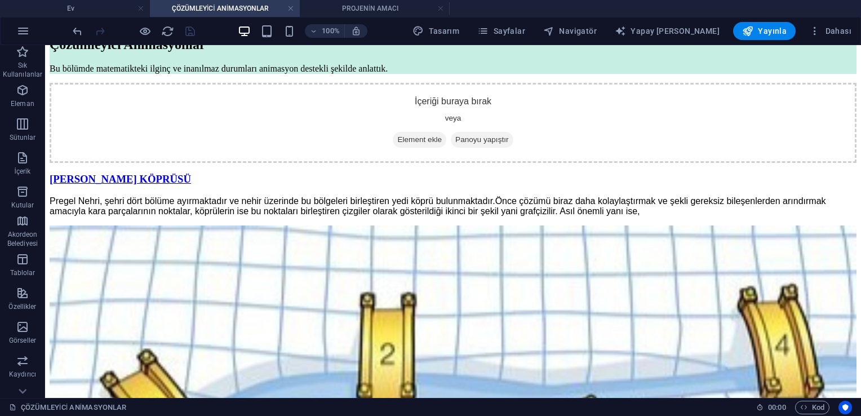
scroll to position [893, 0]
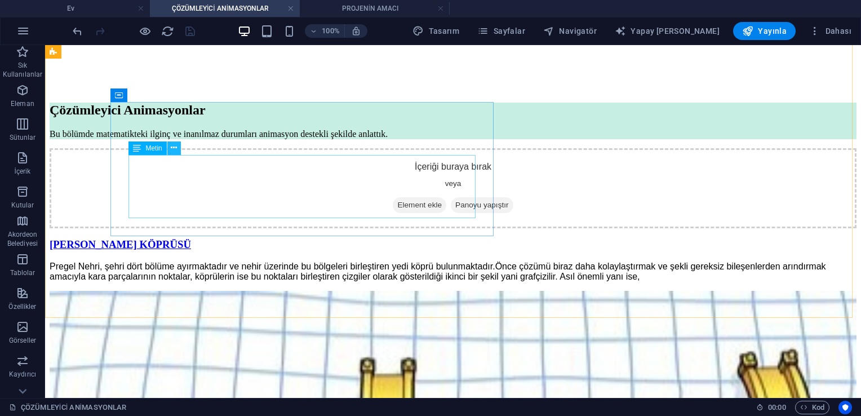
click at [176, 148] on icon at bounding box center [174, 148] width 6 height 12
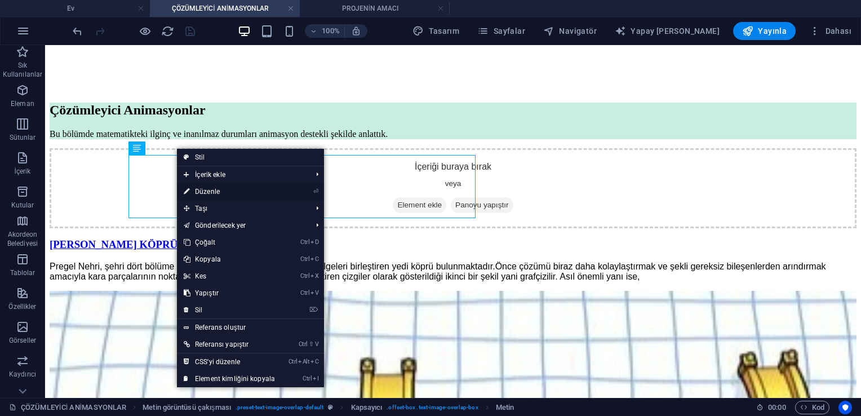
click at [192, 188] on link "⏎ Düzenle" at bounding box center [229, 191] width 105 height 17
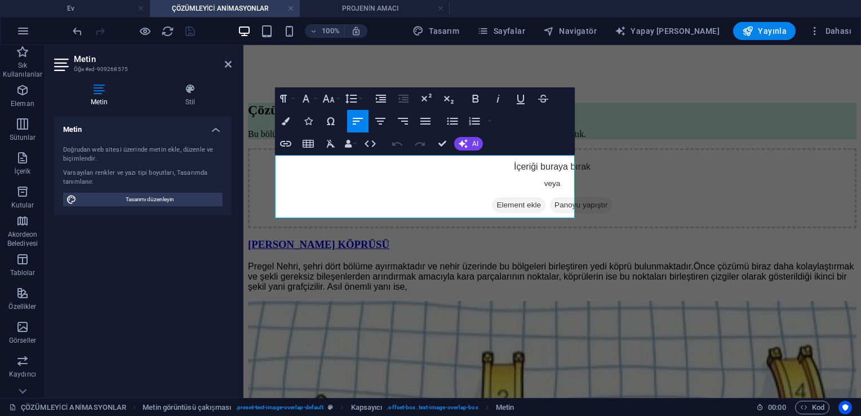
scroll to position [879, 0]
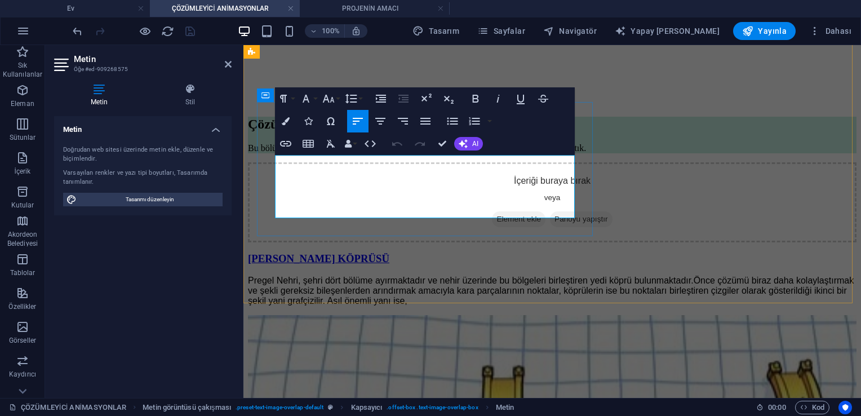
click at [407, 296] on span "çizilir. Asıl önemli yanı ise," at bounding box center [355, 301] width 104 height 10
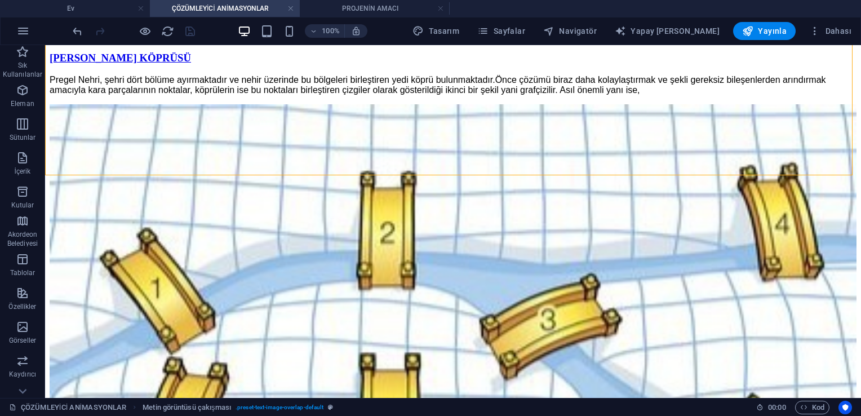
scroll to position [1123, 0]
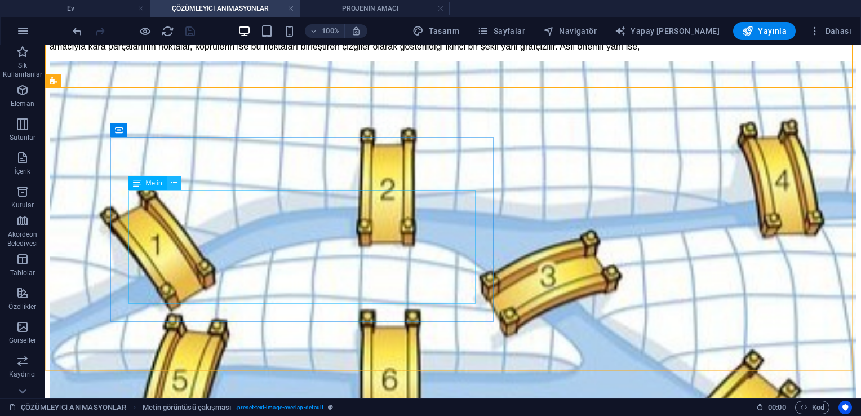
click at [174, 181] on icon at bounding box center [174, 183] width 6 height 12
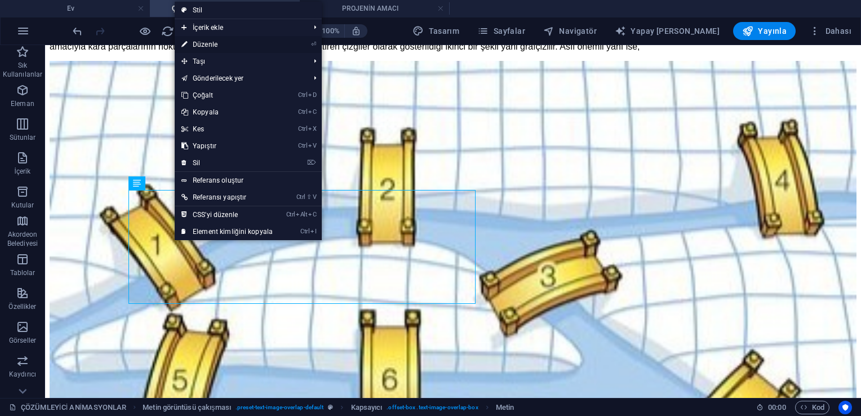
click at [206, 44] on font "Düzenle" at bounding box center [205, 45] width 25 height 8
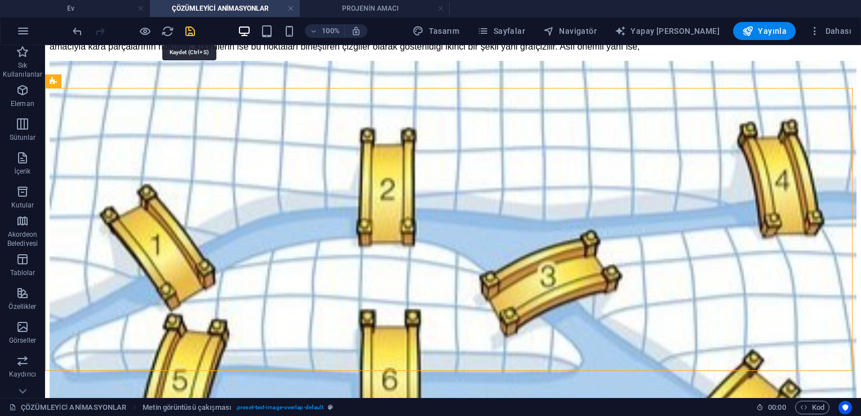
click at [193, 33] on icon "kurtarmak" at bounding box center [190, 31] width 13 height 13
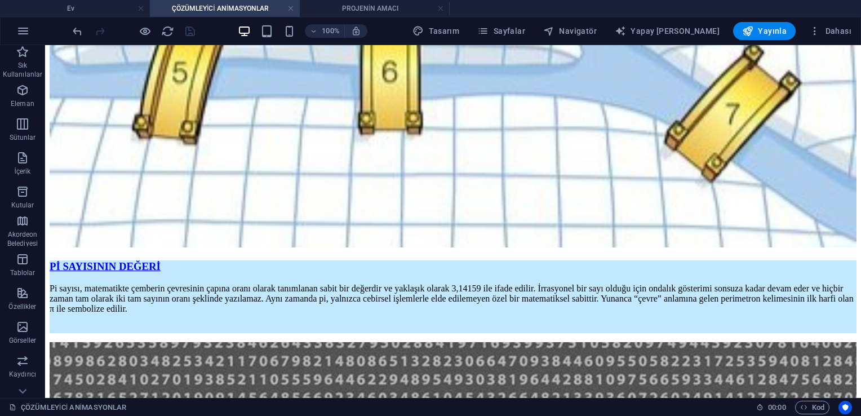
scroll to position [1431, 0]
click at [426, 391] on div "+" at bounding box center [453, 392] width 22 height 10
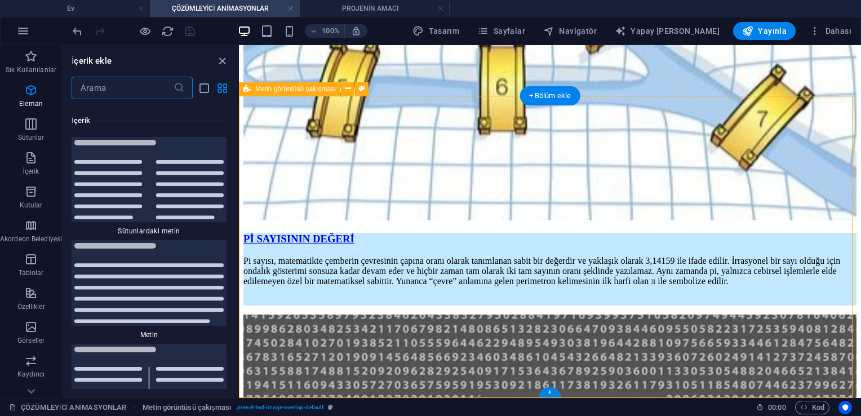
scroll to position [3848, 0]
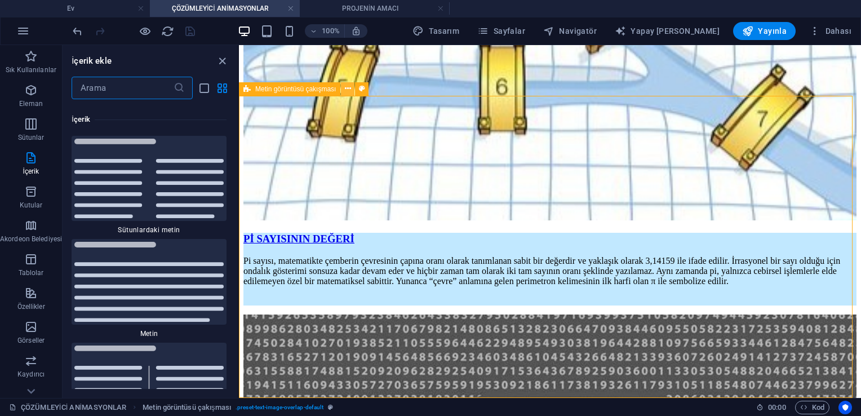
click at [348, 94] on icon at bounding box center [348, 89] width 6 height 12
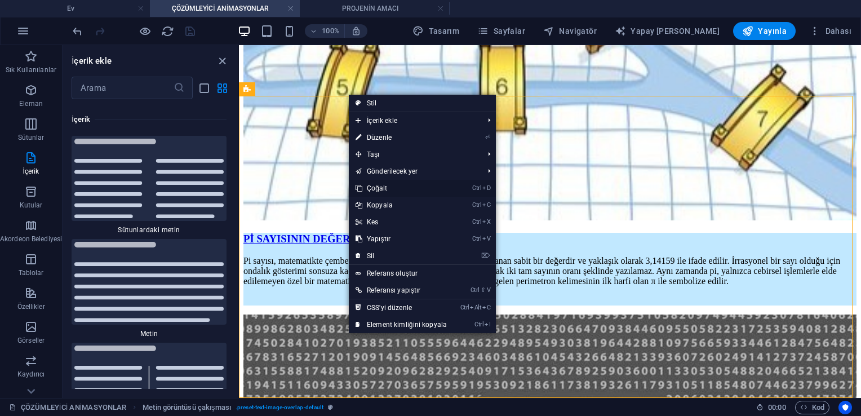
click at [379, 190] on font "Çoğalt" at bounding box center [377, 188] width 21 height 8
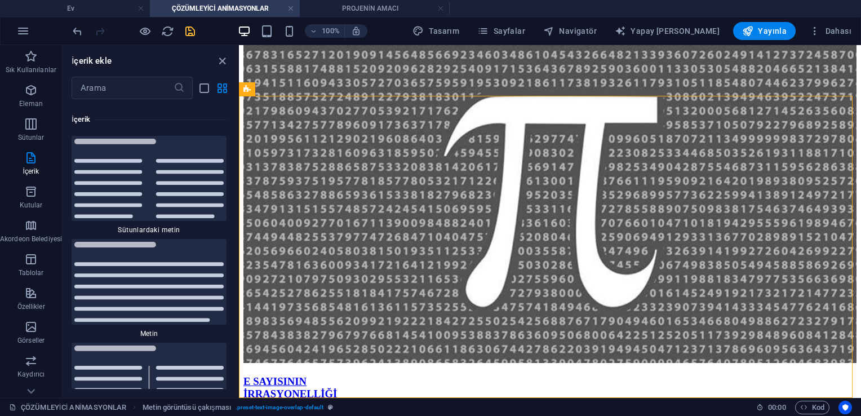
scroll to position [1652, 0]
click at [325, 179] on icon at bounding box center [326, 180] width 6 height 12
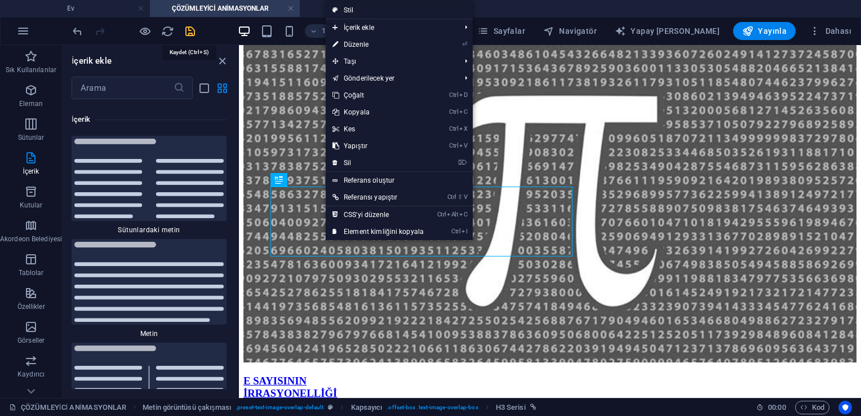
click at [186, 30] on icon "kurtarmak" at bounding box center [190, 31] width 13 height 13
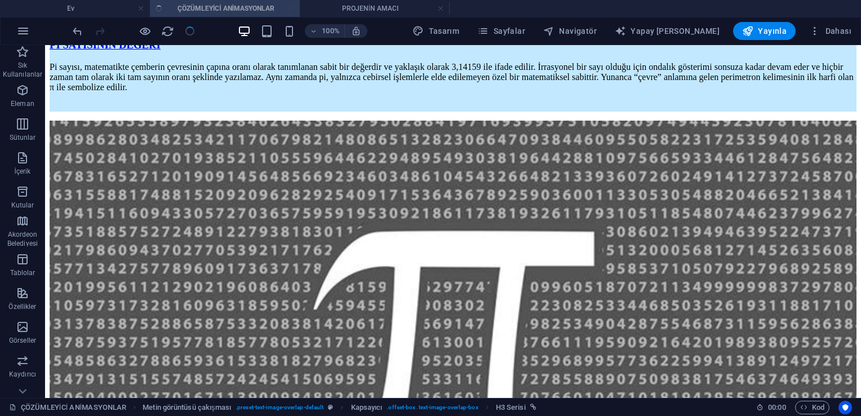
scroll to position [1701, 0]
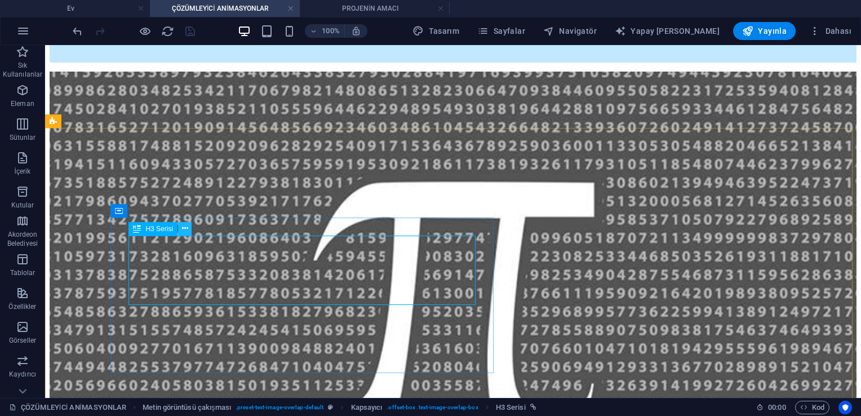
click at [188, 231] on button at bounding box center [185, 229] width 14 height 14
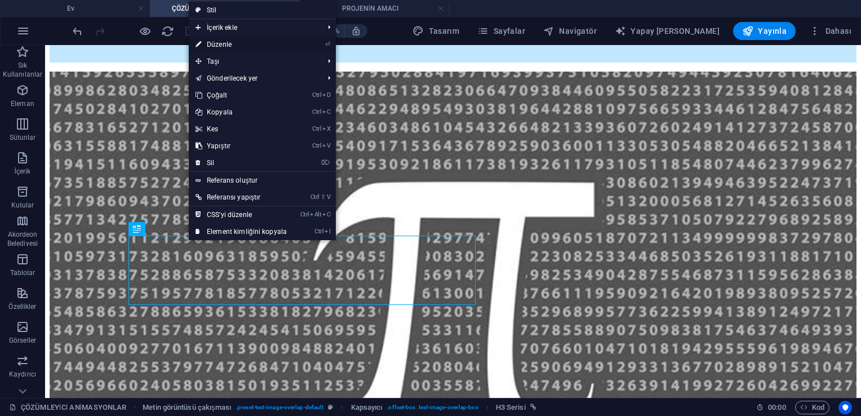
click at [220, 42] on font "Düzenle" at bounding box center [219, 45] width 25 height 8
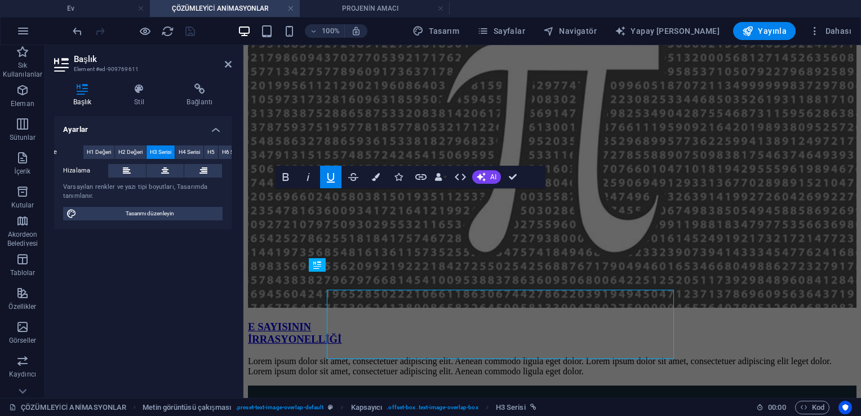
scroll to position [1647, 0]
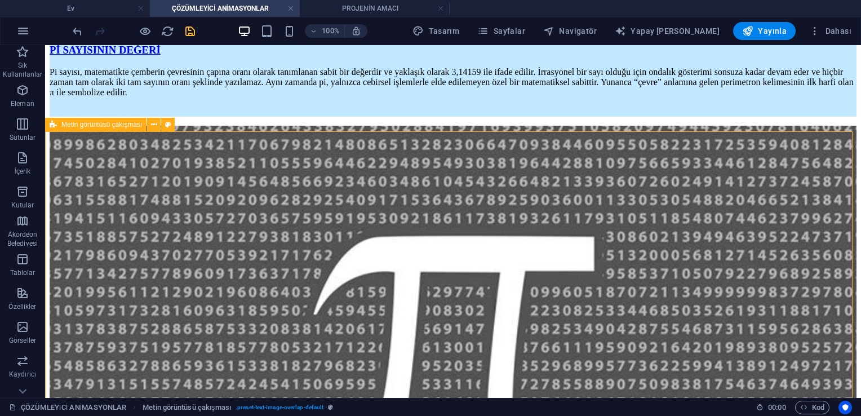
scroll to position [1697, 0]
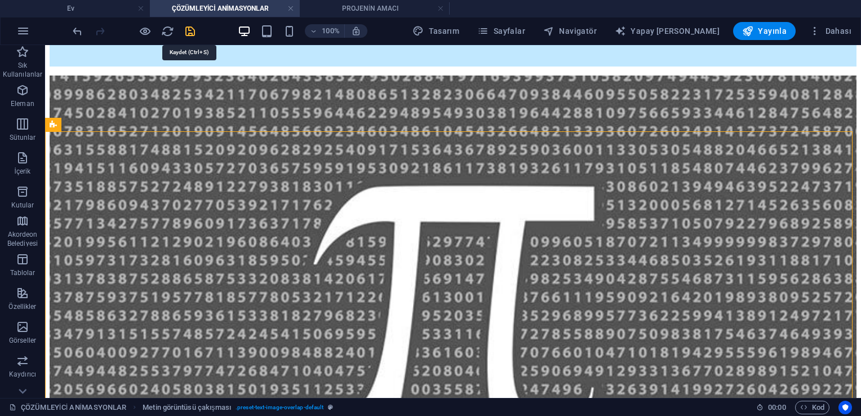
click at [189, 34] on icon "kurtarmak" at bounding box center [190, 31] width 13 height 13
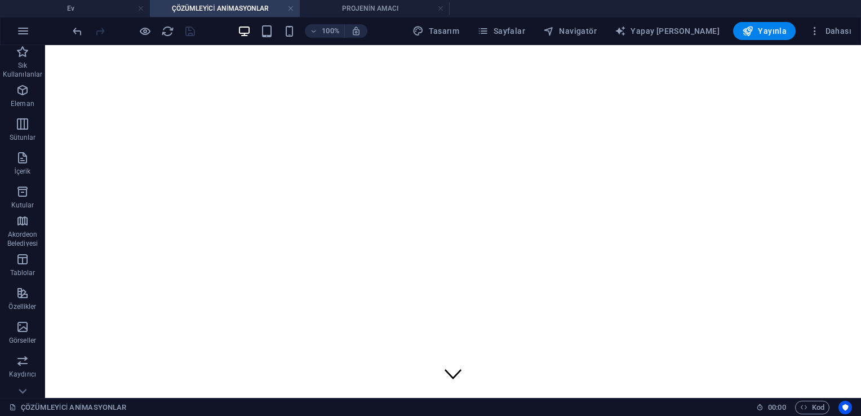
scroll to position [0, 0]
click at [154, 148] on icon at bounding box center [156, 146] width 6 height 12
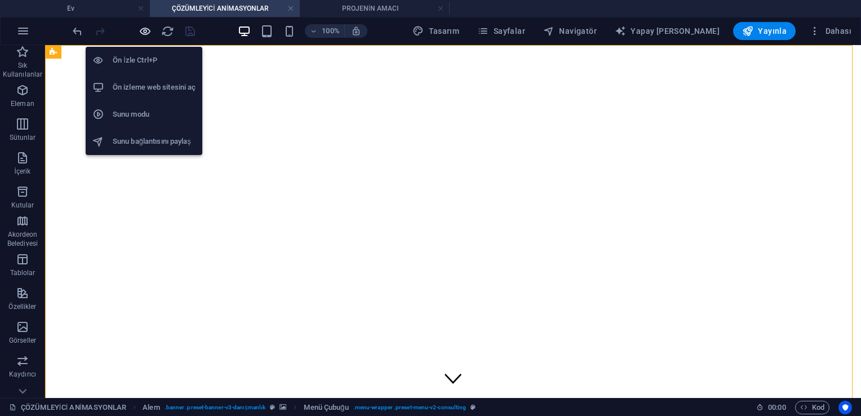
click at [146, 32] on icon "button" at bounding box center [145, 31] width 13 height 13
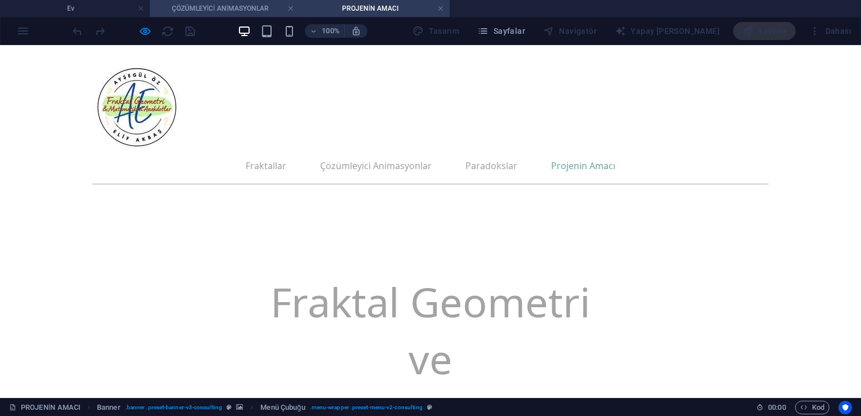
click at [205, 12] on h4 "ÇÖZÜMLEYİCİ ANİMASYONLAR" at bounding box center [225, 8] width 150 height 12
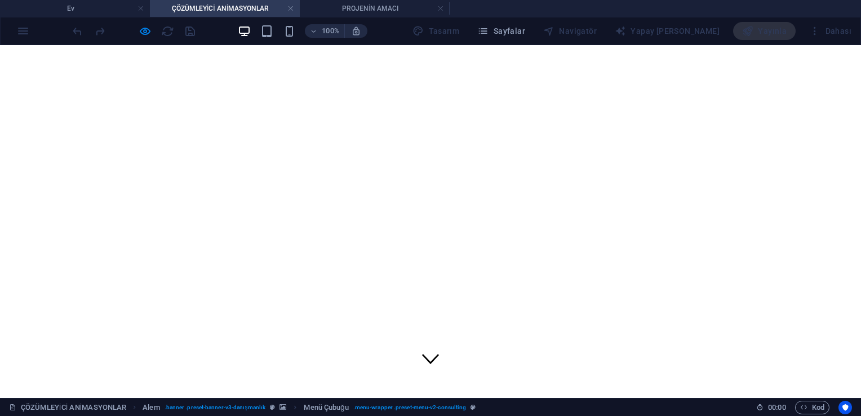
scroll to position [23, 0]
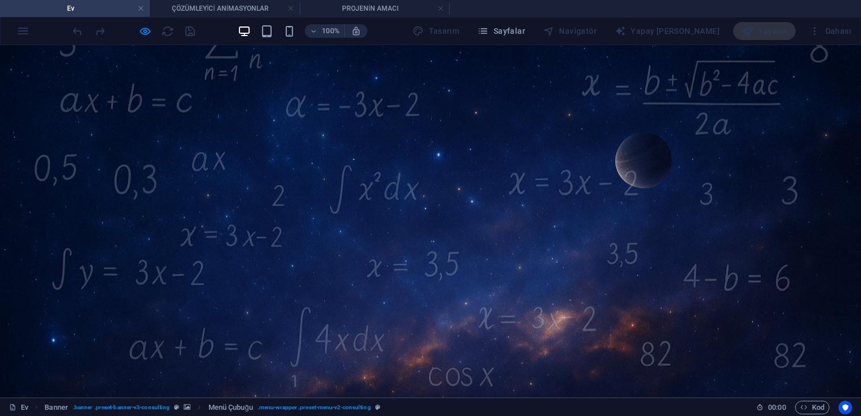
scroll to position [0, 0]
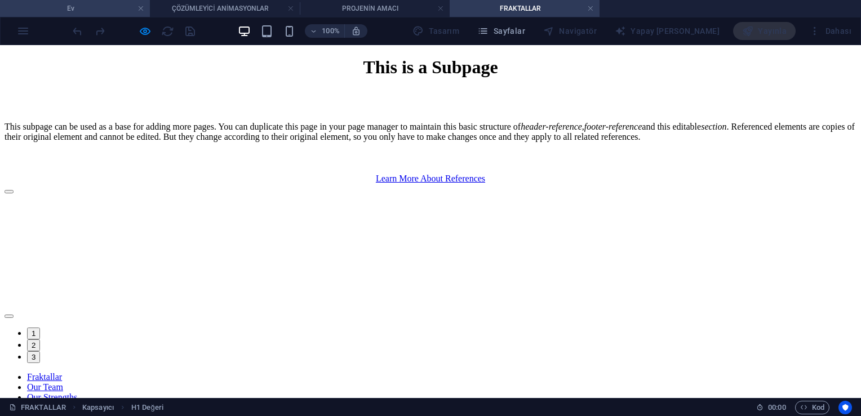
click at [95, 8] on h4 "Ev" at bounding box center [75, 8] width 150 height 12
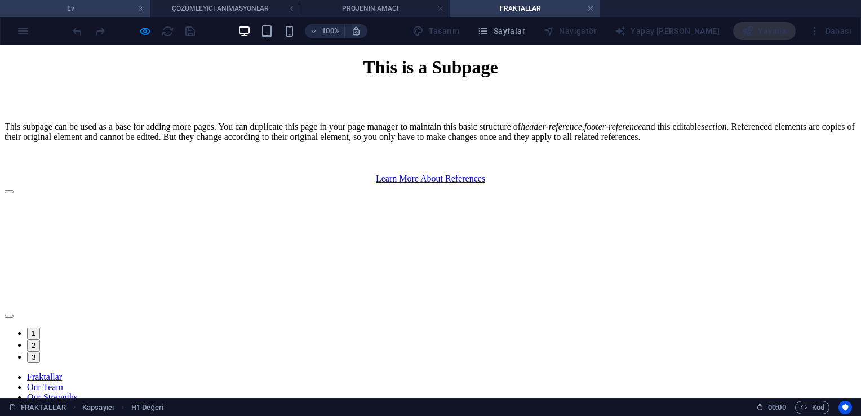
click at [88, 10] on h4 "Ev" at bounding box center [75, 8] width 150 height 12
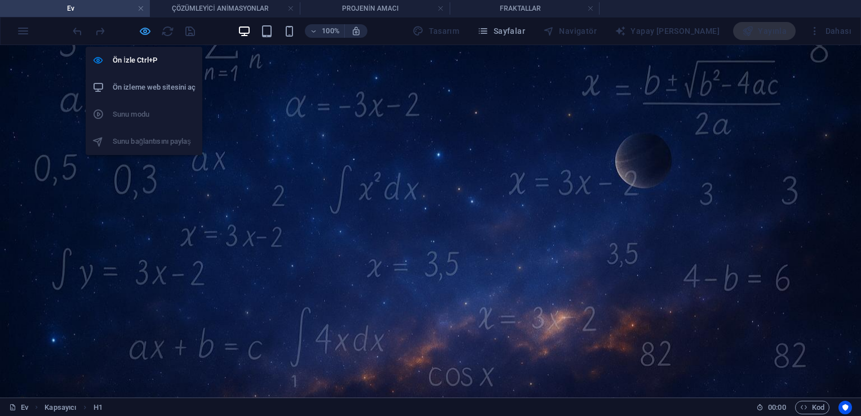
click at [142, 32] on icon "button" at bounding box center [145, 31] width 13 height 13
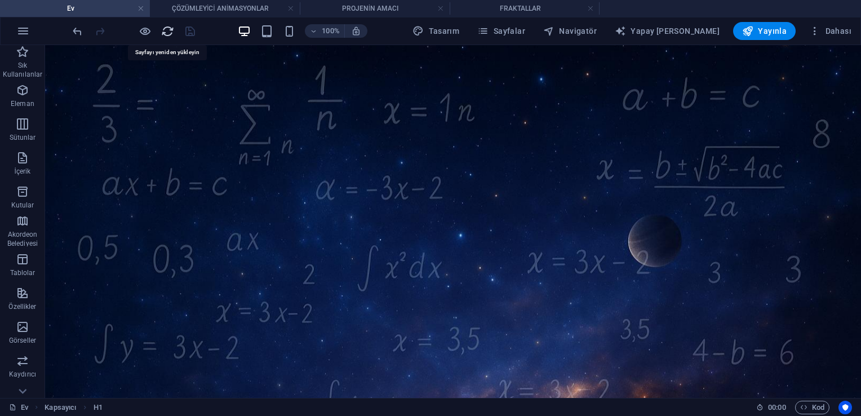
click at [167, 34] on icon "Yeni -den yükle" at bounding box center [167, 31] width 13 height 13
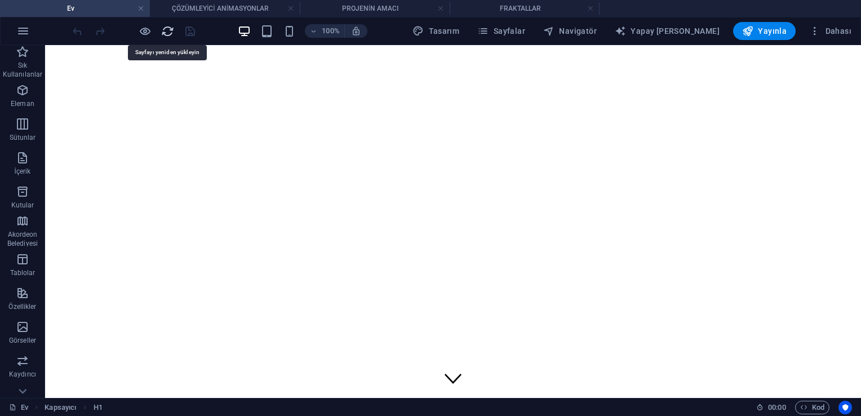
click at [167, 34] on icon "Yeni -den yükle" at bounding box center [167, 31] width 13 height 13
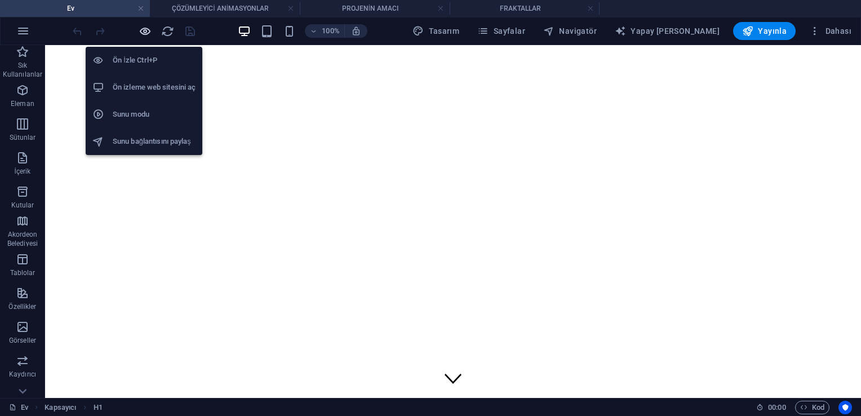
click at [141, 30] on icon "button" at bounding box center [145, 31] width 13 height 13
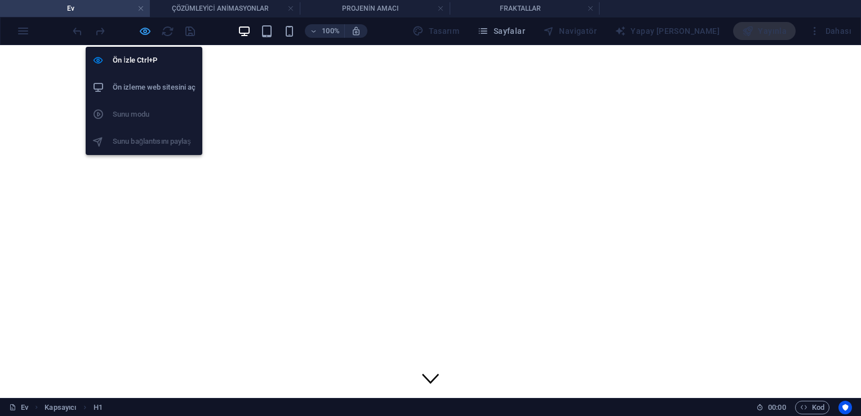
click at [149, 29] on icon "button" at bounding box center [145, 31] width 13 height 13
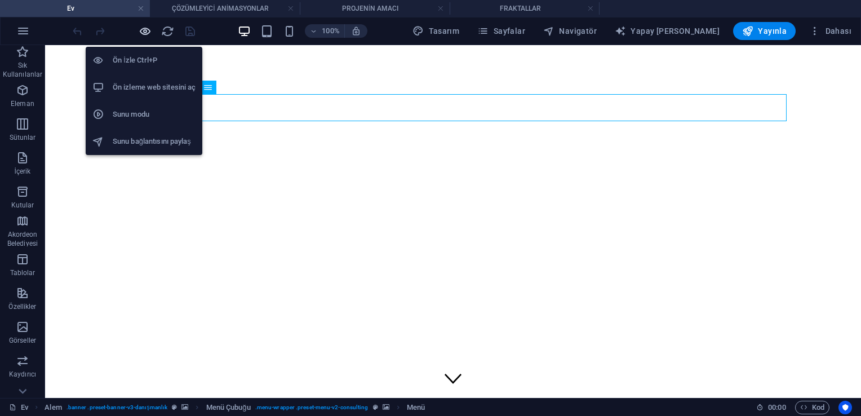
click at [143, 30] on icon "button" at bounding box center [145, 31] width 13 height 13
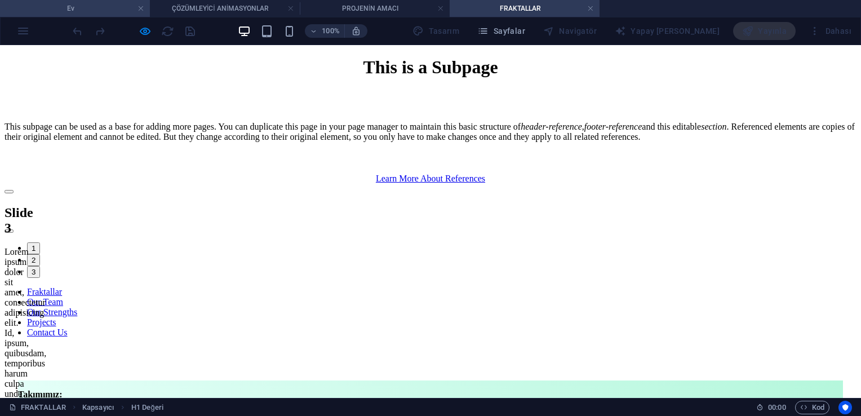
click at [97, 7] on h4 "Ev" at bounding box center [75, 8] width 150 height 12
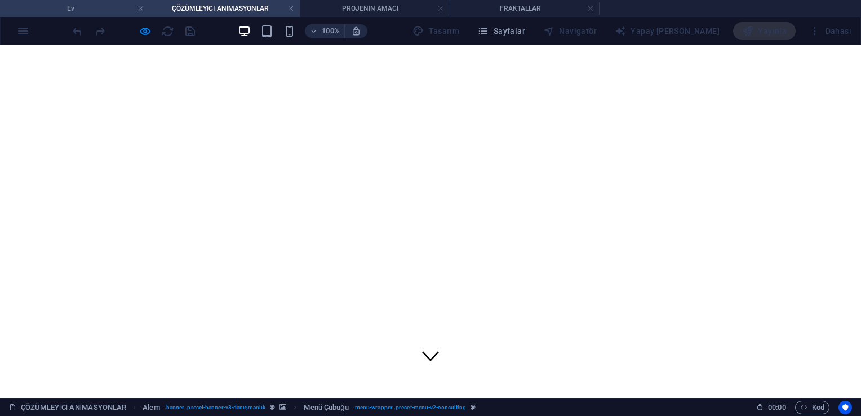
click at [97, 10] on h4 "Ev" at bounding box center [75, 8] width 150 height 12
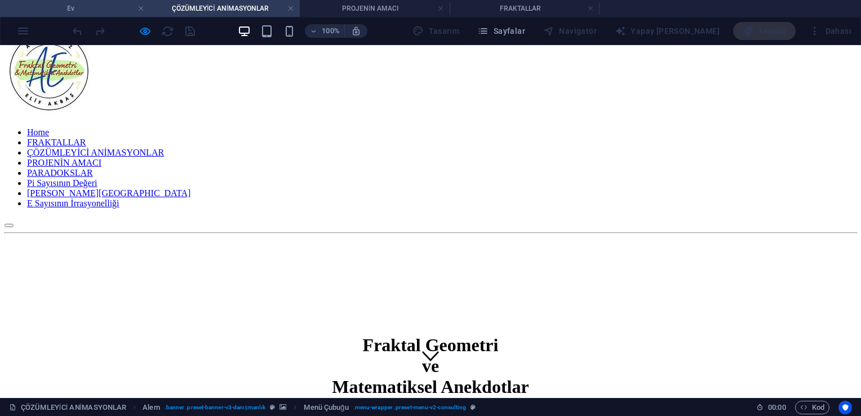
scroll to position [0, 0]
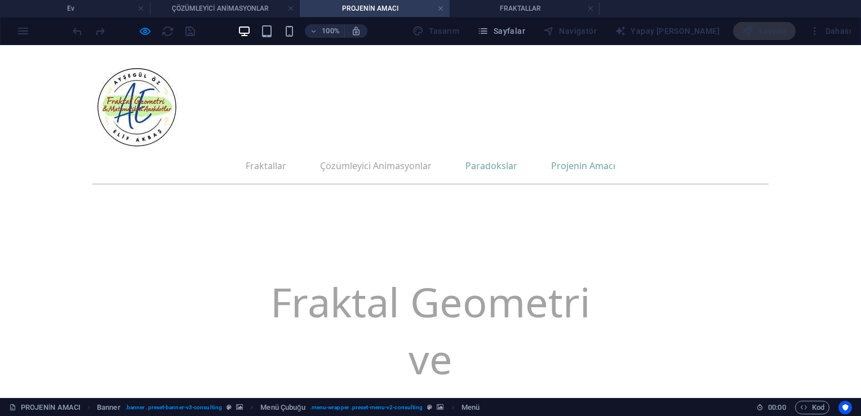
click at [426, 152] on link "Paradokslar" at bounding box center [491, 165] width 52 height 27
click at [87, 2] on h4 "Ev" at bounding box center [75, 8] width 150 height 12
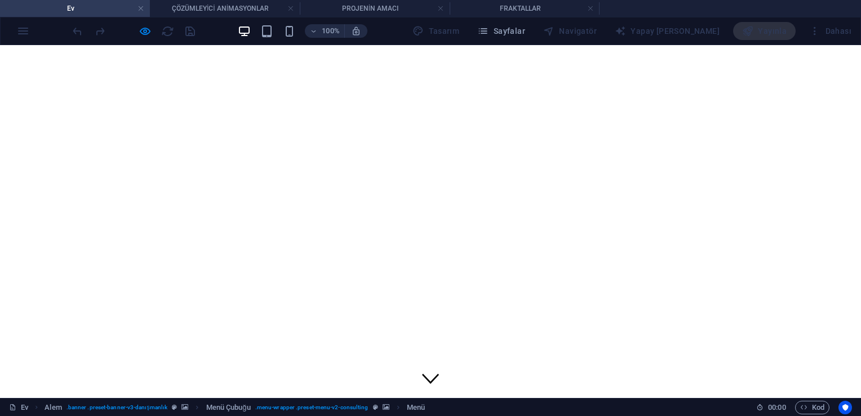
click at [109, 1] on li "Ev" at bounding box center [75, 8] width 150 height 17
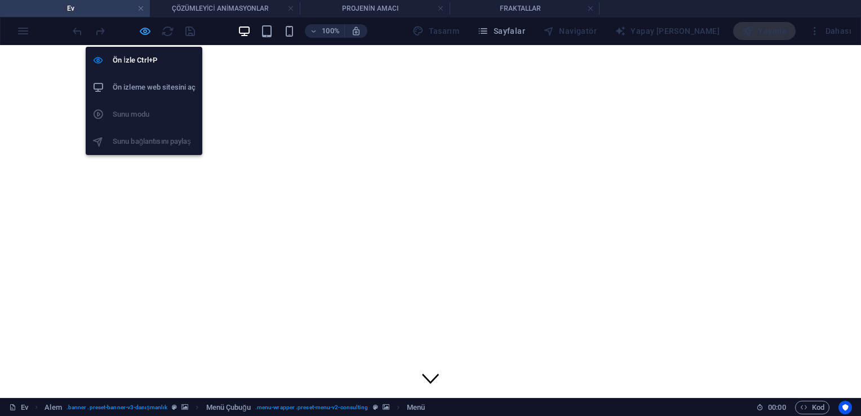
click at [140, 34] on icon "button" at bounding box center [145, 31] width 13 height 13
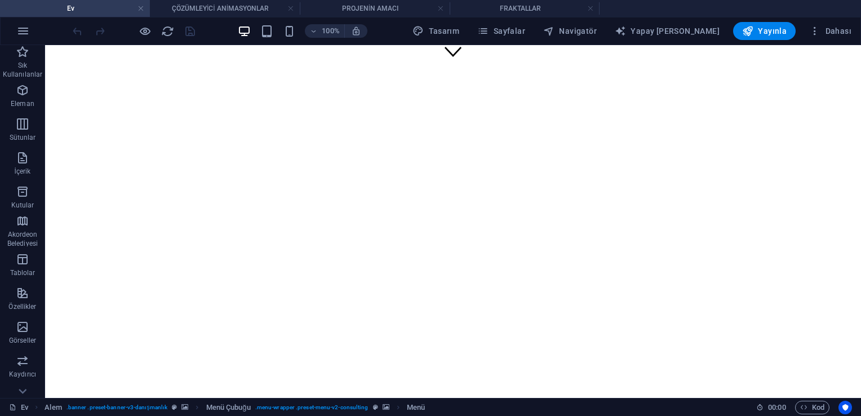
scroll to position [338, 0]
click at [168, 31] on icon "Yeni -den yükle" at bounding box center [167, 31] width 13 height 13
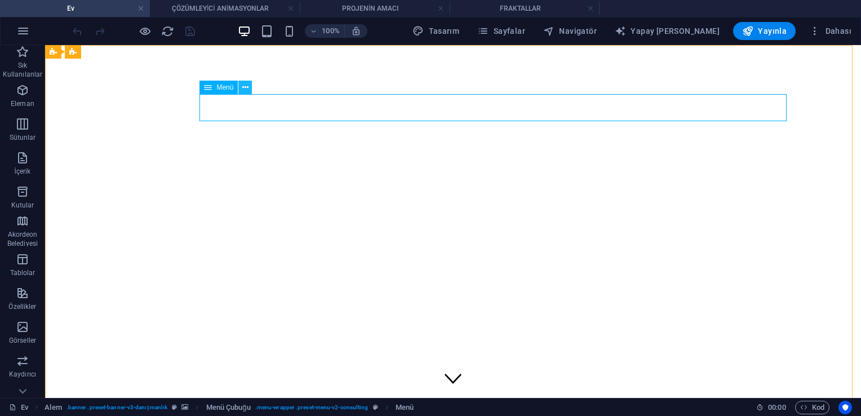
click at [244, 86] on icon at bounding box center [245, 88] width 6 height 12
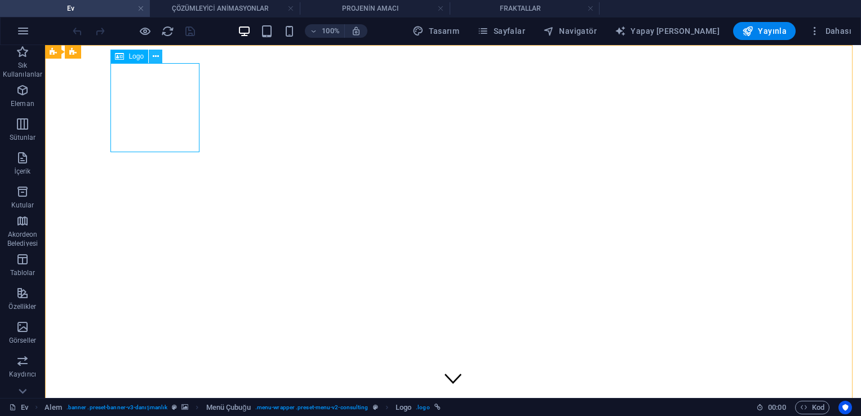
click at [155, 57] on icon at bounding box center [156, 57] width 6 height 12
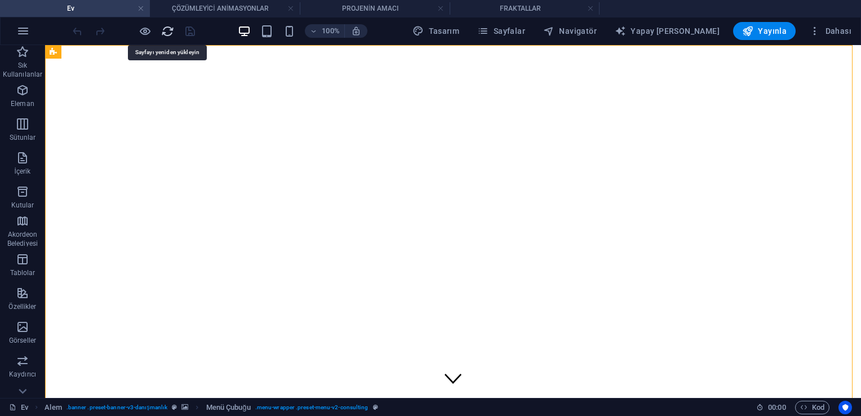
click at [171, 28] on icon "Yeni -den yükle" at bounding box center [167, 31] width 13 height 13
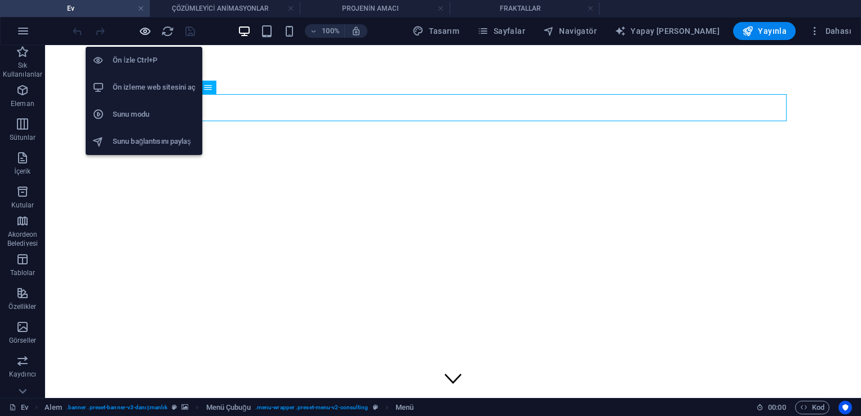
click at [147, 26] on icon "button" at bounding box center [145, 31] width 13 height 13
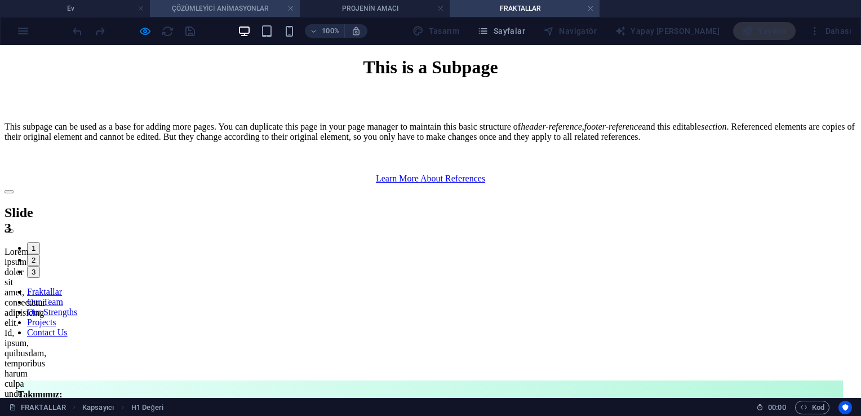
click at [214, 15] on li "ÇÖZÜMLEYİCİ ANİMASYONLAR" at bounding box center [225, 8] width 150 height 17
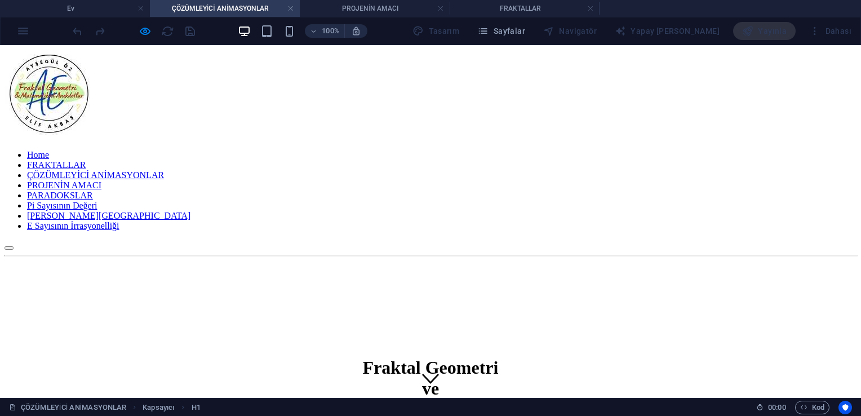
scroll to position [23, 0]
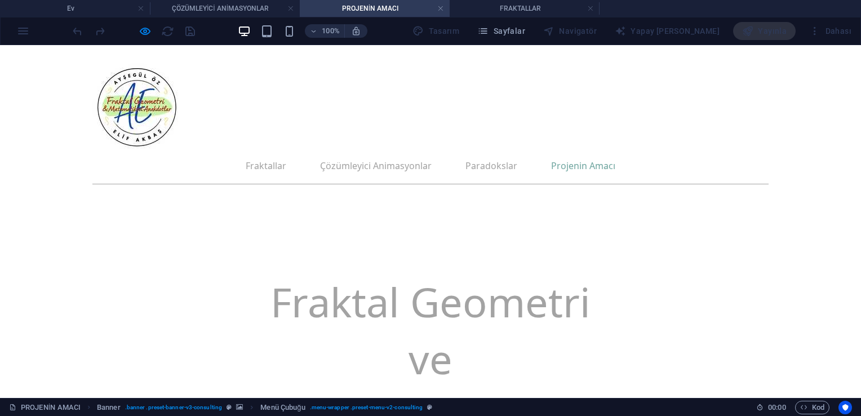
click at [76, 247] on div "Fraktallar Çözümleyici Animasyonlar Paradokslar Projenin Amacı Fraktal Geometri…" at bounding box center [430, 253] width 861 height 416
click at [166, 12] on h4 "ÇÖZÜMLEYİCİ ANİMASYONLAR" at bounding box center [225, 8] width 150 height 12
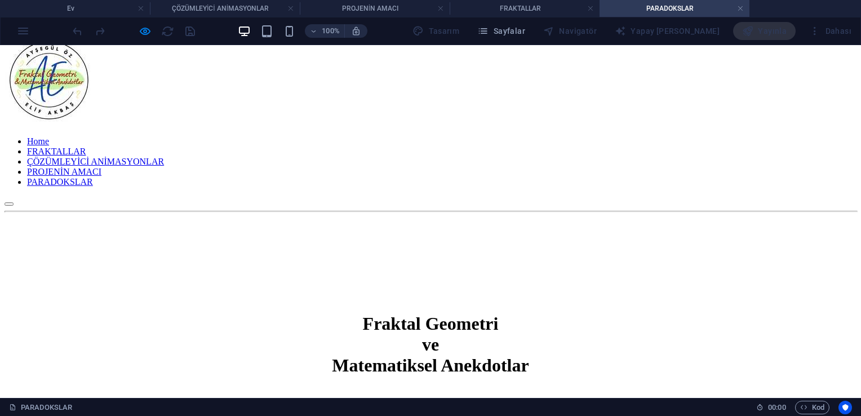
scroll to position [0, 0]
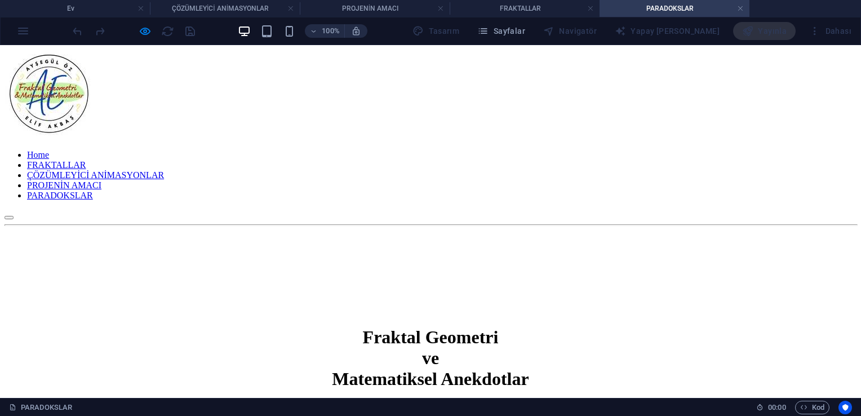
click at [426, 150] on nav "Home FRAKTALLAR ÇÖZÜMLEYİCİ ANİMASYONLAR PROJENİN AMACI PARADOKSLAR" at bounding box center [431, 175] width 852 height 51
click at [306, 150] on nav "Home FRAKTALLAR ÇÖZÜMLEYİCİ ANİMASYONLAR PROJENİN AMACI PARADOKSLAR" at bounding box center [431, 175] width 852 height 51
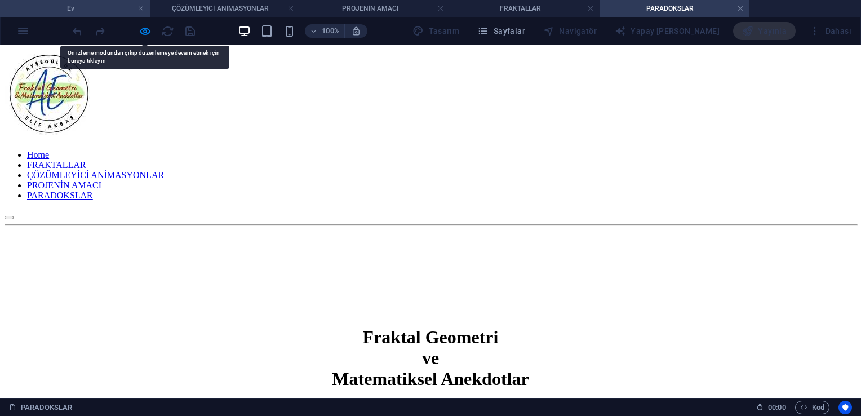
click at [99, 5] on h4 "Ev" at bounding box center [75, 8] width 150 height 12
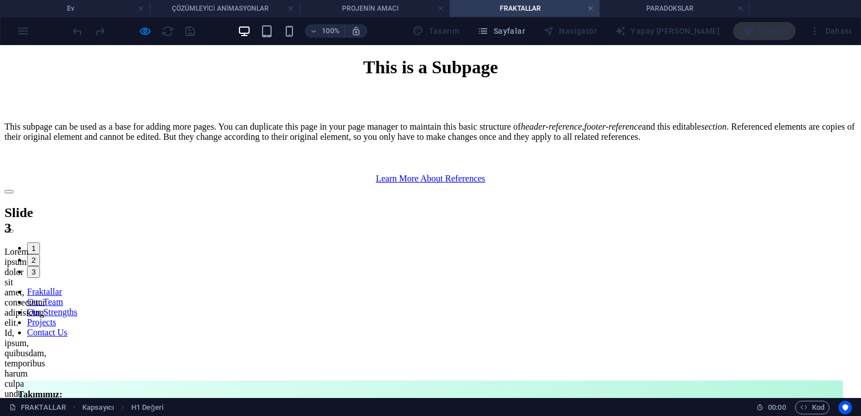
click at [14, 193] on button "Content Slider" at bounding box center [9, 191] width 9 height 3
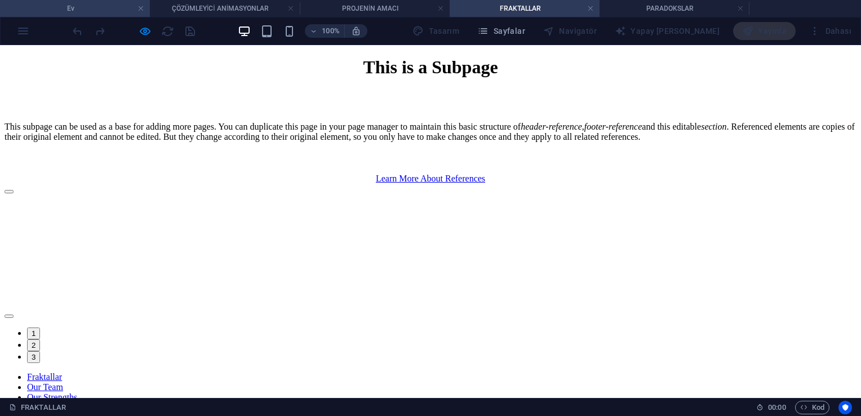
click at [88, 3] on h4 "Ev" at bounding box center [75, 8] width 150 height 12
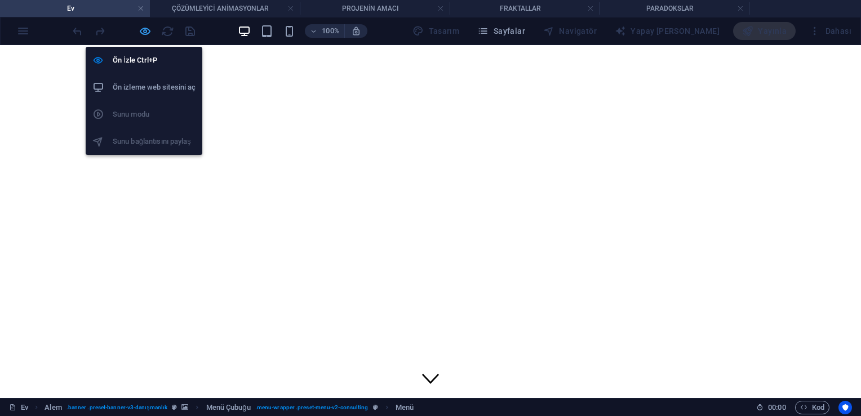
click at [146, 33] on icon "button" at bounding box center [145, 31] width 13 height 13
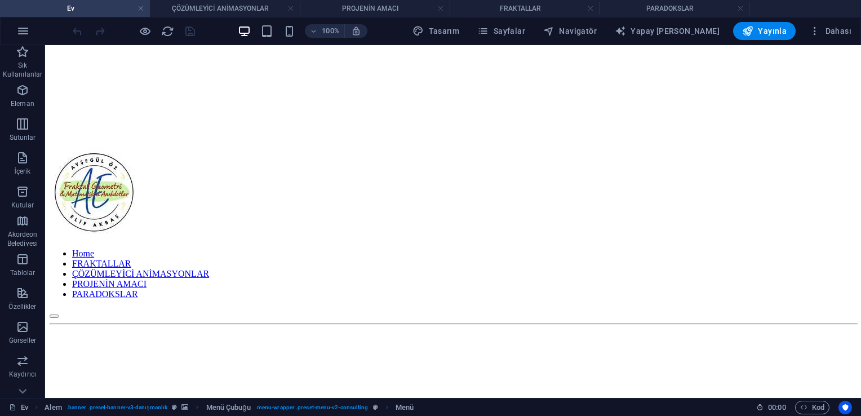
scroll to position [410, 0]
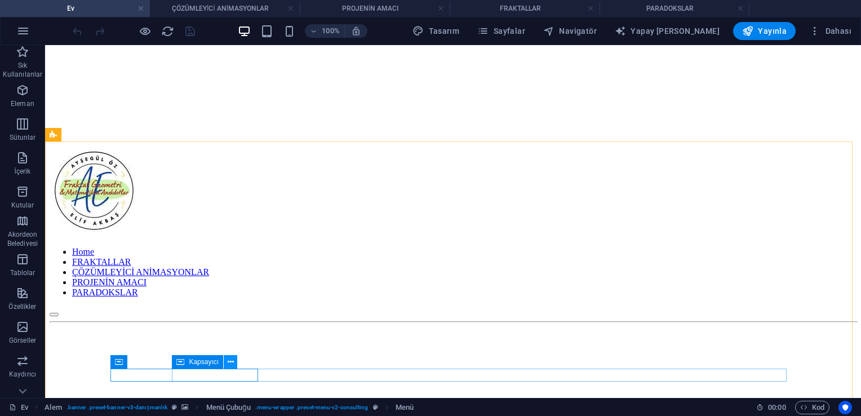
click at [233, 361] on icon at bounding box center [231, 362] width 6 height 12
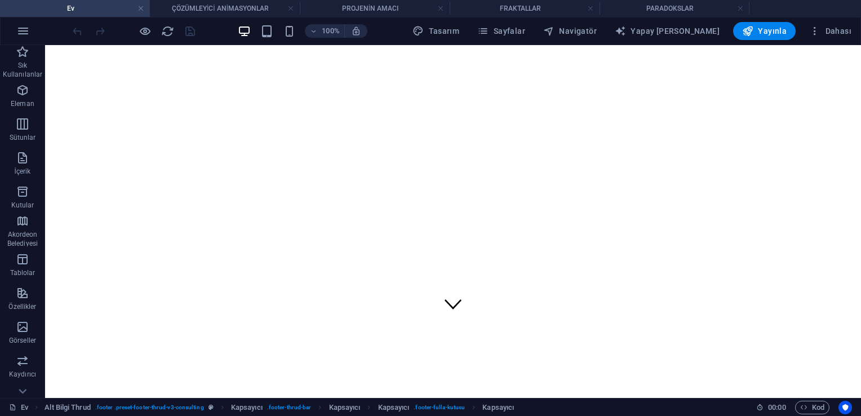
scroll to position [50, 0]
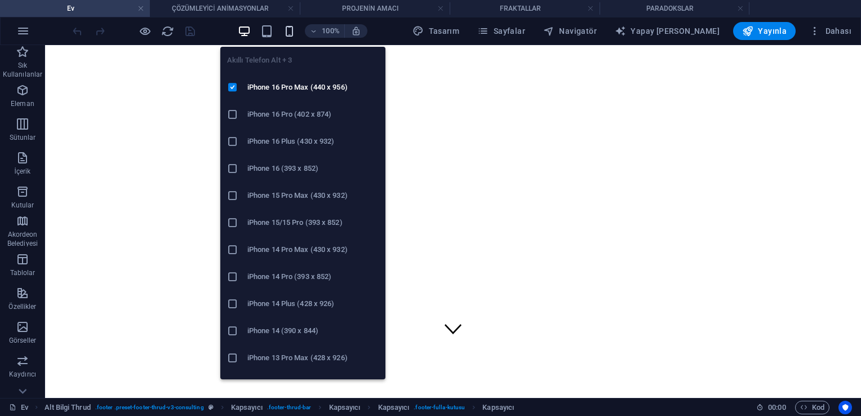
click at [296, 35] on icon "button" at bounding box center [289, 31] width 13 height 13
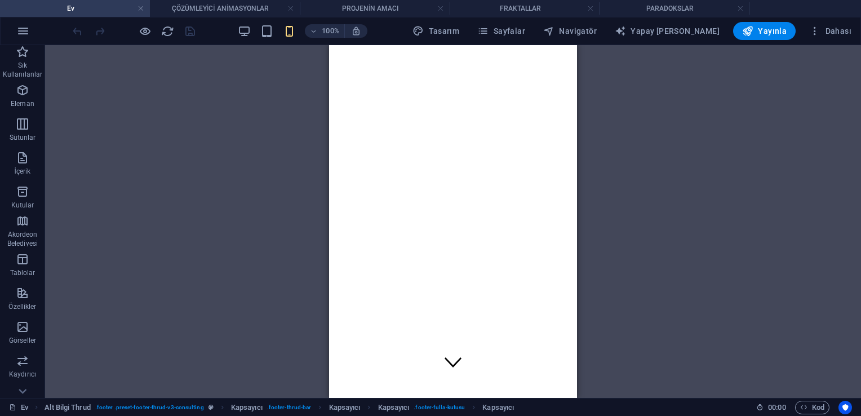
scroll to position [0, 0]
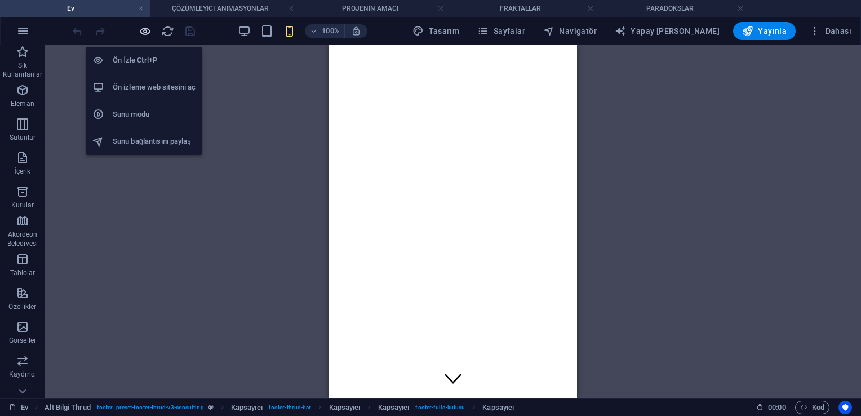
click at [145, 30] on icon "button" at bounding box center [145, 31] width 13 height 13
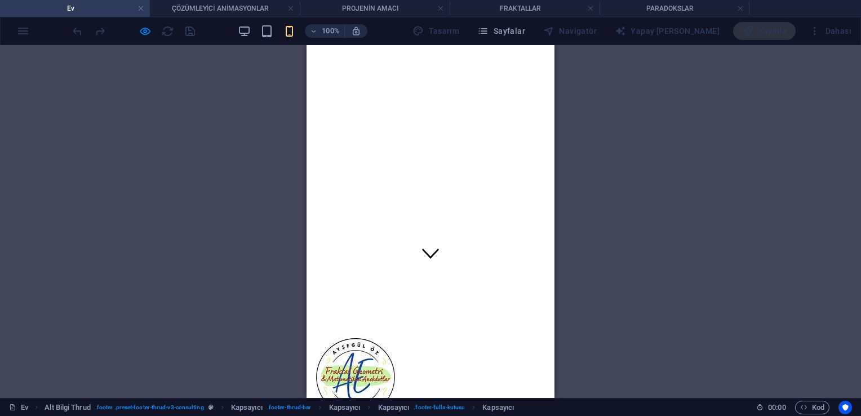
scroll to position [135, 0]
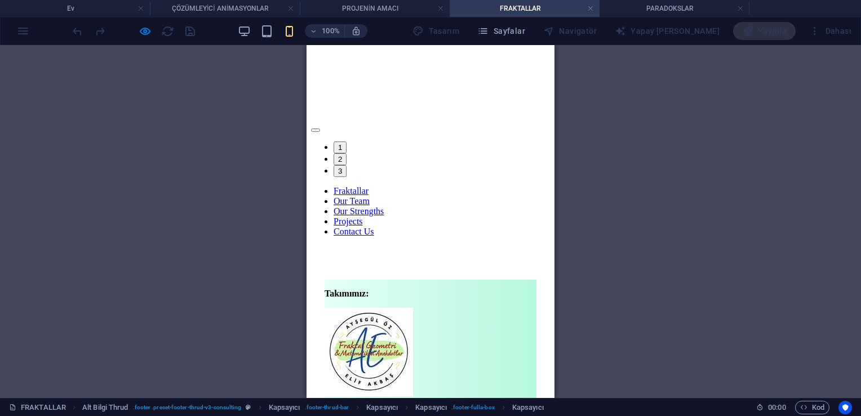
scroll to position [293, 0]
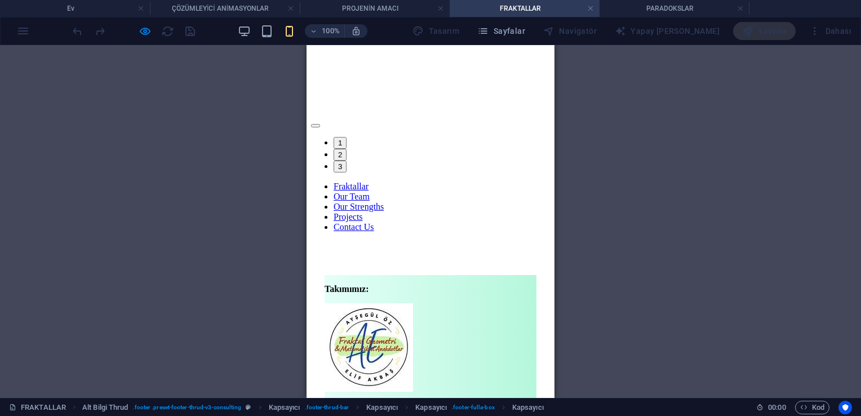
click at [346, 172] on button "3" at bounding box center [340, 167] width 13 height 12
click at [346, 149] on button "1" at bounding box center [340, 143] width 13 height 12
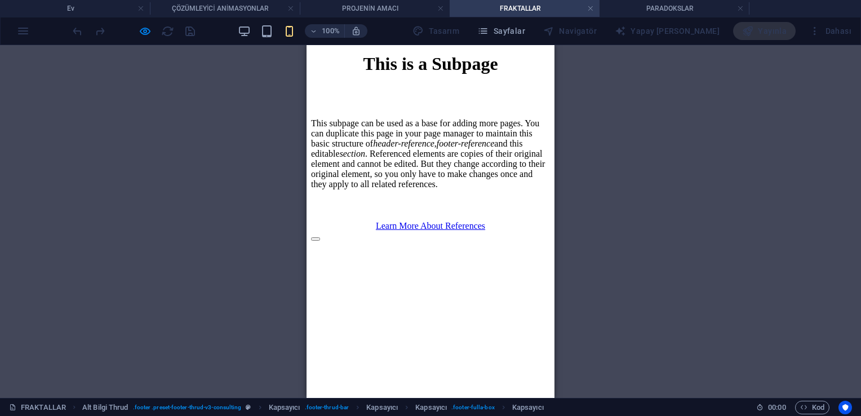
scroll to position [0, 0]
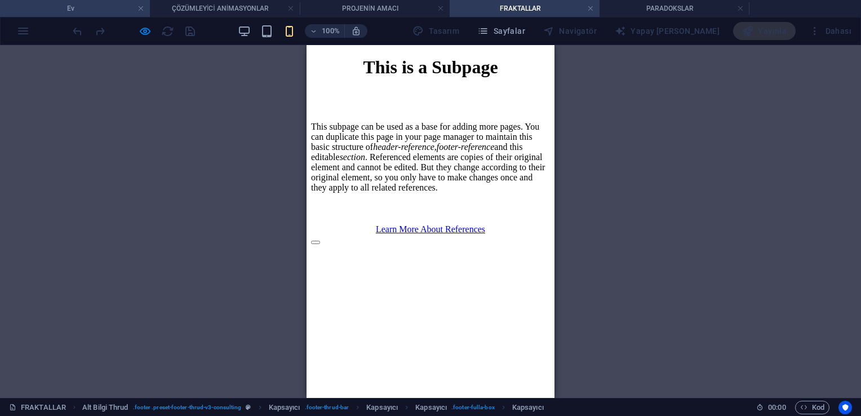
click at [125, 9] on h4 "Ev" at bounding box center [75, 8] width 150 height 12
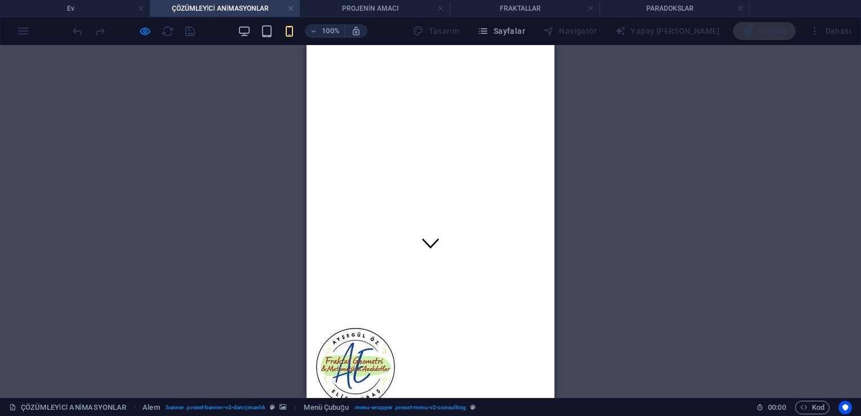
click at [98, 3] on h4 "Ev" at bounding box center [75, 8] width 150 height 12
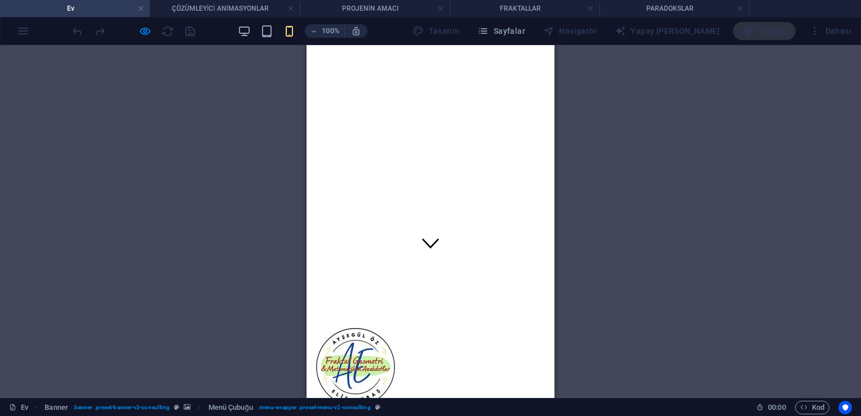
scroll to position [0, 0]
click at [250, 24] on div "100% Tasarım Sayfalar Navigatör Yapay Zeka Yazarı Yayınla Dahası" at bounding box center [462, 31] width 785 height 18
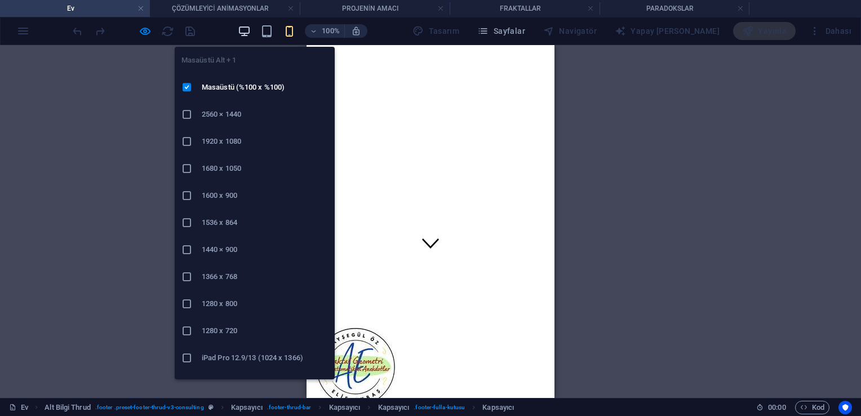
click at [251, 28] on icon "button" at bounding box center [244, 31] width 13 height 13
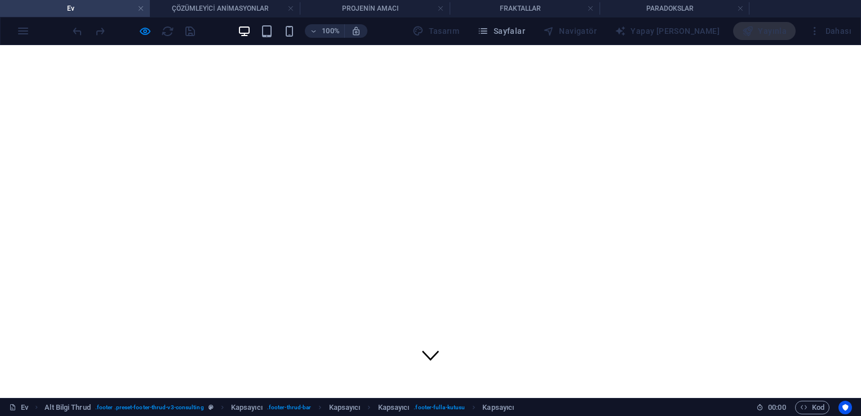
scroll to position [9, 0]
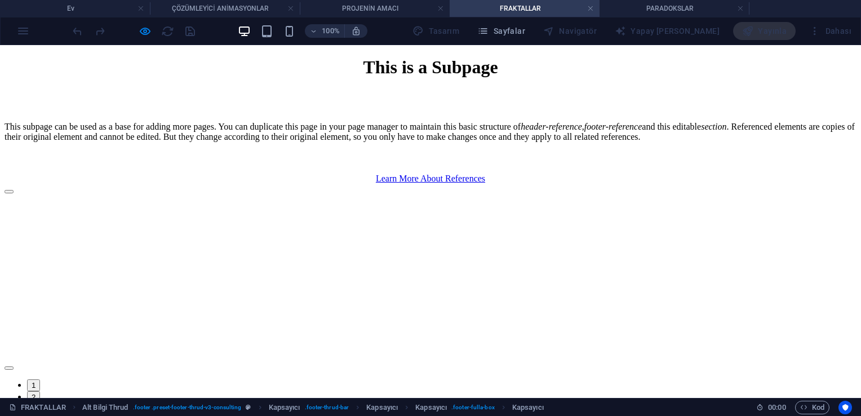
scroll to position [0, 0]
click at [96, 6] on h4 "Ev" at bounding box center [75, 8] width 150 height 12
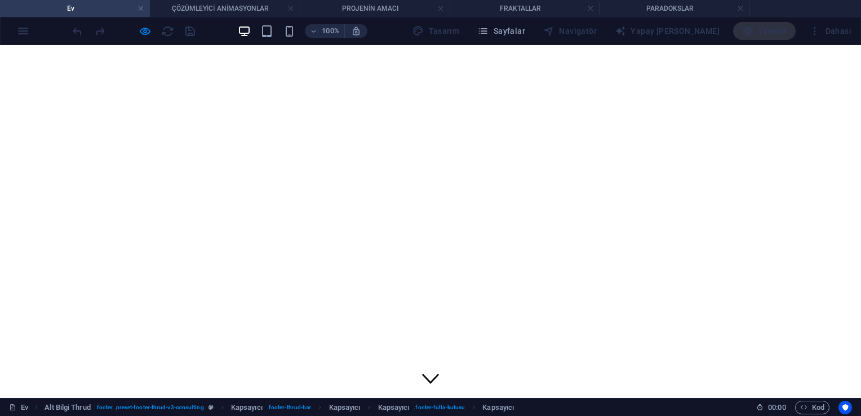
scroll to position [9, 0]
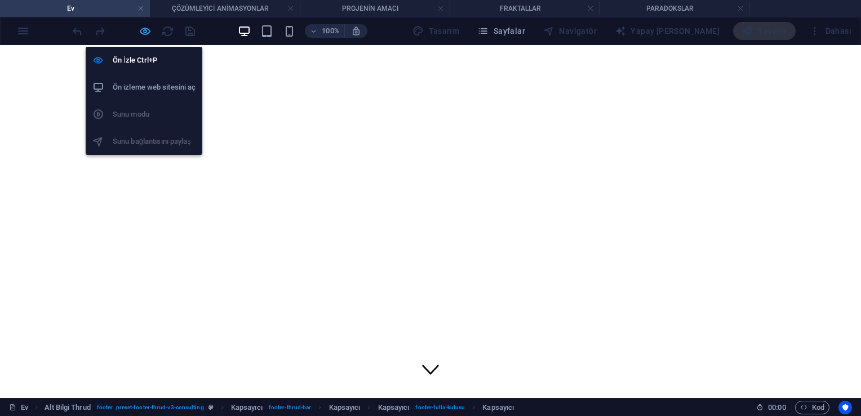
click at [140, 30] on icon "button" at bounding box center [145, 31] width 13 height 13
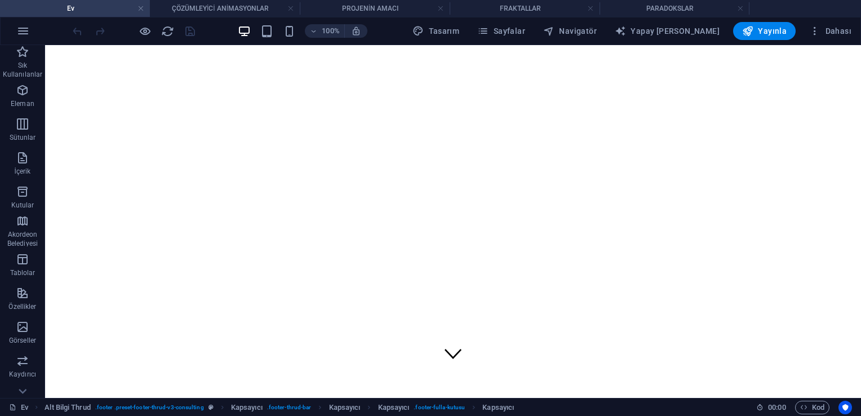
scroll to position [5, 0]
click at [243, 85] on icon at bounding box center [245, 83] width 6 height 12
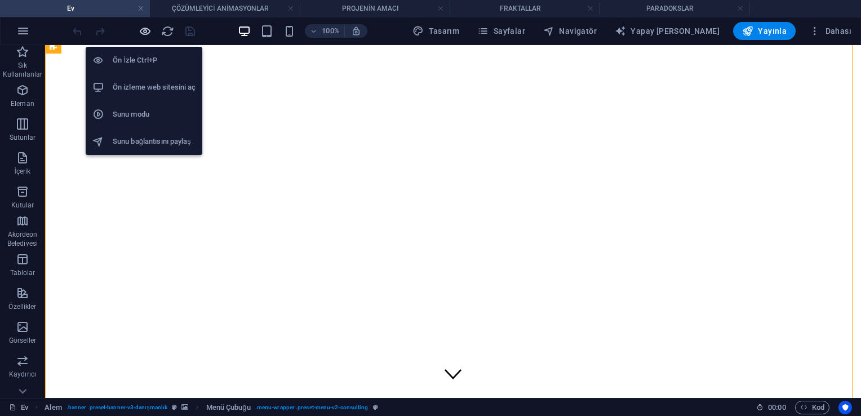
click at [142, 29] on icon "button" at bounding box center [145, 31] width 13 height 13
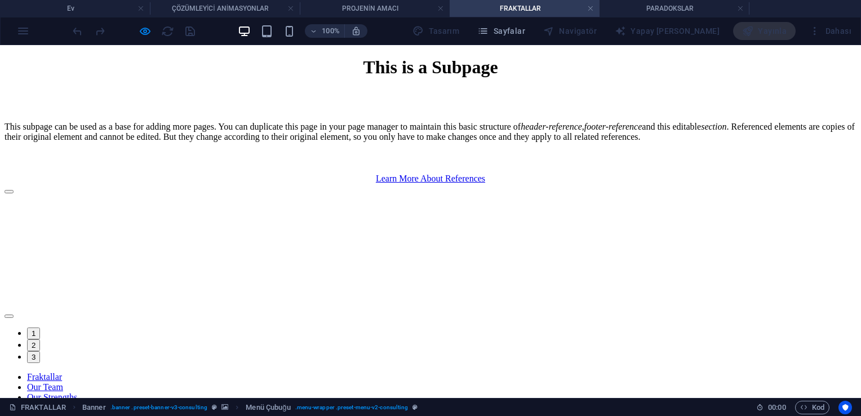
click at [354, 78] on h1 "This is a Subpage" at bounding box center [431, 67] width 852 height 21
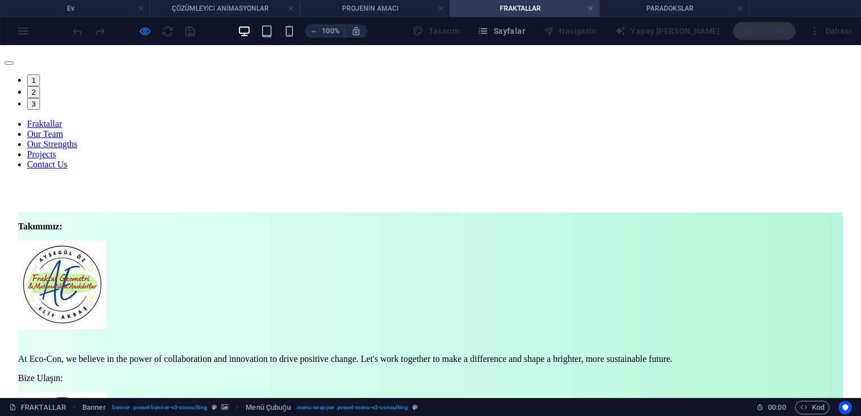
scroll to position [270, 0]
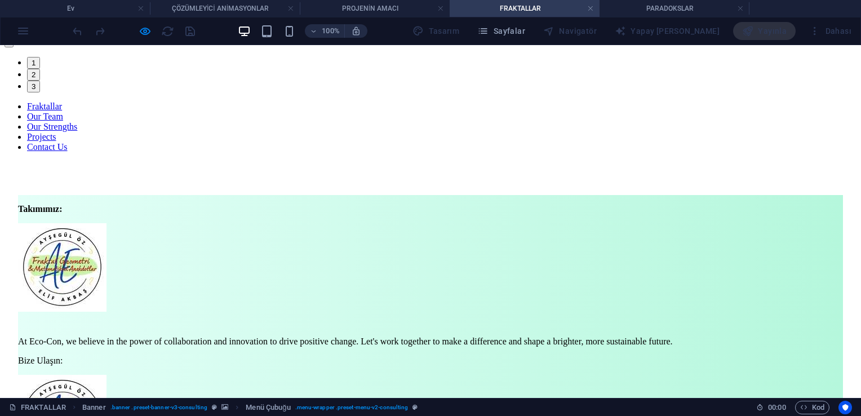
click at [38, 141] on link "Projects" at bounding box center [41, 137] width 29 height 10
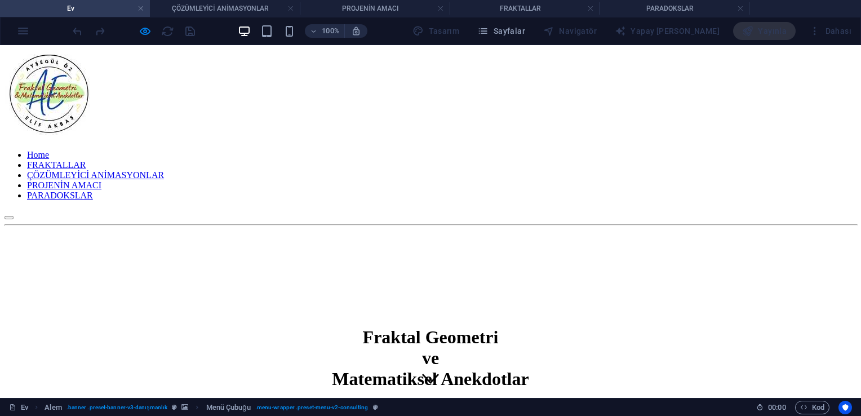
scroll to position [0, 0]
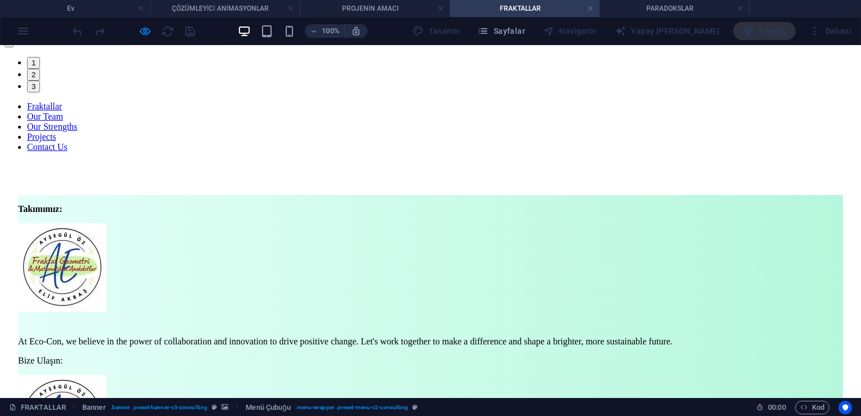
click at [46, 131] on link "Our Strengths" at bounding box center [52, 127] width 50 height 10
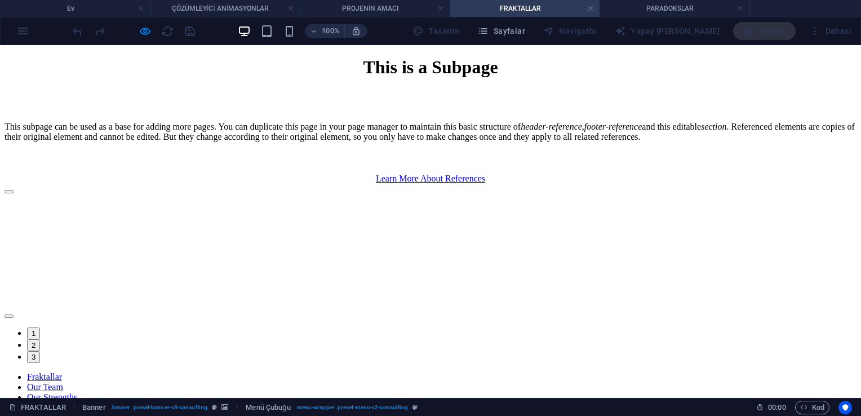
scroll to position [5, 0]
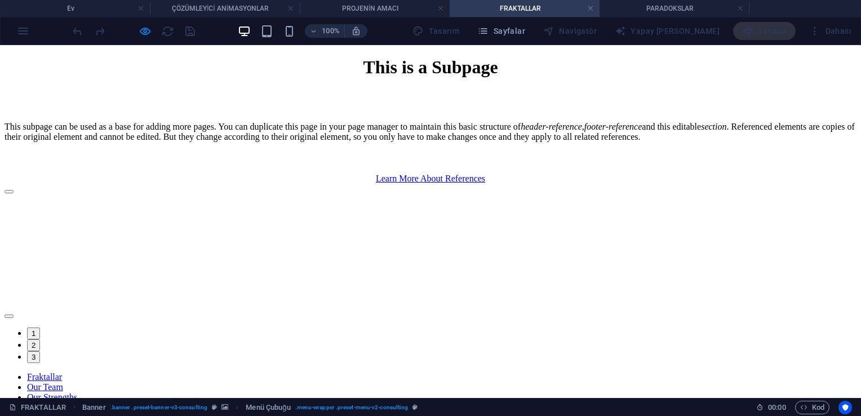
scroll to position [270, 0]
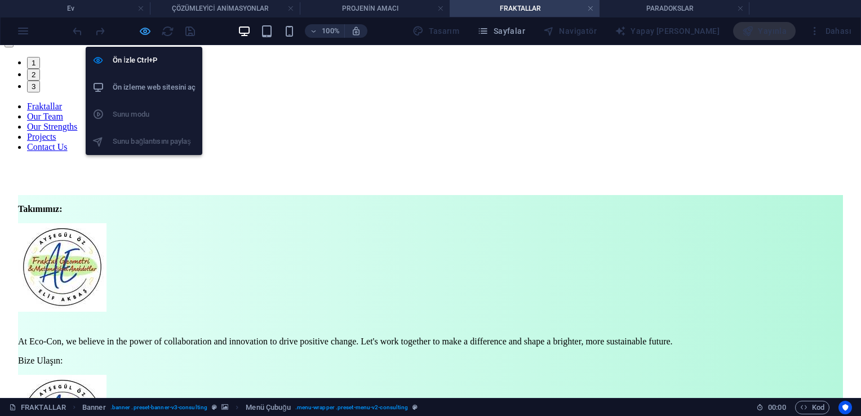
click at [145, 33] on icon "button" at bounding box center [145, 31] width 13 height 13
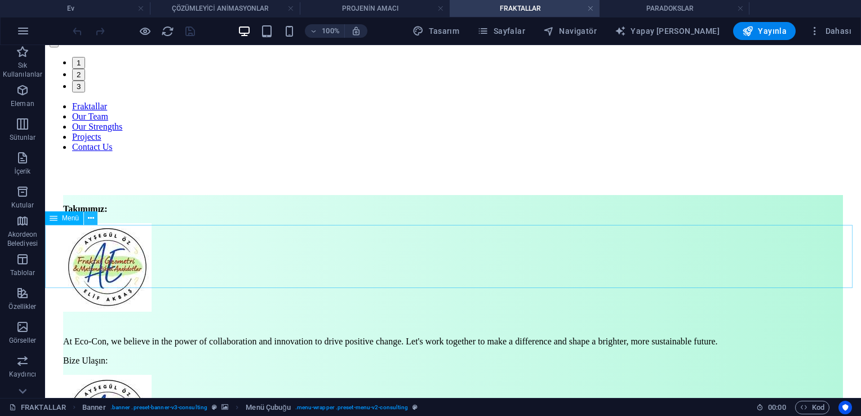
click at [91, 217] on icon at bounding box center [91, 218] width 6 height 12
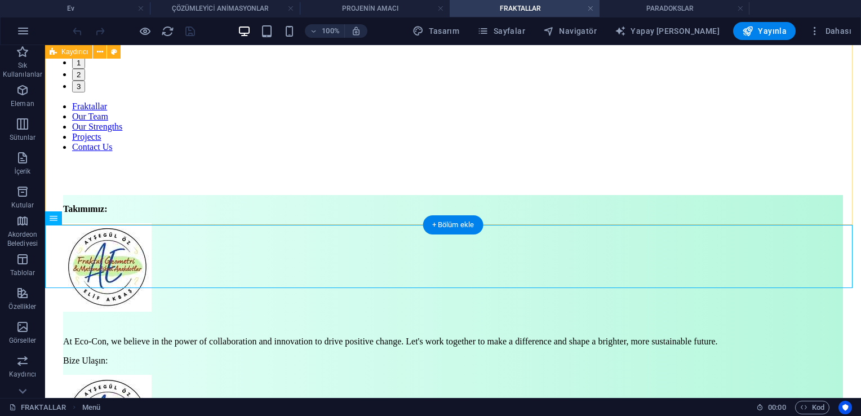
click at [77, 92] on div "Slide 3 Lorem ipsum dolor sit amet, consectetur adipisicing elit. Id, ipsum, qu…" at bounding box center [453, 2] width 807 height 179
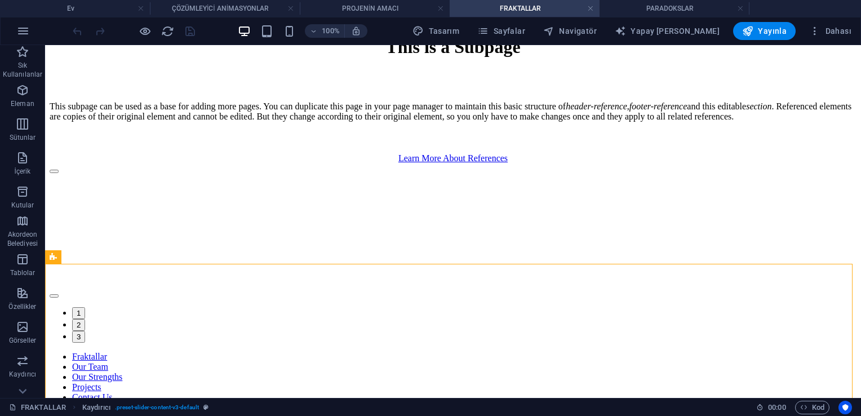
scroll to position [0, 0]
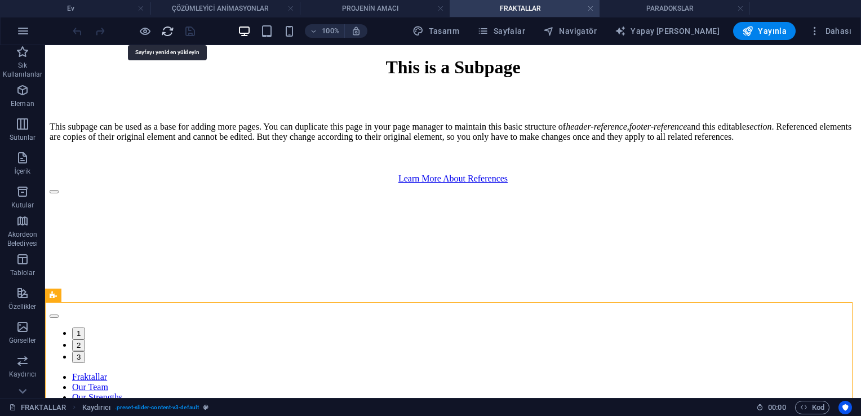
click at [161, 31] on icon "Yeni -den yükle" at bounding box center [167, 31] width 13 height 13
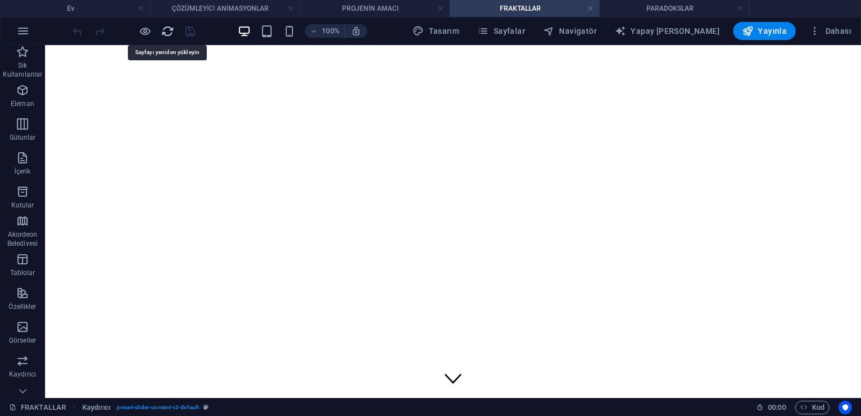
click at [167, 28] on icon "Yeni -den yükle" at bounding box center [167, 31] width 13 height 13
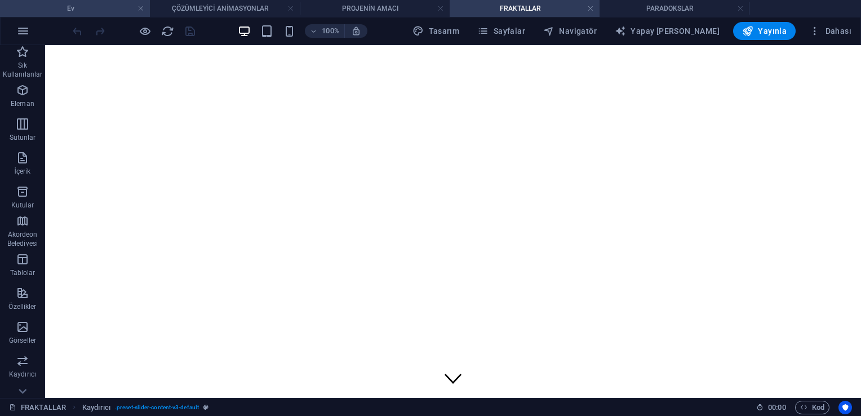
click at [79, 10] on h4 "Ev" at bounding box center [75, 8] width 150 height 12
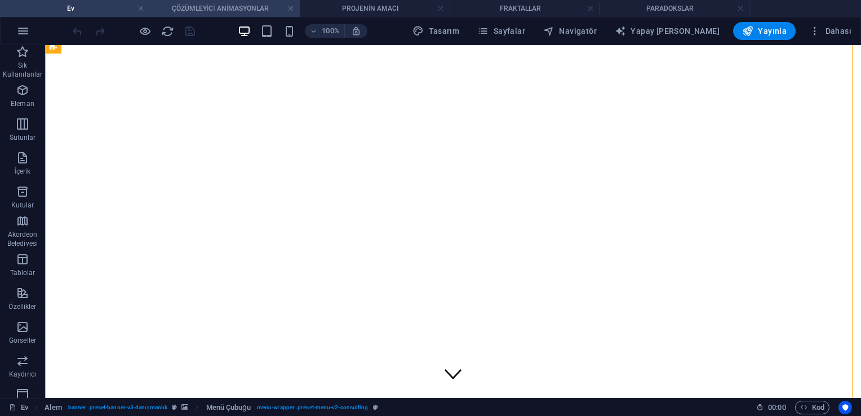
click at [209, 12] on h4 "ÇÖZÜMLEYİCİ ANİMASYONLAR" at bounding box center [225, 8] width 150 height 12
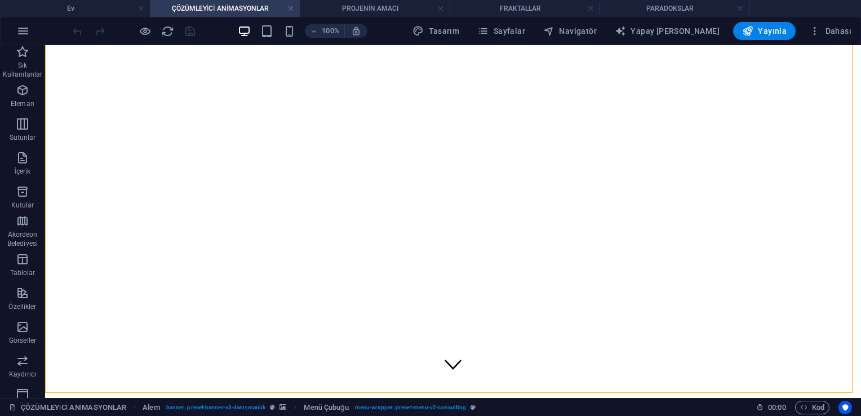
scroll to position [0, 0]
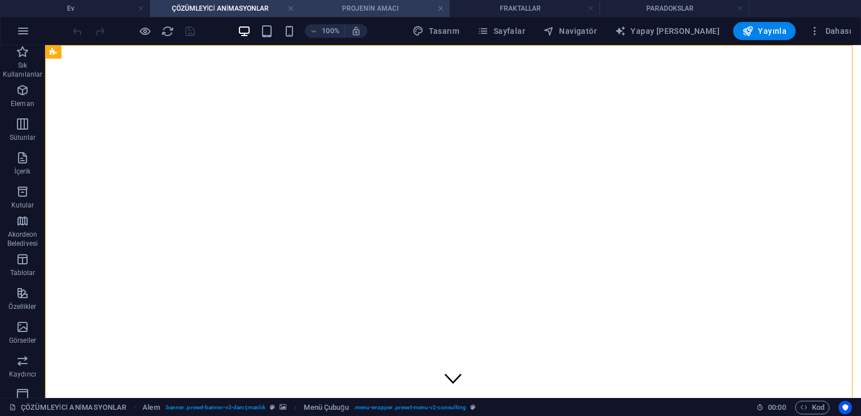
click at [352, 8] on h4 "PROJENİN AMACI" at bounding box center [375, 8] width 150 height 12
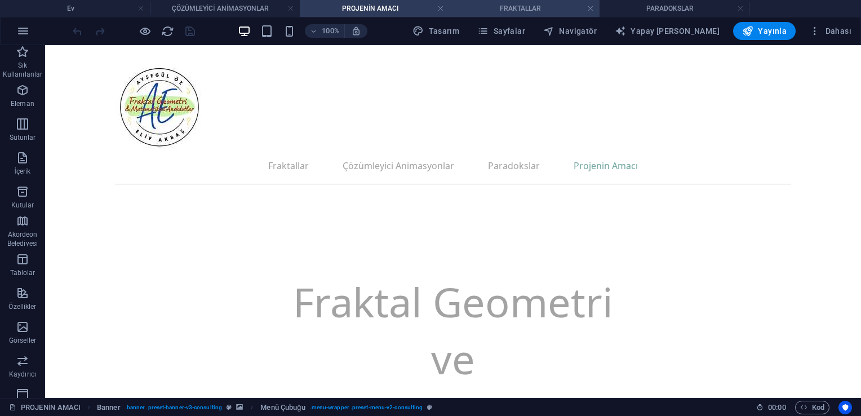
click at [426, 3] on h4 "FRAKTALLAR" at bounding box center [525, 8] width 150 height 12
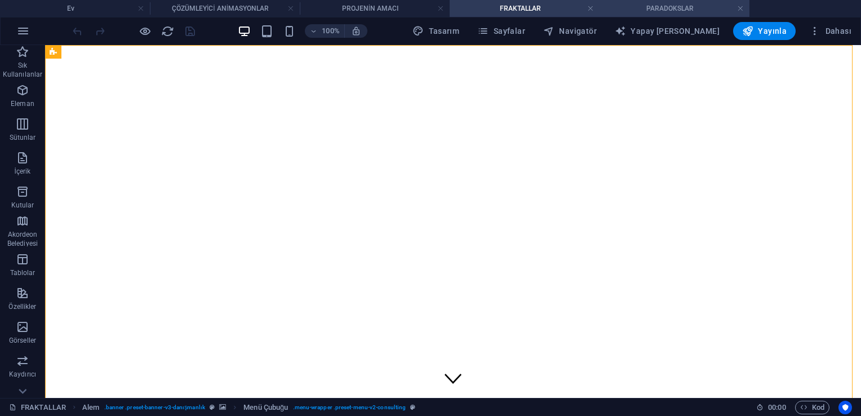
click at [426, 11] on h4 "PARADOKSLAR" at bounding box center [674, 8] width 150 height 12
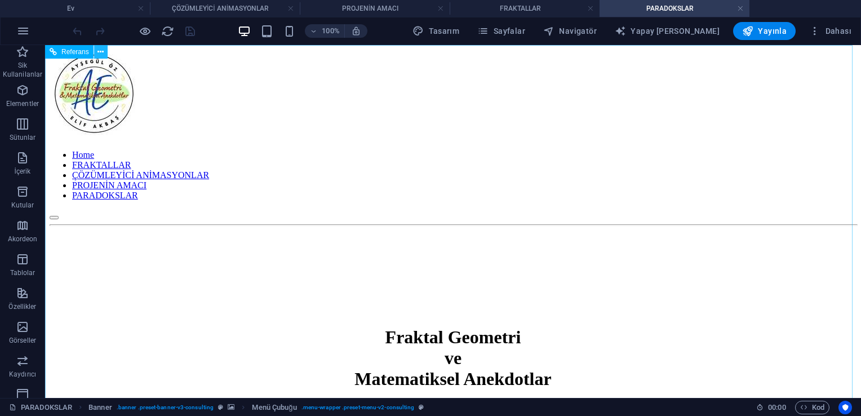
click at [95, 52] on button at bounding box center [101, 52] width 14 height 14
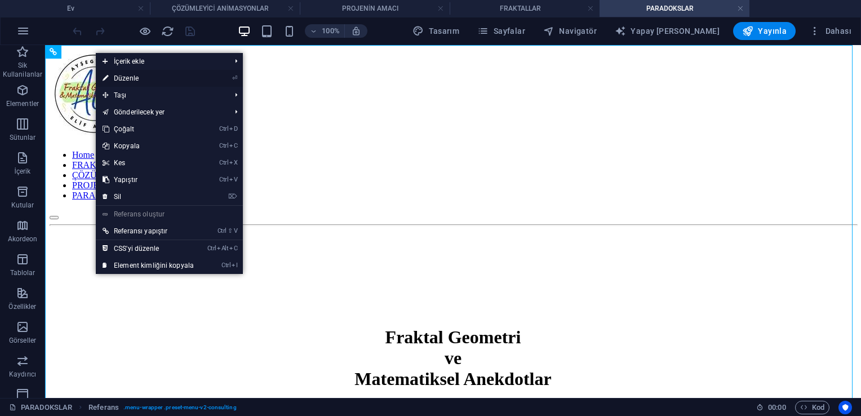
click at [132, 77] on font "Düzenle" at bounding box center [126, 78] width 25 height 8
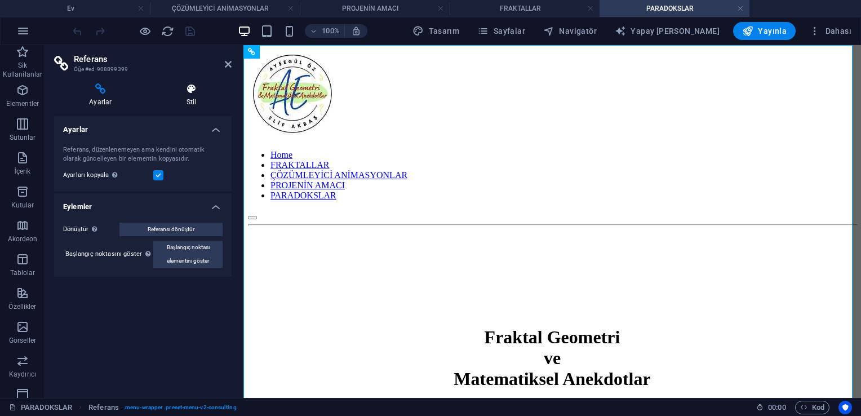
click at [196, 101] on font "Stil" at bounding box center [191, 102] width 10 height 8
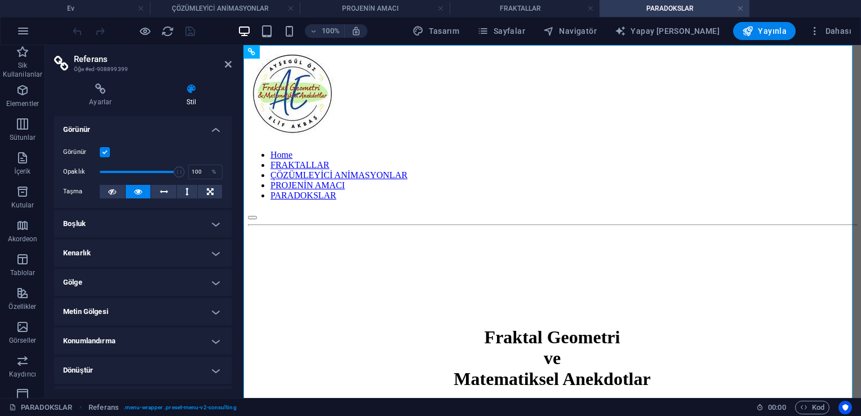
click at [210, 126] on h4 "Görünür" at bounding box center [142, 126] width 177 height 20
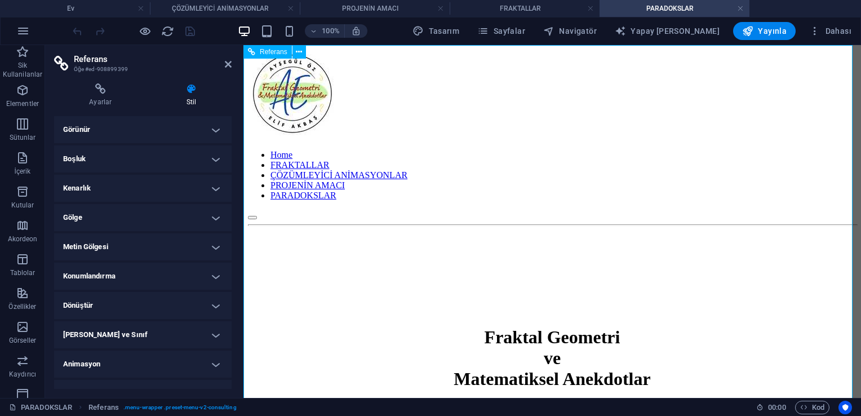
click at [335, 230] on div at bounding box center [552, 272] width 608 height 85
click at [228, 63] on icon at bounding box center [228, 64] width 7 height 9
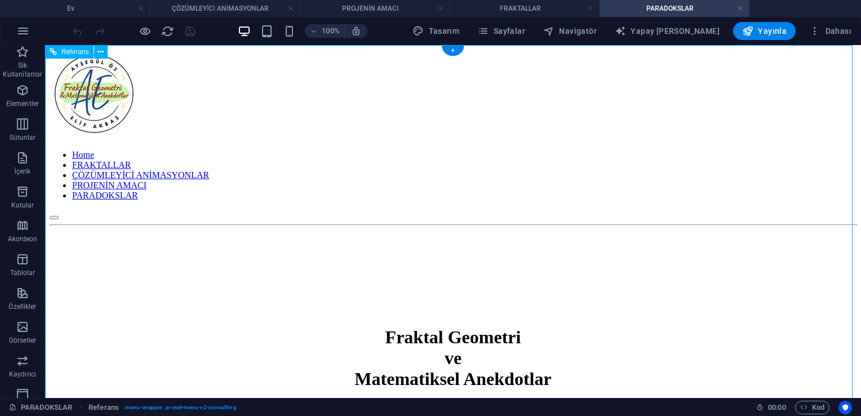
click at [426, 150] on nav "Home FRAKTALLAR ÇÖZÜMLEYİCİ ANİMASYONLAR PROJENİN AMACI PARADOKSLAR" at bounding box center [453, 175] width 807 height 51
click at [321, 150] on nav "Home FRAKTALLAR ÇÖZÜMLEYİCİ ANİMASYONLAR PROJENİN AMACI PARADOKSLAR" at bounding box center [453, 175] width 807 height 51
click at [183, 11] on h4 "ÇÖZÜMLEYİCİ ANİMASYONLAR" at bounding box center [225, 8] width 150 height 12
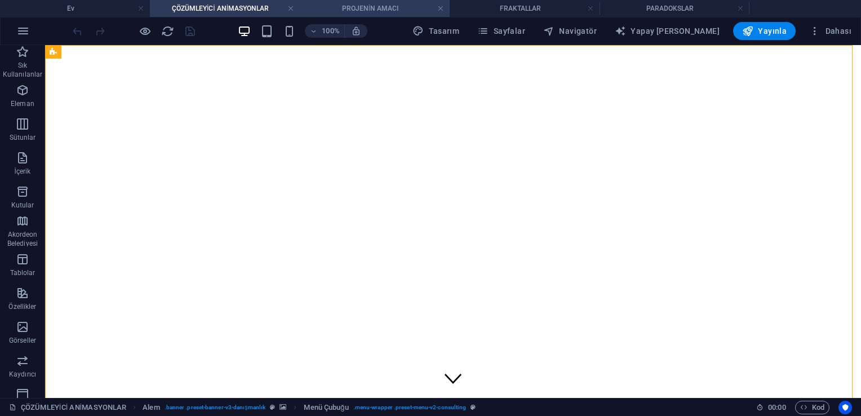
click at [340, 5] on h4 "PROJENİN AMACI" at bounding box center [375, 8] width 150 height 12
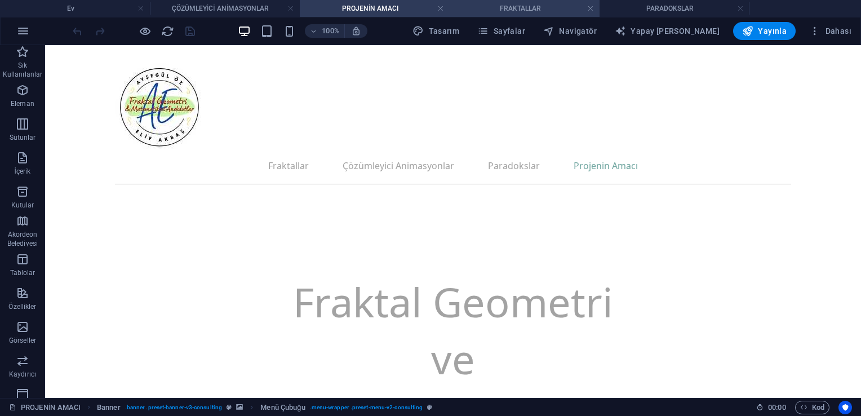
click at [426, 5] on h4 "FRAKTALLAR" at bounding box center [525, 8] width 150 height 12
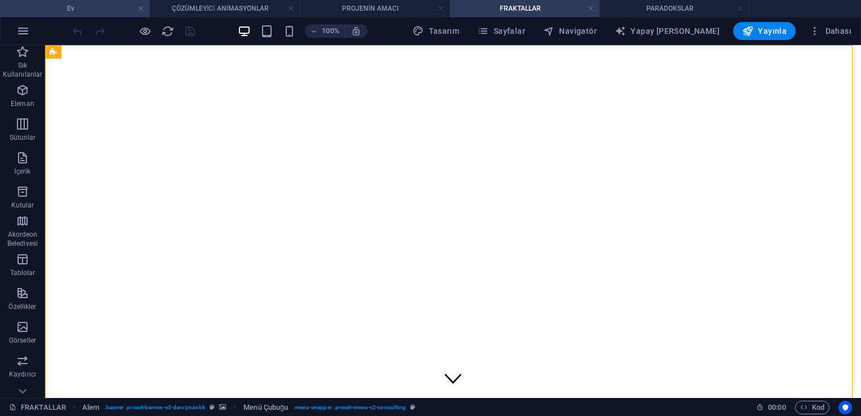
click at [72, 12] on h4 "Ev" at bounding box center [75, 8] width 150 height 12
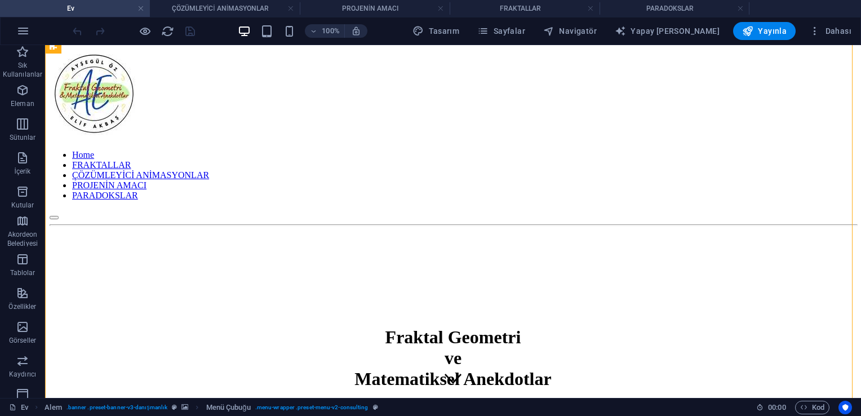
scroll to position [5, 0]
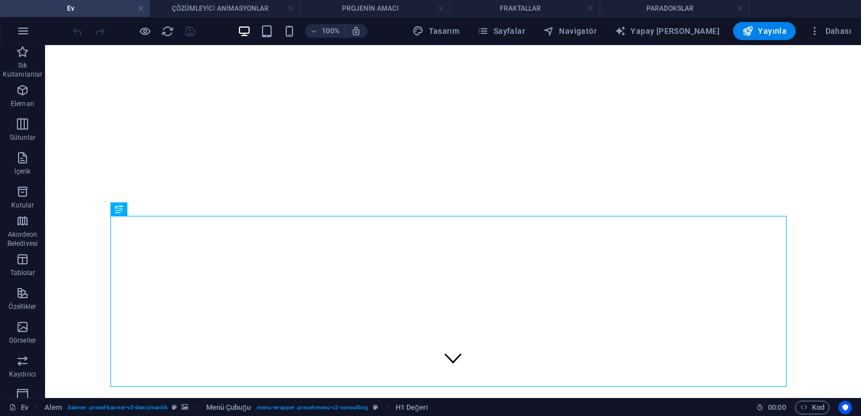
scroll to position [0, 0]
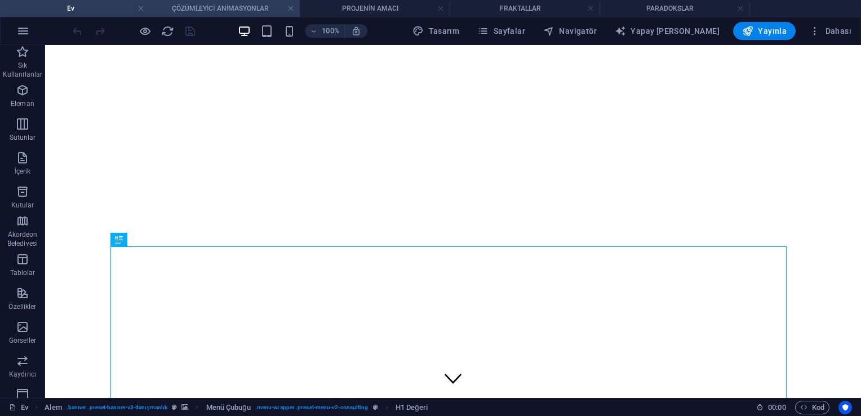
click at [179, 14] on h4 "ÇÖZÜMLEYİCİ ANİMASYONLAR" at bounding box center [225, 8] width 150 height 12
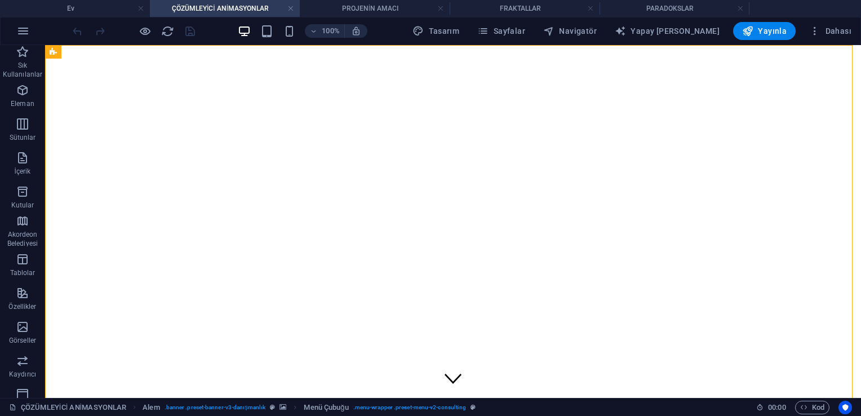
click at [257, 3] on h4 "ÇÖZÜMLEYİCİ ANİMASYONLAR" at bounding box center [225, 8] width 150 height 12
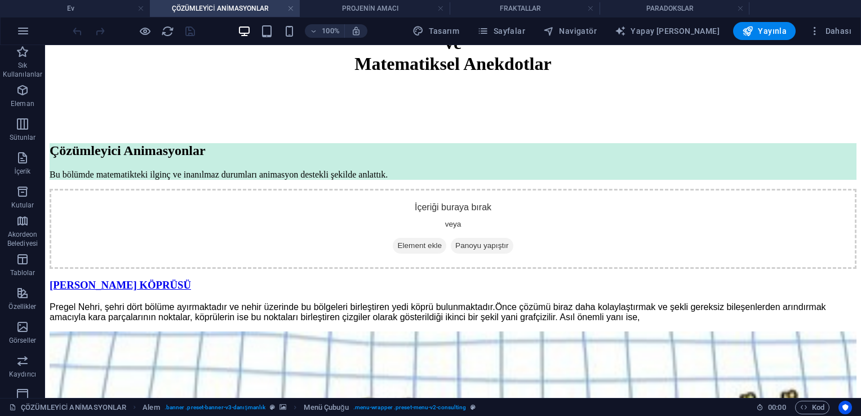
scroll to position [855, 0]
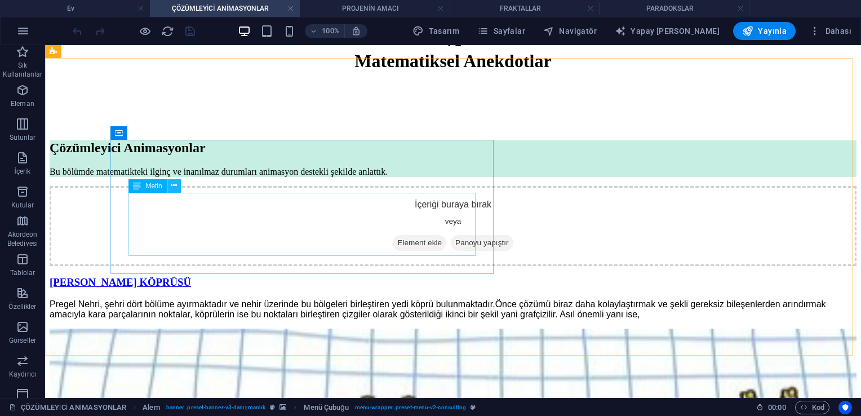
click at [170, 185] on button at bounding box center [174, 186] width 14 height 14
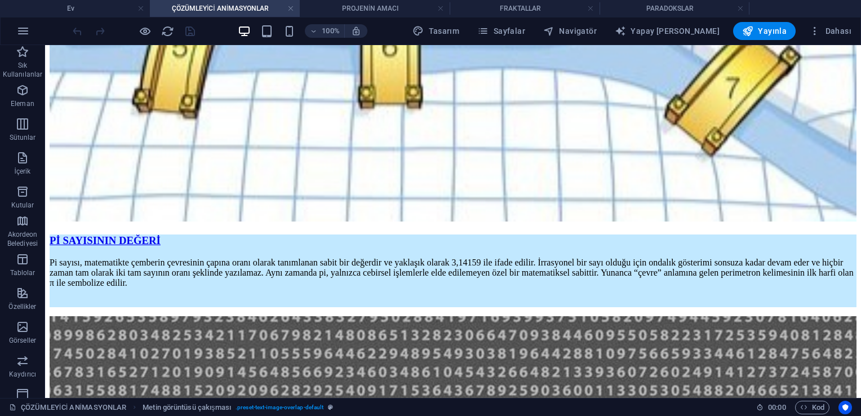
scroll to position [1455, 0]
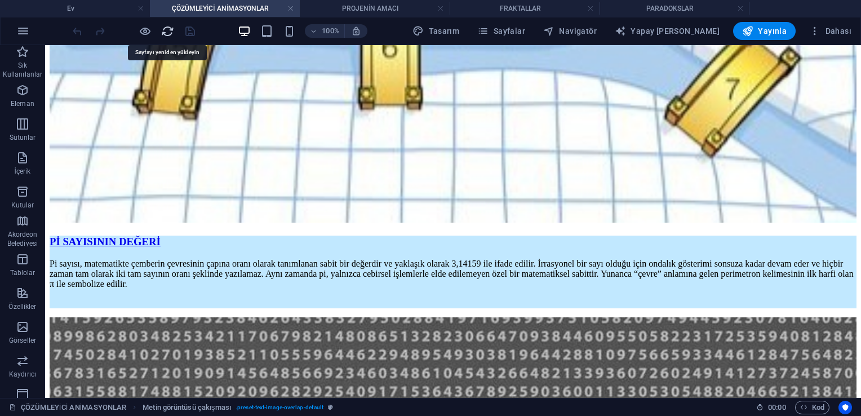
click at [164, 31] on icon "Yeni -den yükle" at bounding box center [167, 31] width 13 height 13
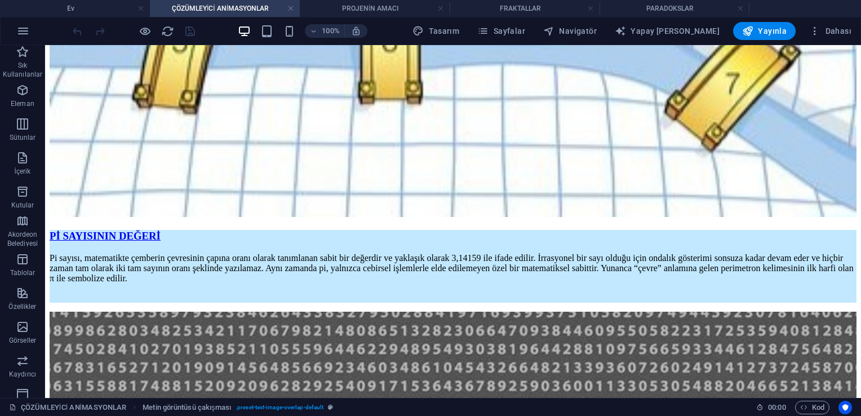
scroll to position [1474, 0]
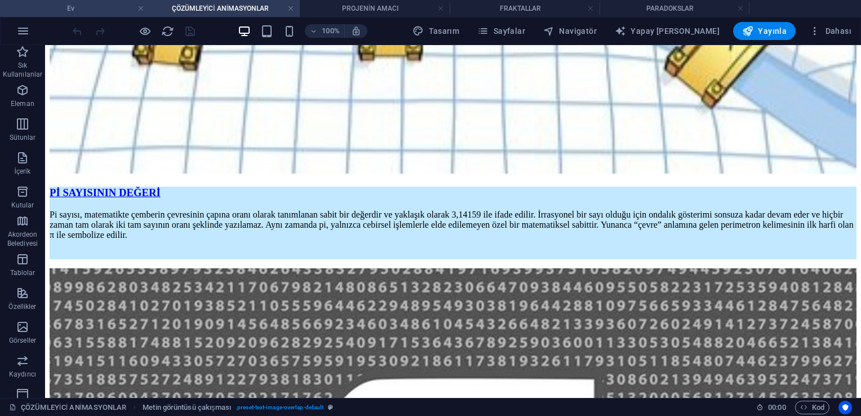
click at [104, 6] on h4 "Ev" at bounding box center [75, 8] width 150 height 12
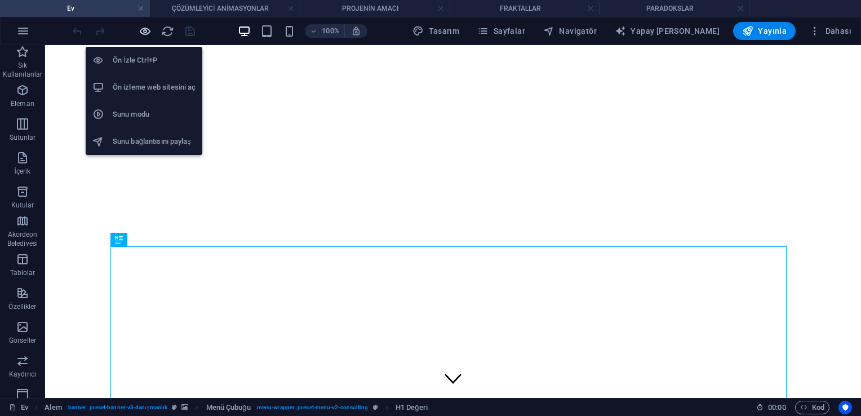
click at [142, 30] on icon "button" at bounding box center [145, 31] width 13 height 13
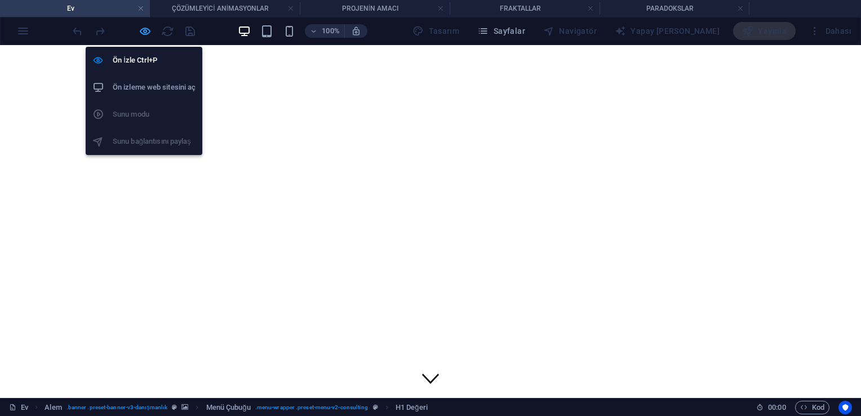
click at [142, 30] on icon "button" at bounding box center [145, 31] width 13 height 13
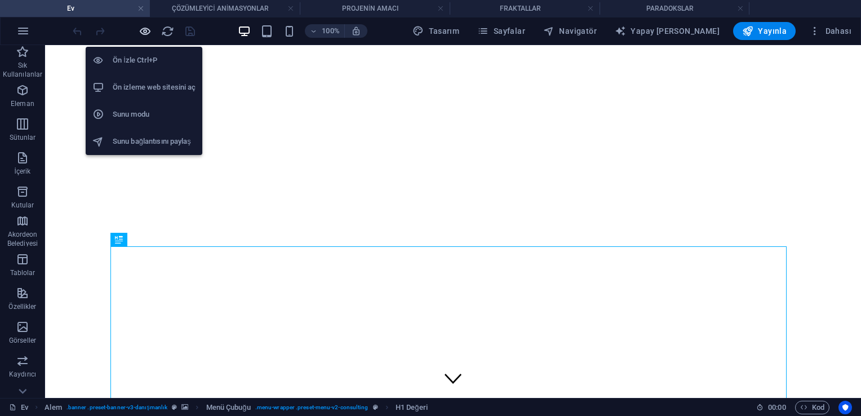
click at [142, 30] on icon "button" at bounding box center [145, 31] width 13 height 13
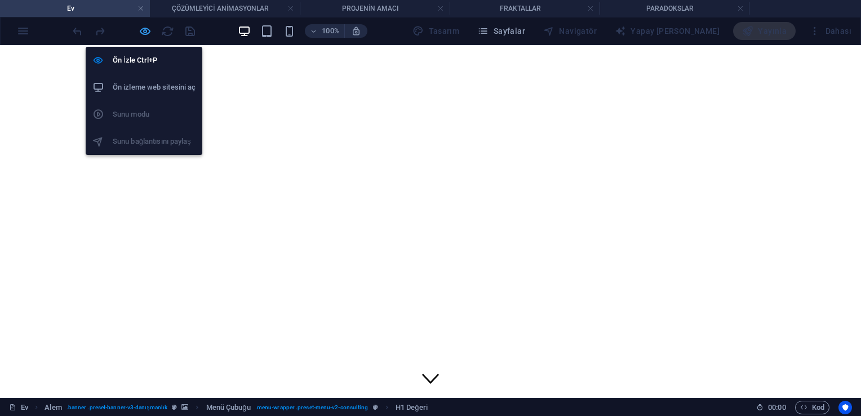
click at [141, 28] on icon "button" at bounding box center [145, 31] width 13 height 13
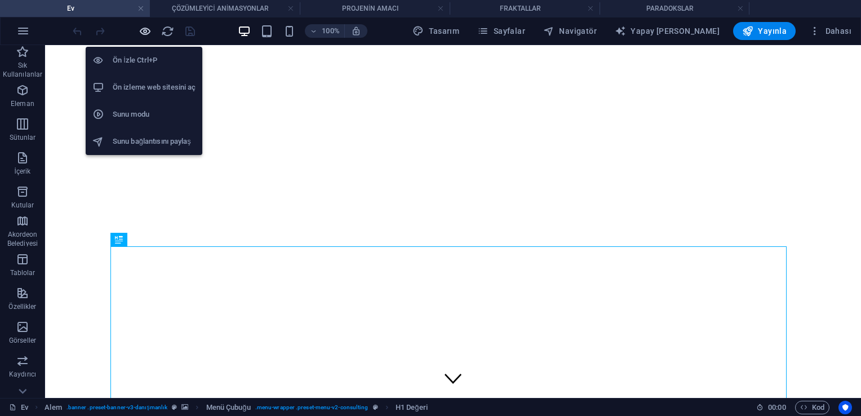
click at [141, 32] on icon "button" at bounding box center [145, 31] width 13 height 13
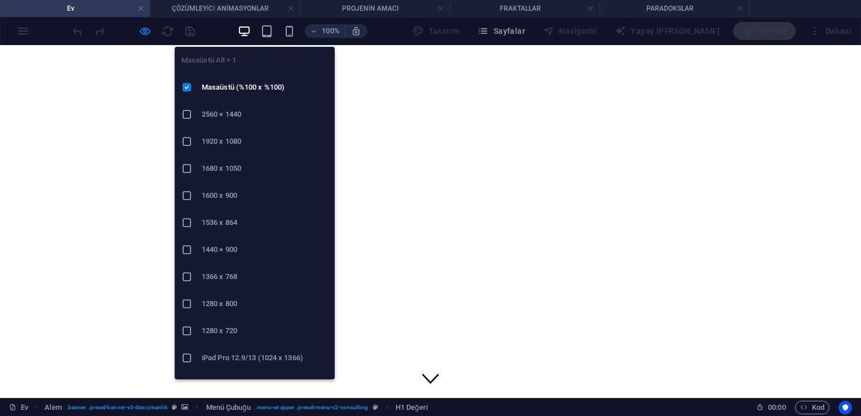
click at [228, 117] on h6 "2560 × 1440" at bounding box center [265, 115] width 126 height 14
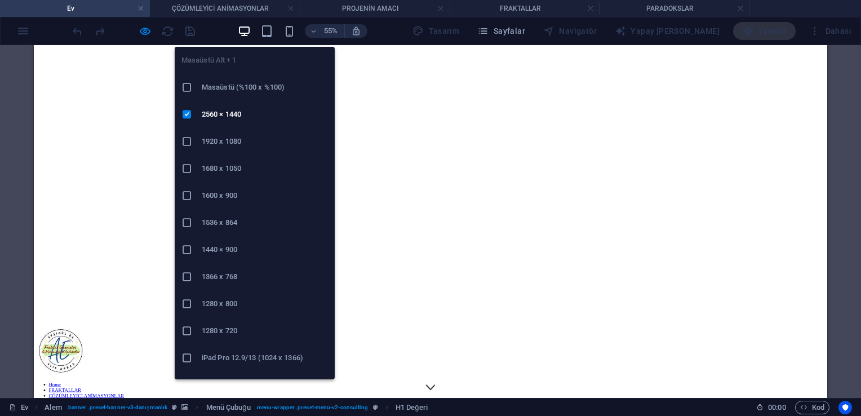
click at [237, 148] on li "1920 x 1080" at bounding box center [255, 141] width 160 height 27
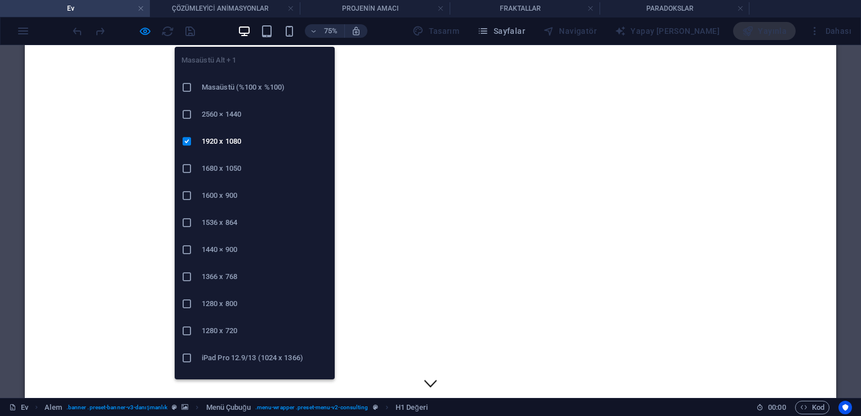
click at [251, 35] on icon "button" at bounding box center [244, 31] width 13 height 13
click at [223, 337] on h6 "1280 x 720" at bounding box center [265, 331] width 126 height 14
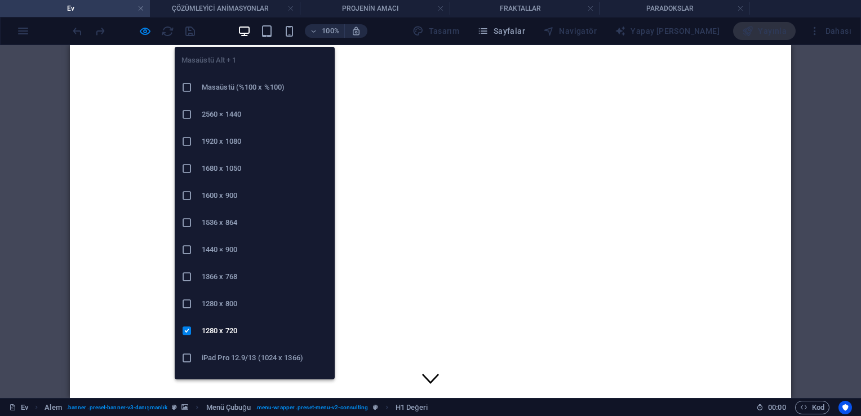
click at [251, 33] on icon "button" at bounding box center [244, 31] width 13 height 13
click at [239, 83] on h6 "Masaüstü (%100 x %100)" at bounding box center [265, 88] width 126 height 14
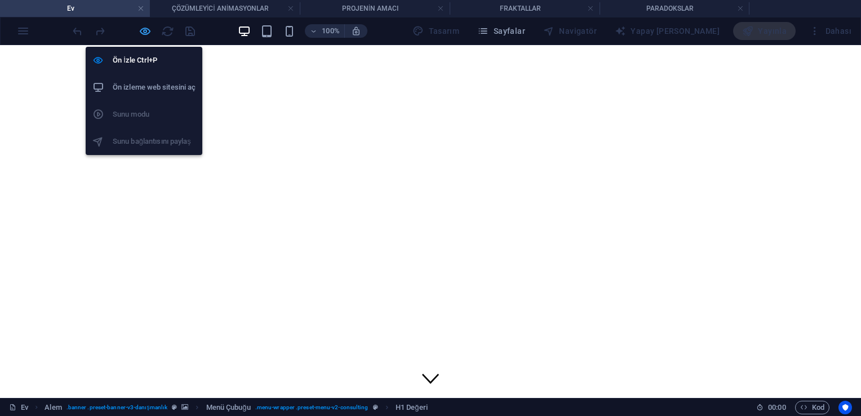
click at [145, 28] on icon "button" at bounding box center [145, 31] width 13 height 13
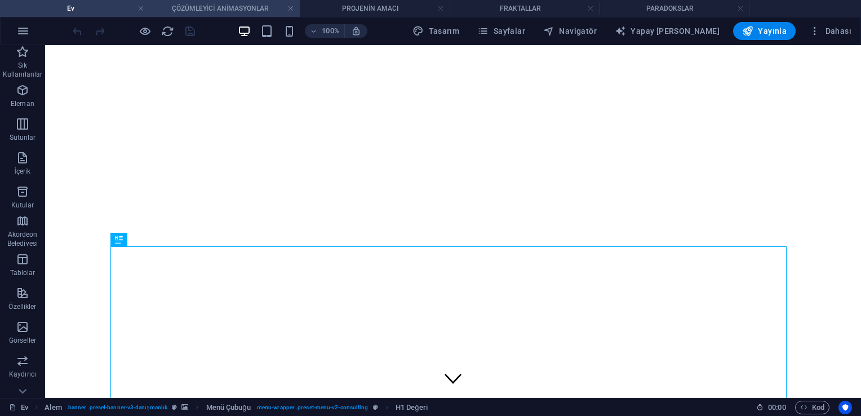
click at [241, 2] on h4 "ÇÖZÜMLEYİCİ ANİMASYONLAR" at bounding box center [225, 8] width 150 height 12
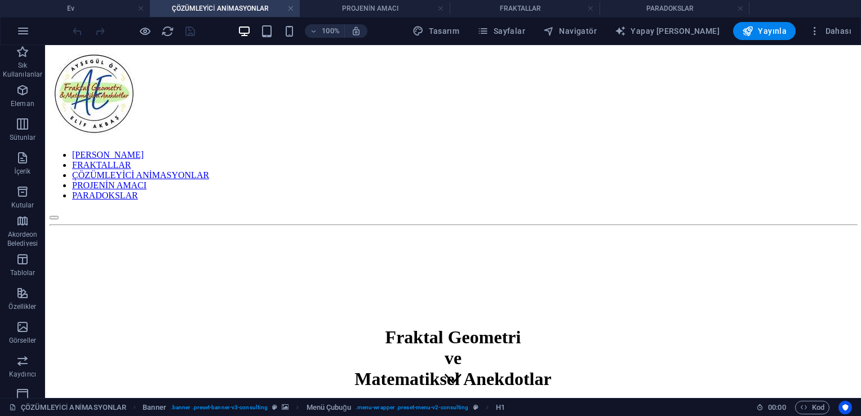
scroll to position [1474, 0]
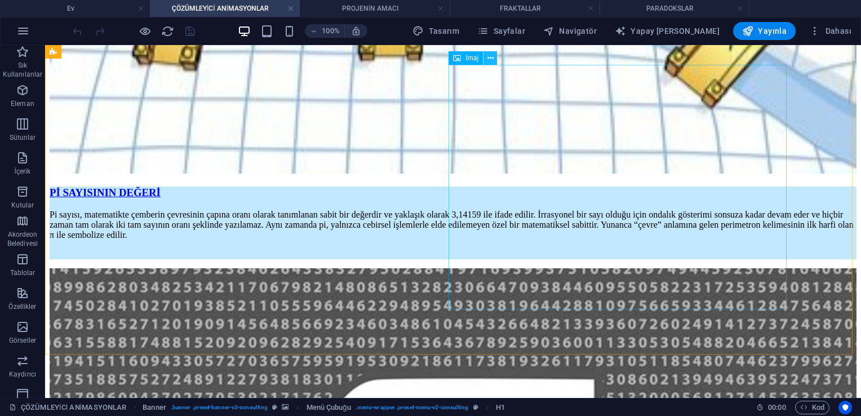
click at [426, 55] on icon at bounding box center [490, 58] width 6 height 12
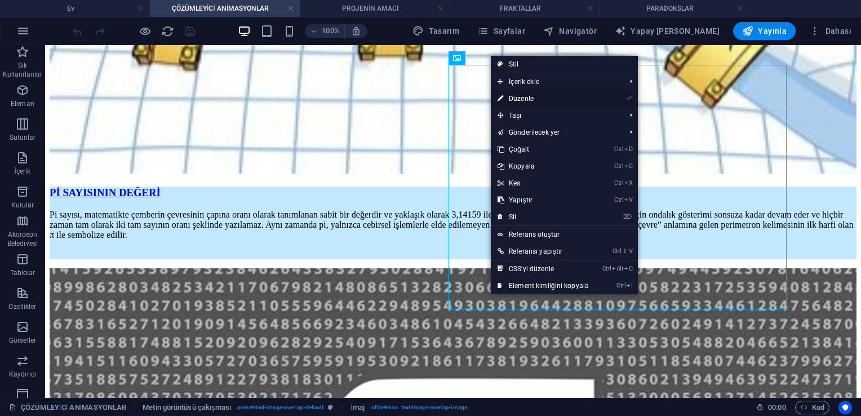
click at [426, 93] on link "⏎ Düzenle" at bounding box center [543, 98] width 105 height 17
select select "%"
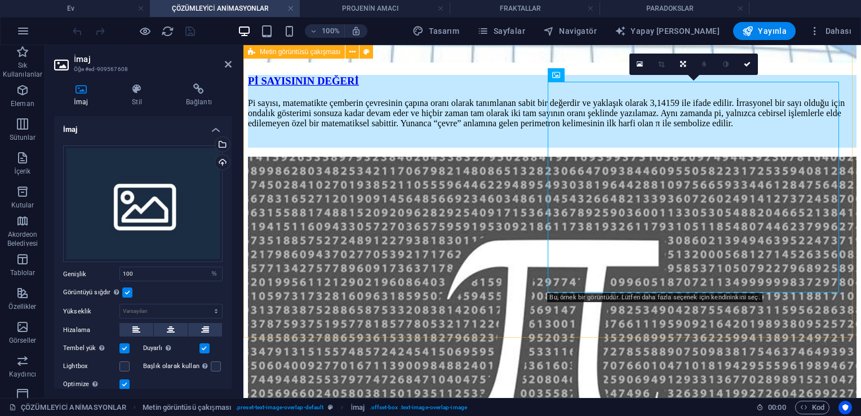
scroll to position [1407, 0]
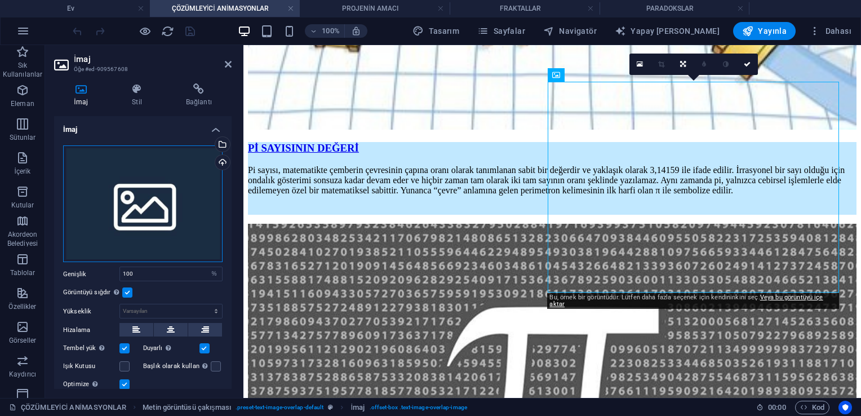
click at [171, 175] on div "Dosyaları buraya sürükleyin, dosyaları seçmek için tıklayın veya Dosyalardan ya…" at bounding box center [142, 203] width 159 height 117
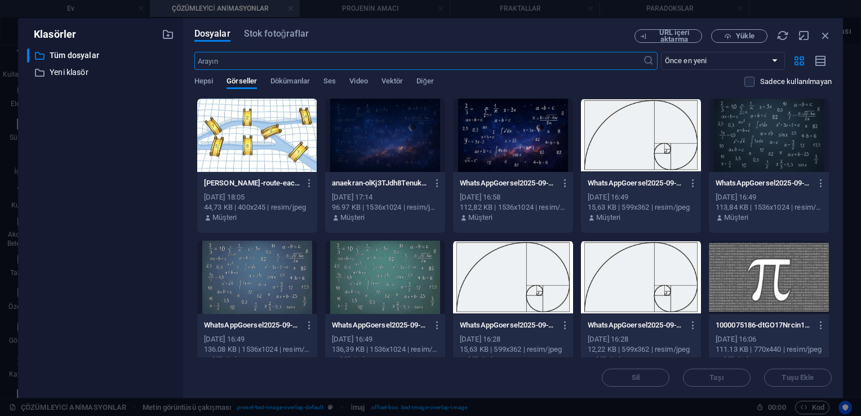
scroll to position [1393, 0]
click at [426, 38] on span "Yükle" at bounding box center [739, 36] width 46 height 7
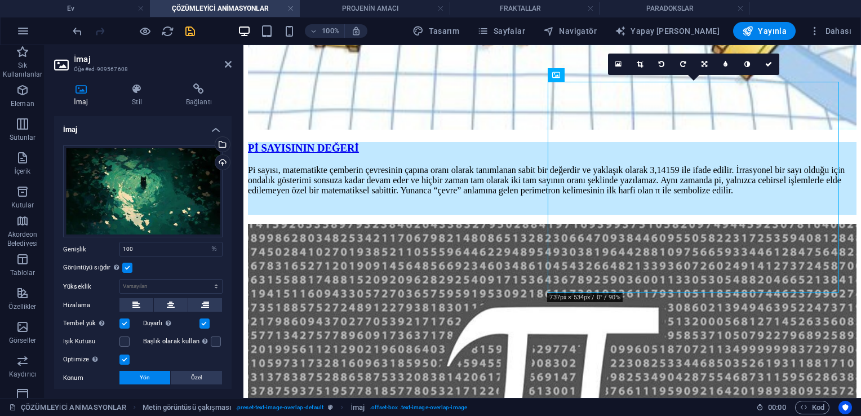
scroll to position [1384, 0]
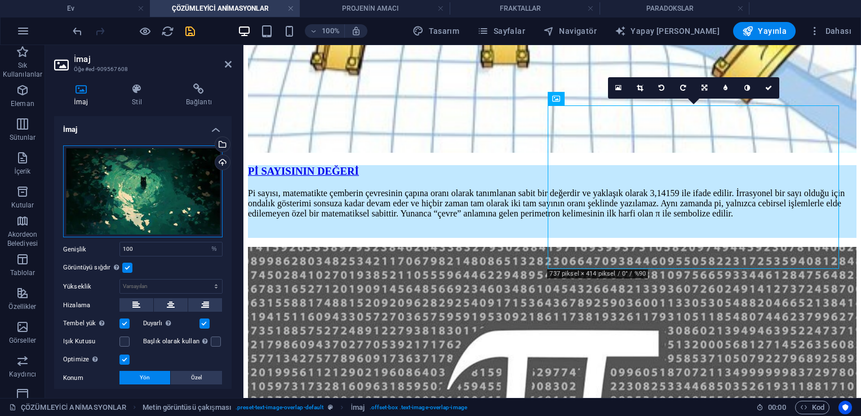
click at [196, 161] on div "Dosyaları buraya sürükleyin, dosyaları seçmek için tıklayın veya Dosyalardan ya…" at bounding box center [142, 191] width 159 height 92
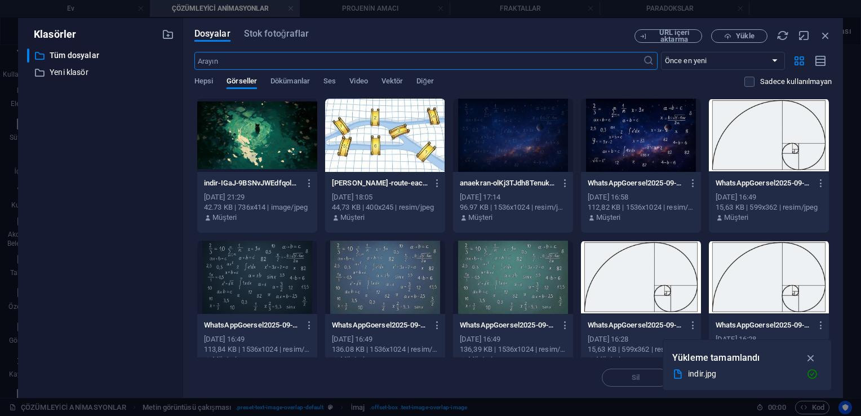
scroll to position [1368, 0]
click at [426, 33] on span "Yükle" at bounding box center [745, 36] width 18 height 7
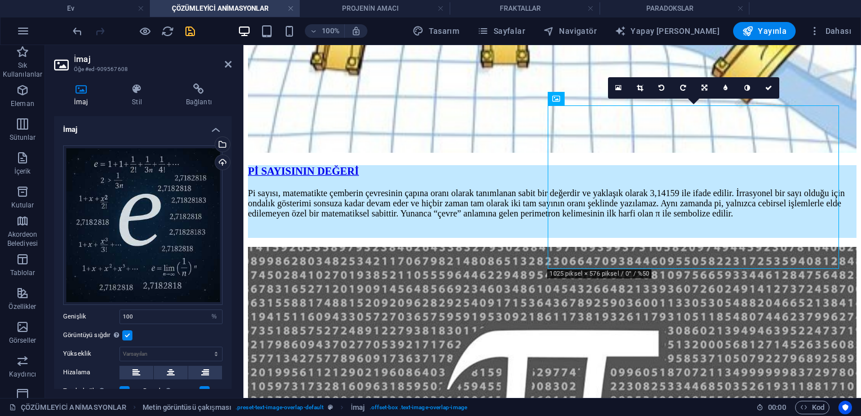
scroll to position [1447, 0]
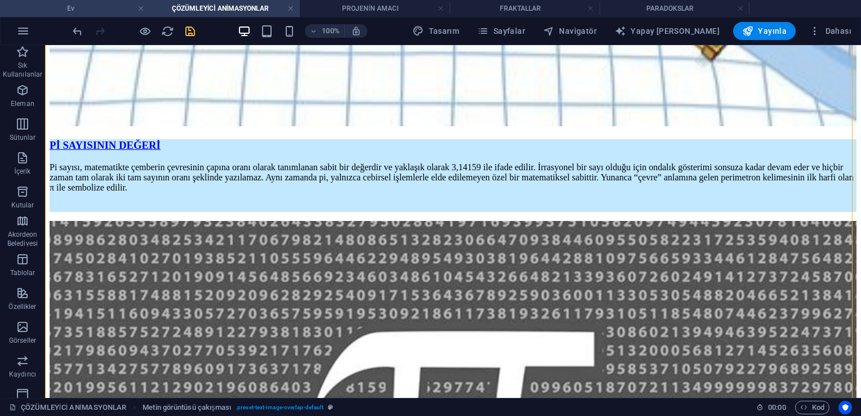
click at [91, 15] on li "Ev" at bounding box center [75, 8] width 150 height 17
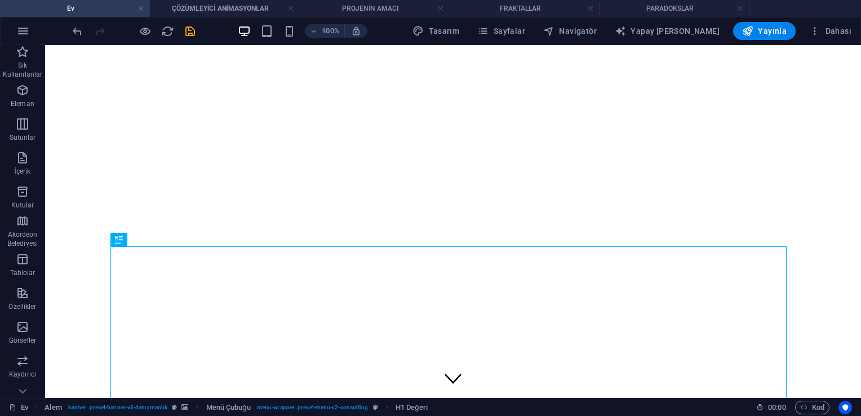
scroll to position [0, 0]
click at [232, 11] on h4 "ÇÖZÜMLEYİCİ ANİMASYONLAR" at bounding box center [225, 8] width 150 height 12
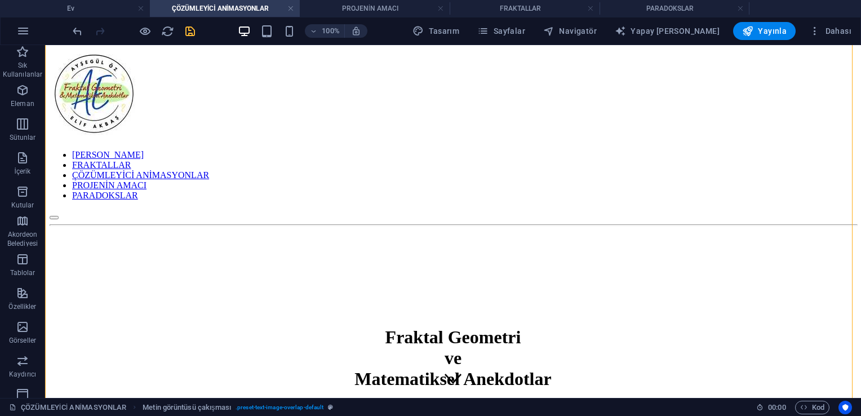
scroll to position [1521, 0]
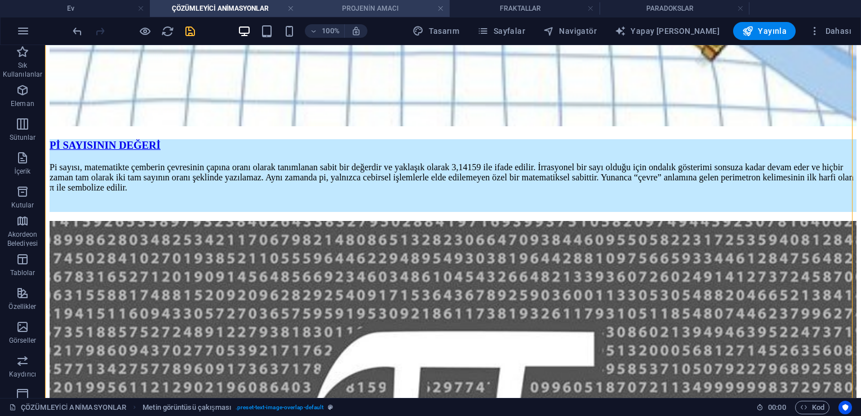
click at [361, 10] on h4 "PROJENİN AMACI" at bounding box center [375, 8] width 150 height 12
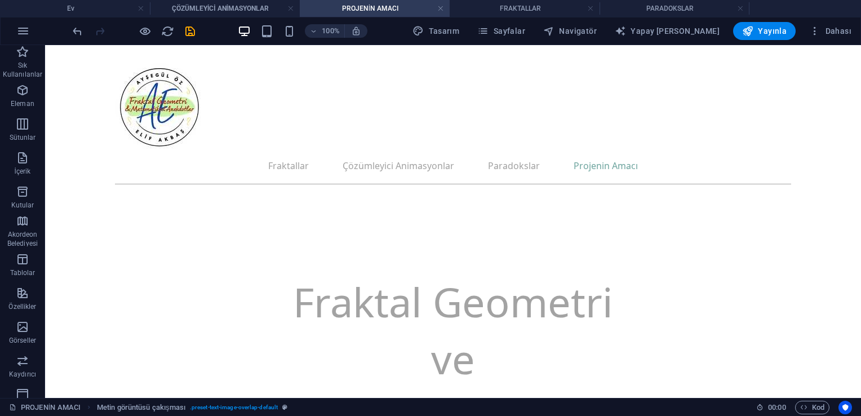
scroll to position [0, 0]
click at [205, 3] on h4 "ÇÖZÜMLEYİCİ ANİMASYONLAR" at bounding box center [225, 8] width 150 height 12
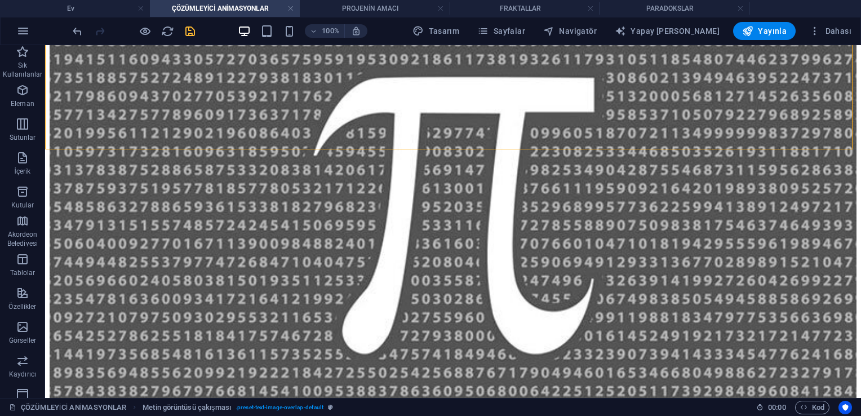
scroll to position [1792, 0]
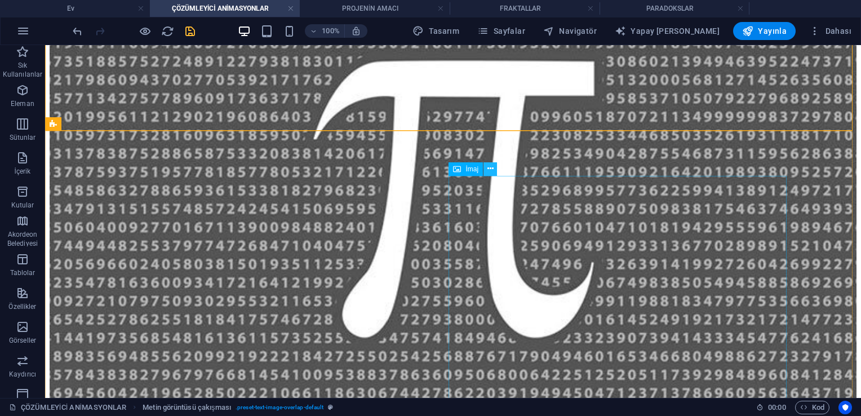
click at [426, 169] on button at bounding box center [490, 169] width 14 height 14
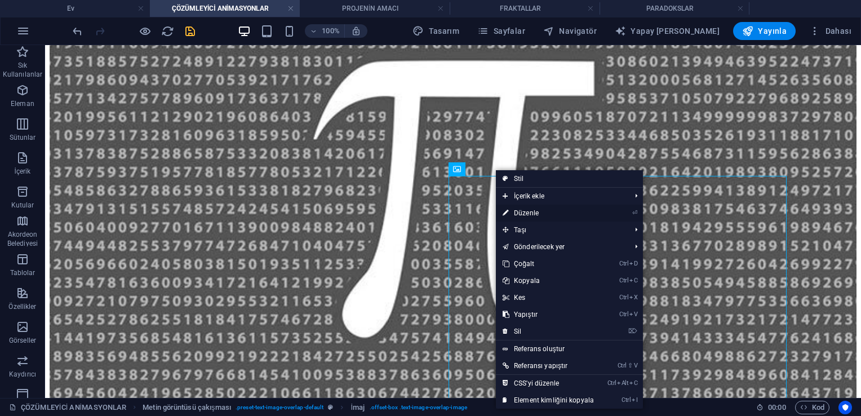
click at [426, 212] on font "Düzenle" at bounding box center [526, 213] width 25 height 8
select select "%"
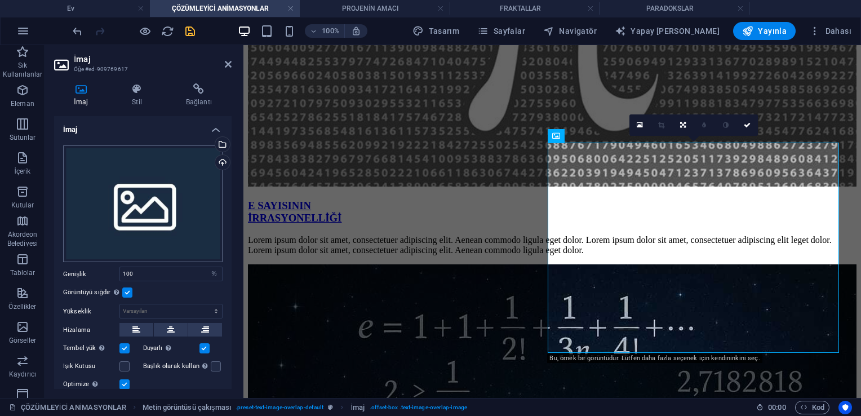
scroll to position [1727, 0]
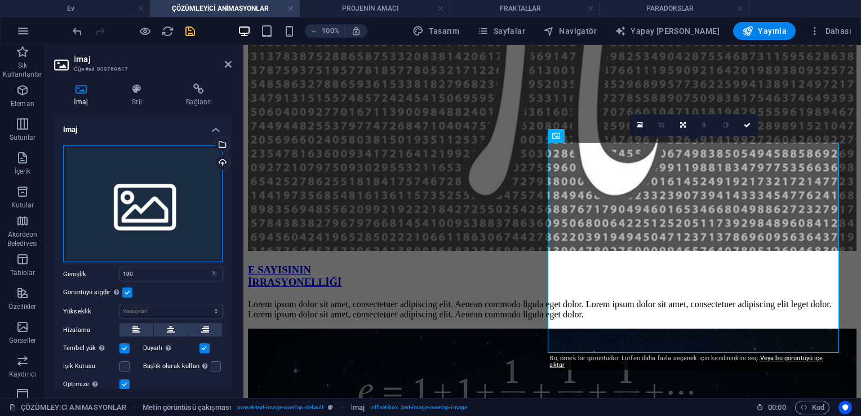
click at [169, 172] on div "Dosyaları buraya sürükleyin, dosyaları seçmek için tıklayın veya Dosyalardan ya…" at bounding box center [142, 203] width 159 height 117
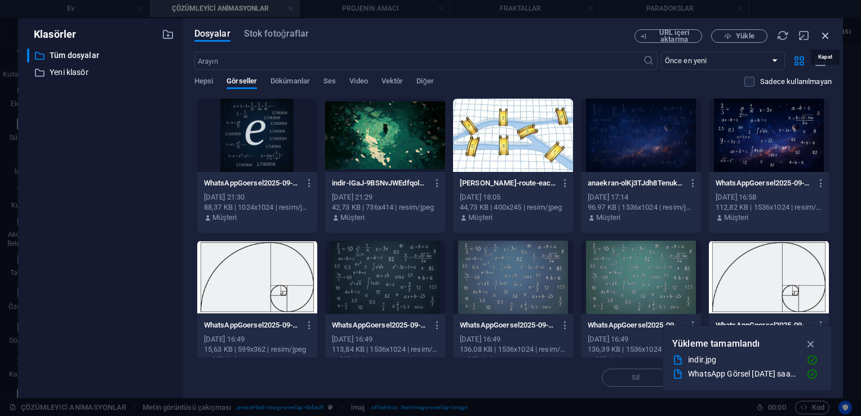
click at [426, 30] on icon "button" at bounding box center [825, 35] width 12 height 12
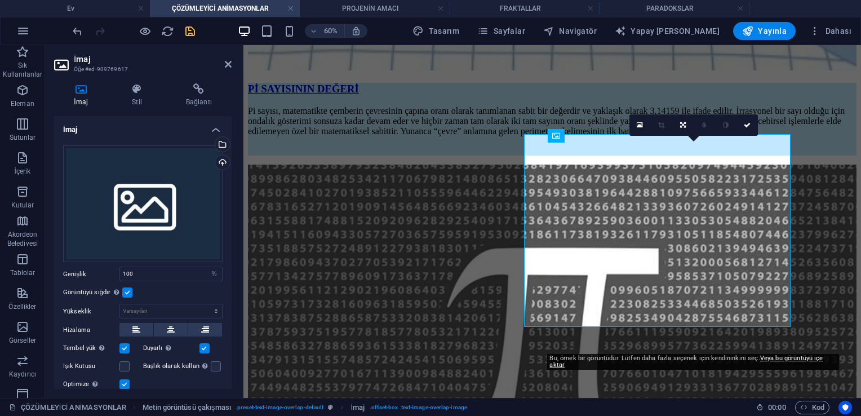
scroll to position [1727, 0]
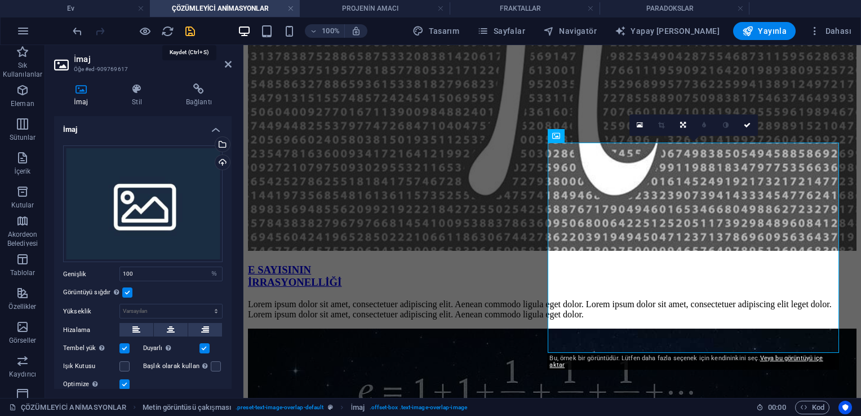
click at [192, 30] on icon "kurtarmak" at bounding box center [190, 31] width 13 height 13
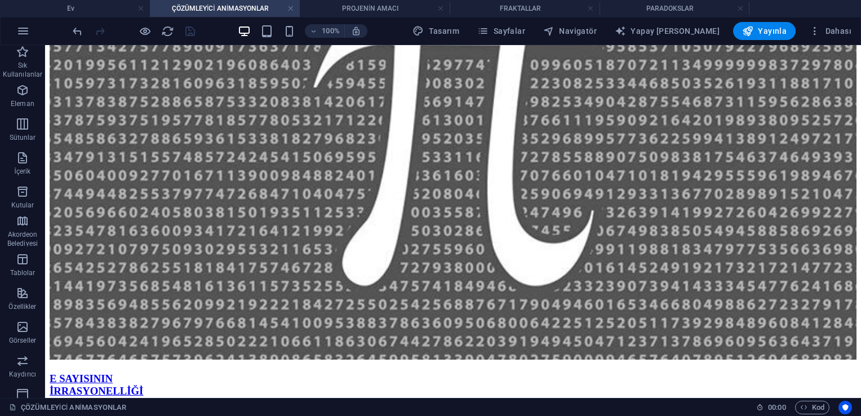
scroll to position [1859, 0]
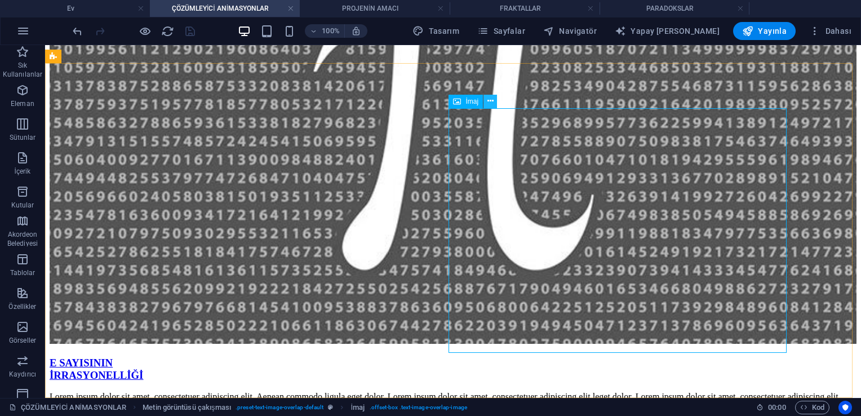
click at [426, 100] on icon at bounding box center [490, 101] width 6 height 12
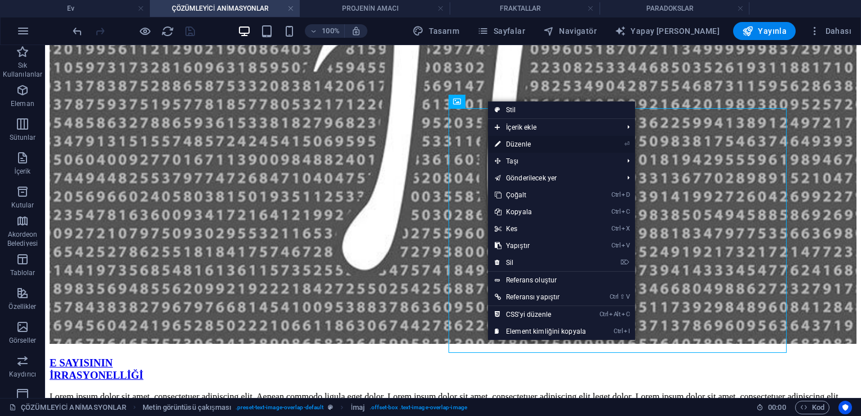
click at [426, 140] on font "Düzenle" at bounding box center [518, 144] width 25 height 8
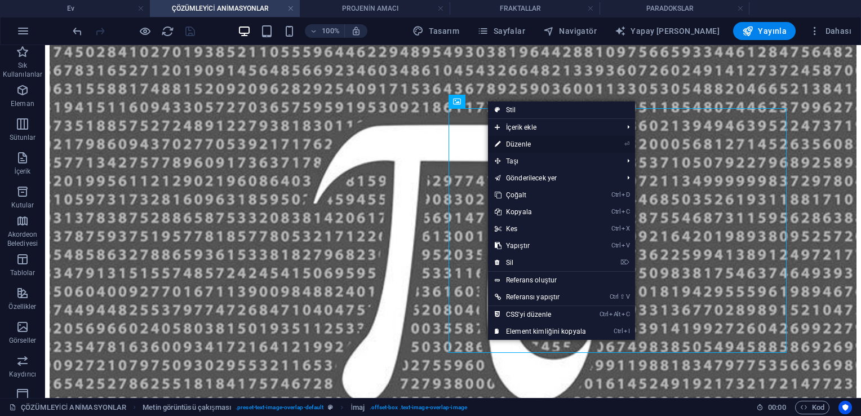
select select "%"
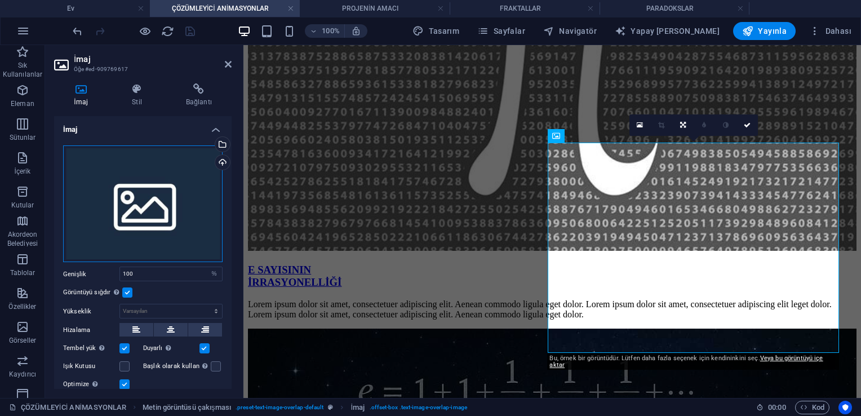
click at [157, 181] on div "Dosyaları buraya sürükleyin, dosyaları seçmek için tıklayın veya Dosyalardan ya…" at bounding box center [142, 203] width 159 height 117
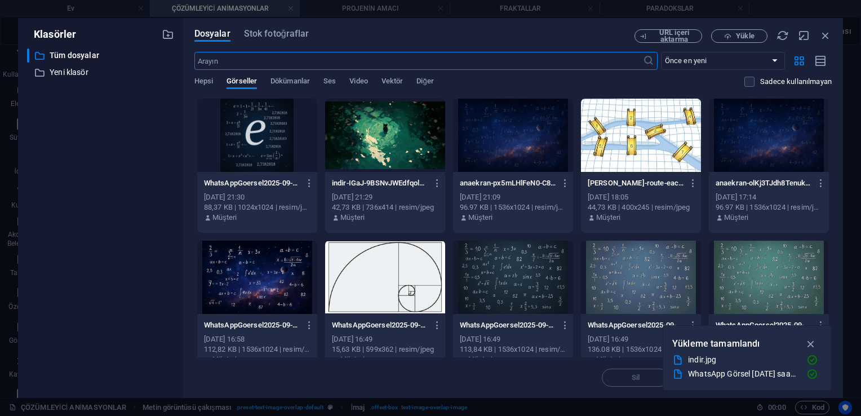
scroll to position [1466, 0]
click at [426, 39] on span "Yükle" at bounding box center [745, 36] width 18 height 7
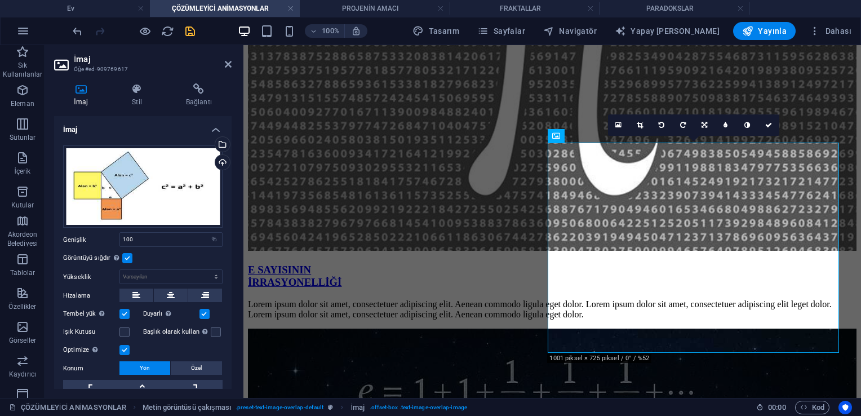
scroll to position [1663, 0]
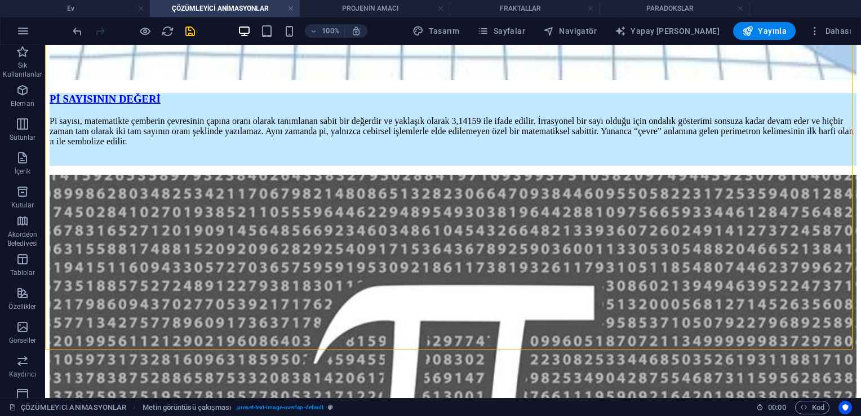
scroll to position [1558, 0]
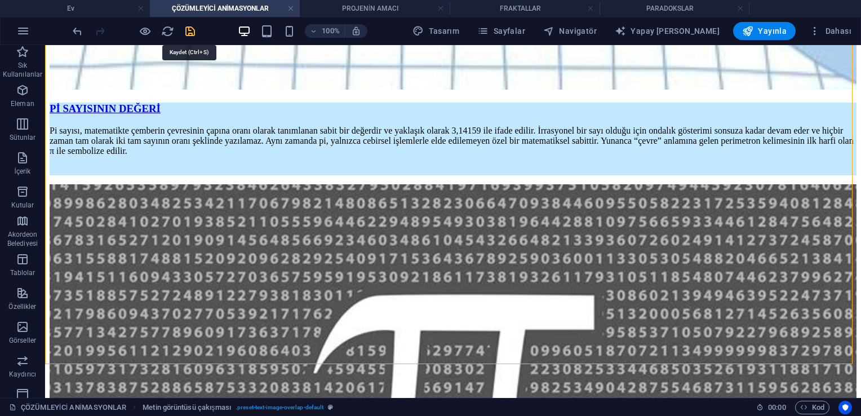
click at [188, 32] on icon "kurtarmak" at bounding box center [190, 31] width 13 height 13
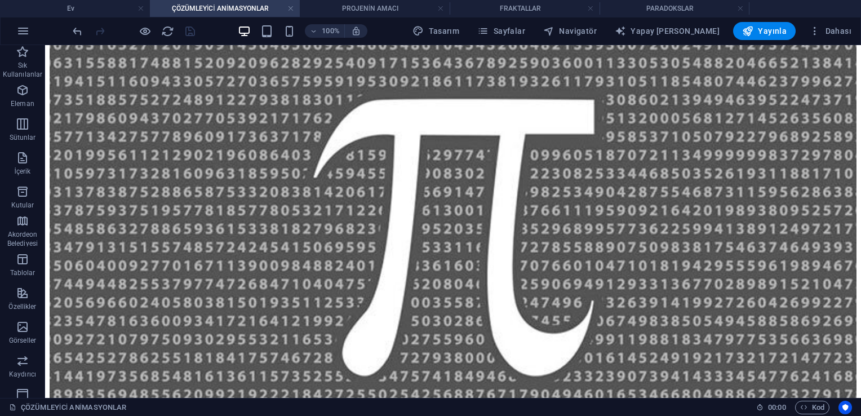
scroll to position [1776, 0]
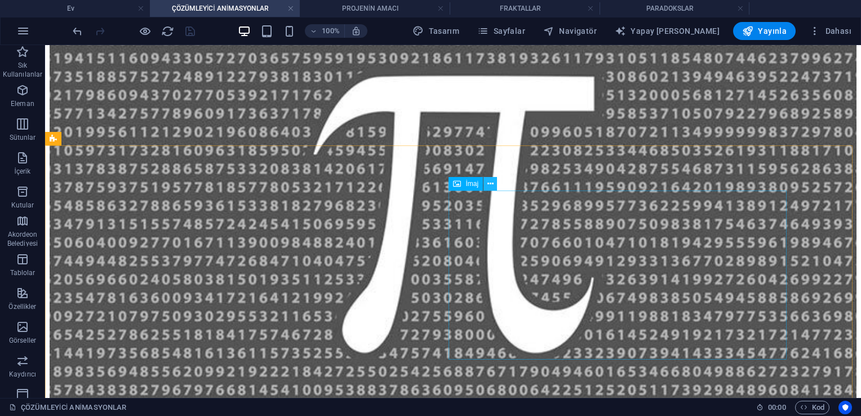
click at [426, 189] on icon at bounding box center [490, 184] width 6 height 12
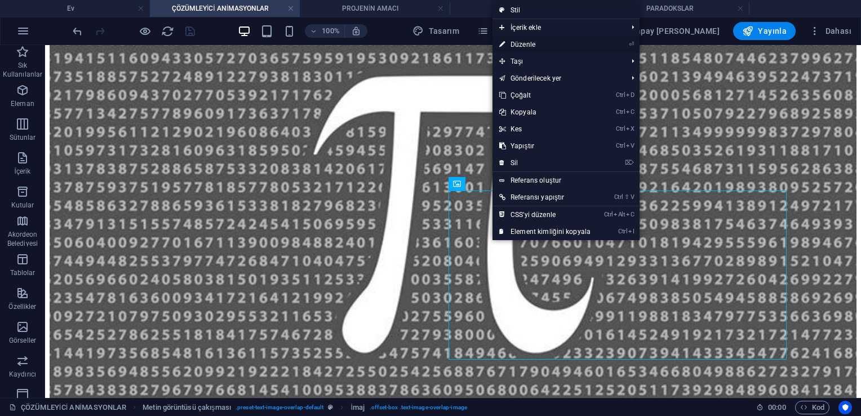
click at [426, 42] on font "Düzenle" at bounding box center [522, 45] width 25 height 8
select select "%"
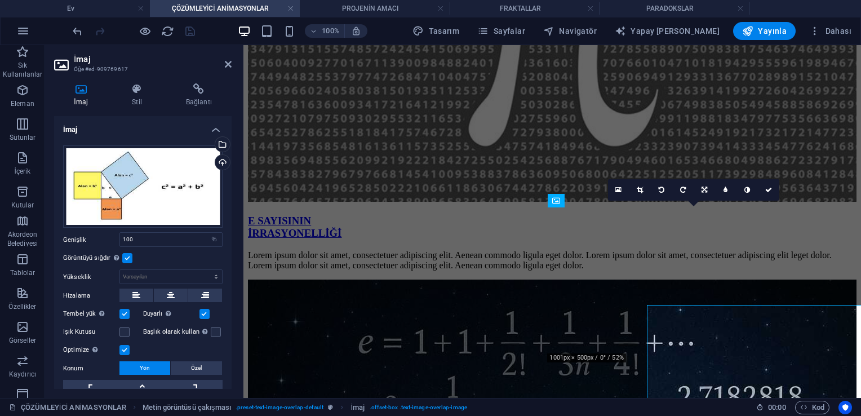
scroll to position [1663, 0]
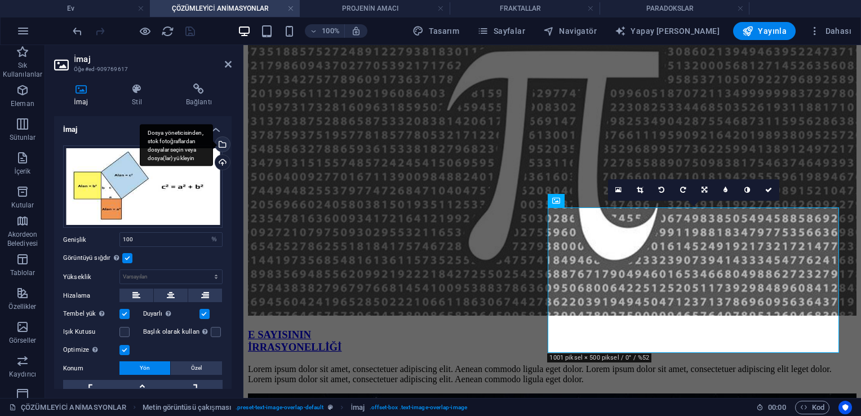
click at [220, 141] on div "Dosya yöneticisinden, stok fotoğraflardan dosyalar seçin veya dosya(lar) yükley…" at bounding box center [221, 145] width 17 height 17
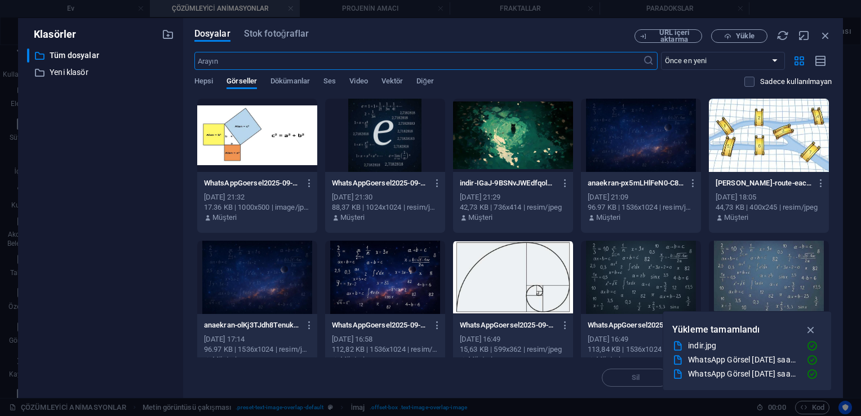
scroll to position [1442, 0]
click at [426, 30] on button "Yükle" at bounding box center [739, 36] width 56 height 14
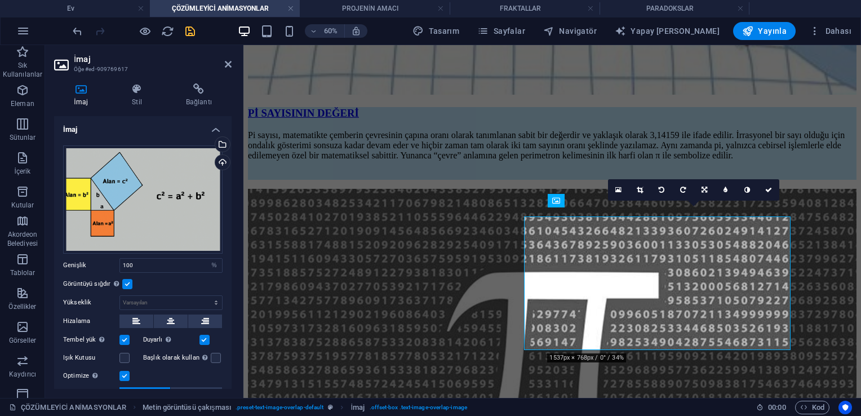
scroll to position [1663, 0]
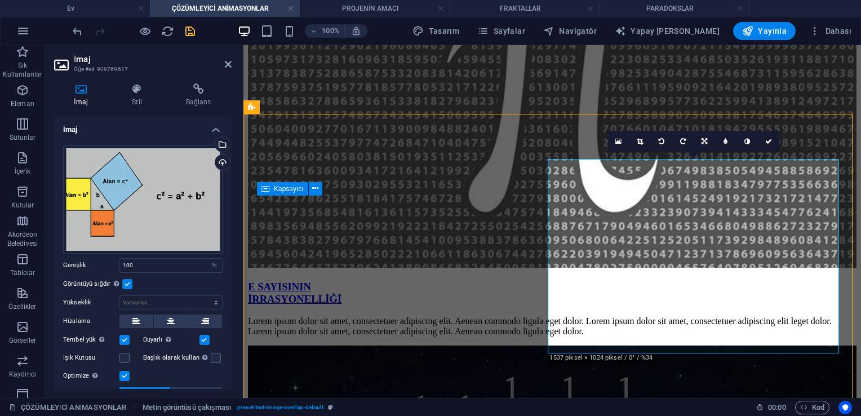
scroll to position [1776, 0]
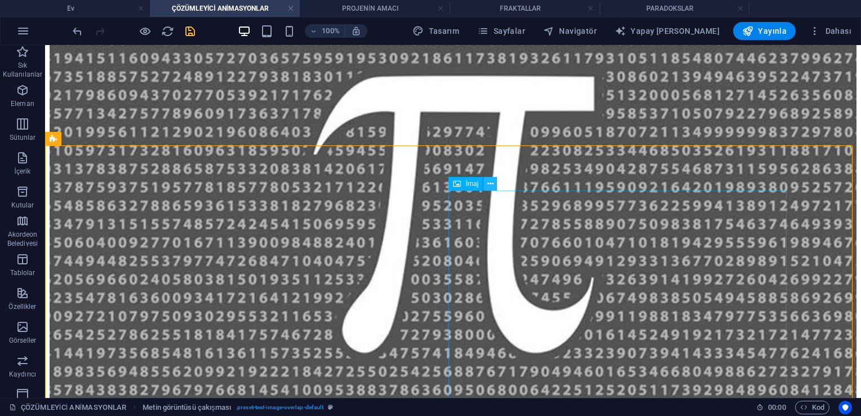
click at [426, 181] on icon at bounding box center [490, 184] width 6 height 12
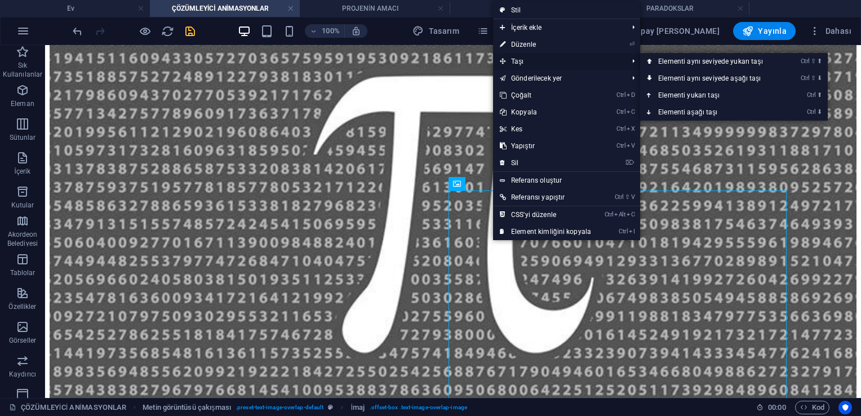
click at [426, 63] on span "Taşı" at bounding box center [558, 61] width 130 height 17
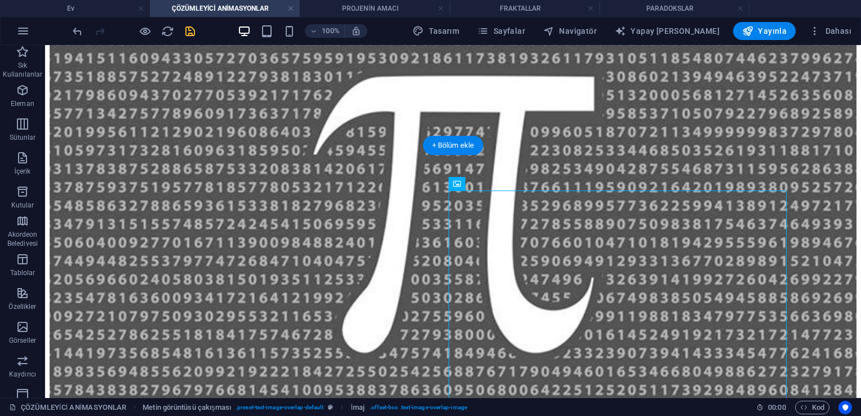
drag, startPoint x: 502, startPoint y: 235, endPoint x: 588, endPoint y: 194, distance: 95.3
click at [426, 188] on button at bounding box center [490, 184] width 14 height 14
